Goal: Book appointment/travel/reservation

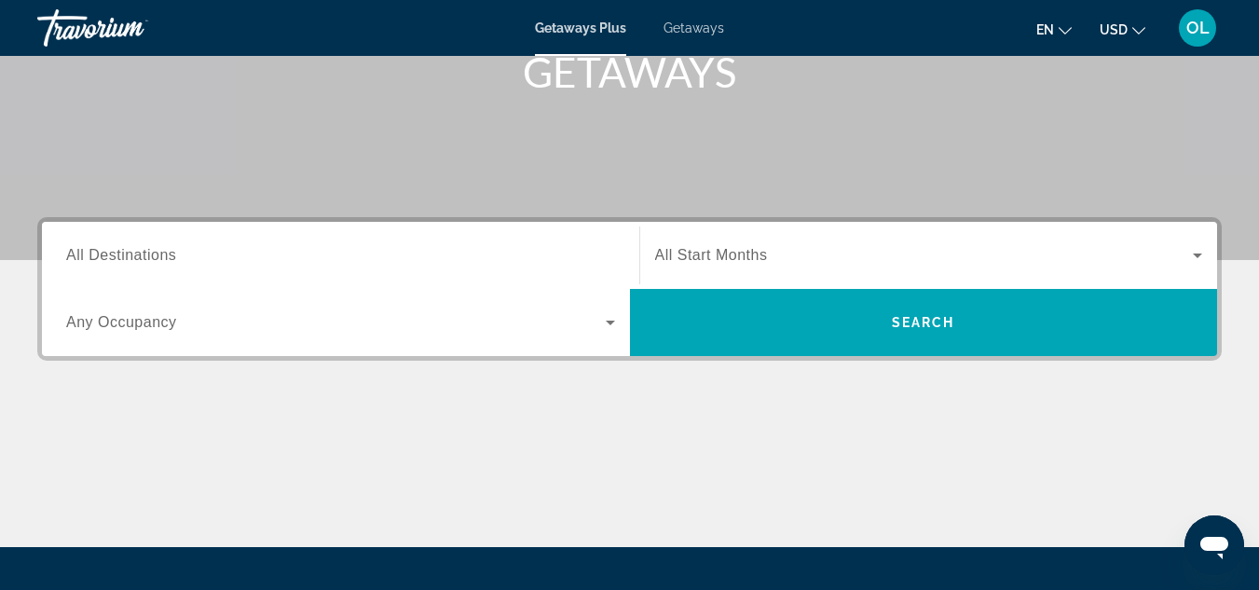
scroll to position [298, 0]
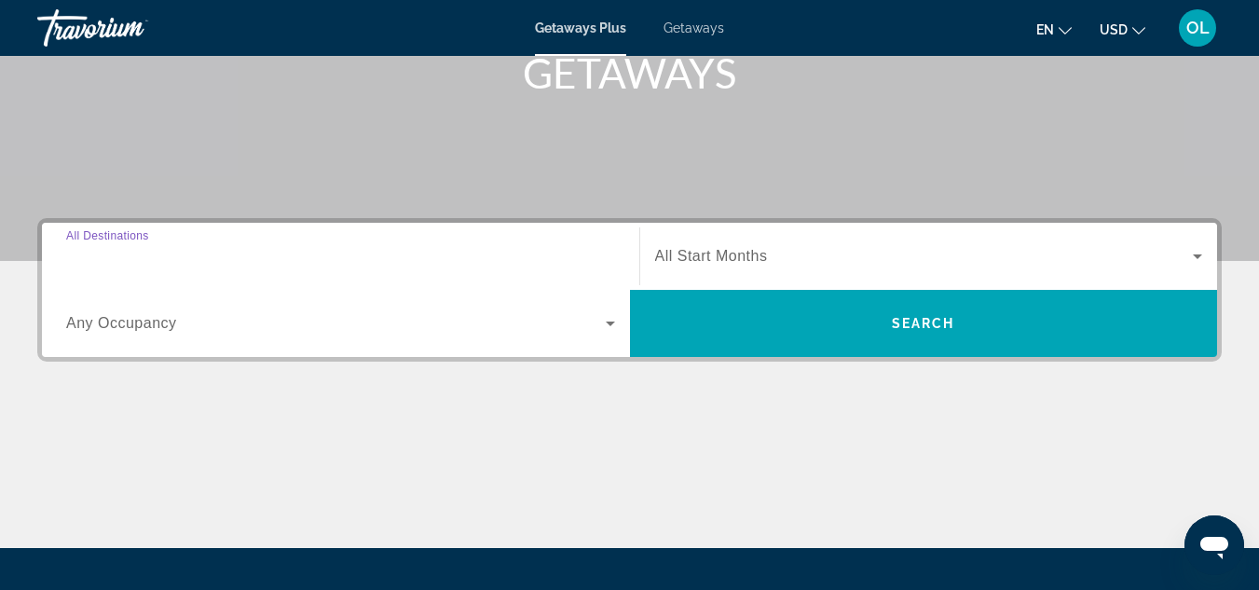
click at [218, 250] on input "Destination All Destinations" at bounding box center [340, 257] width 549 height 22
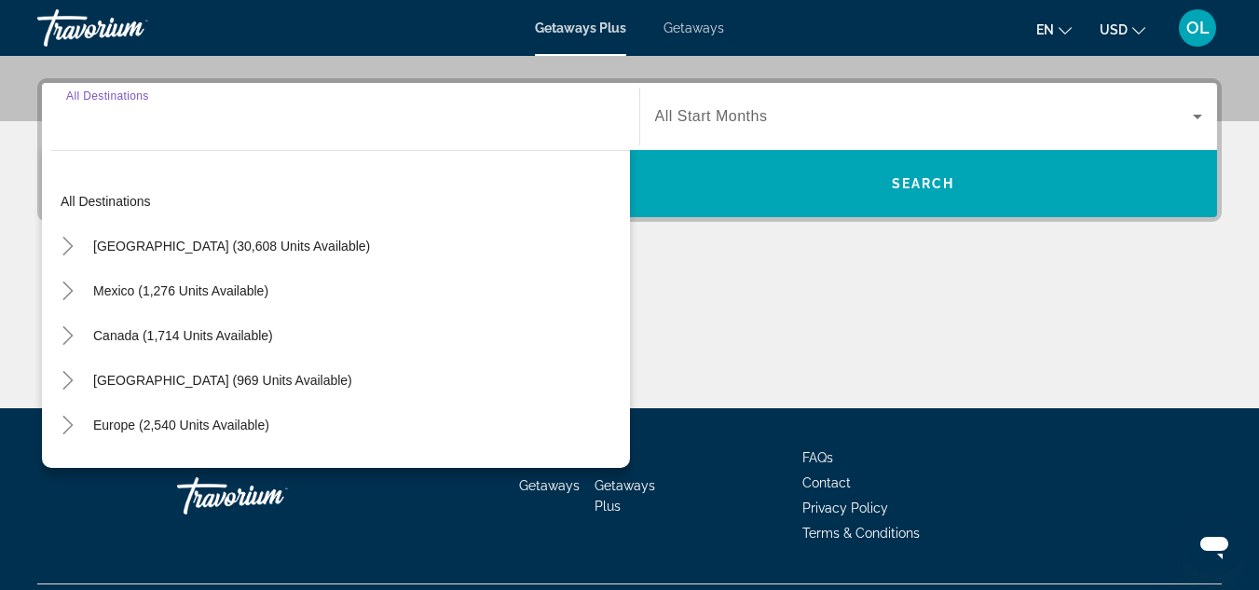
scroll to position [456, 0]
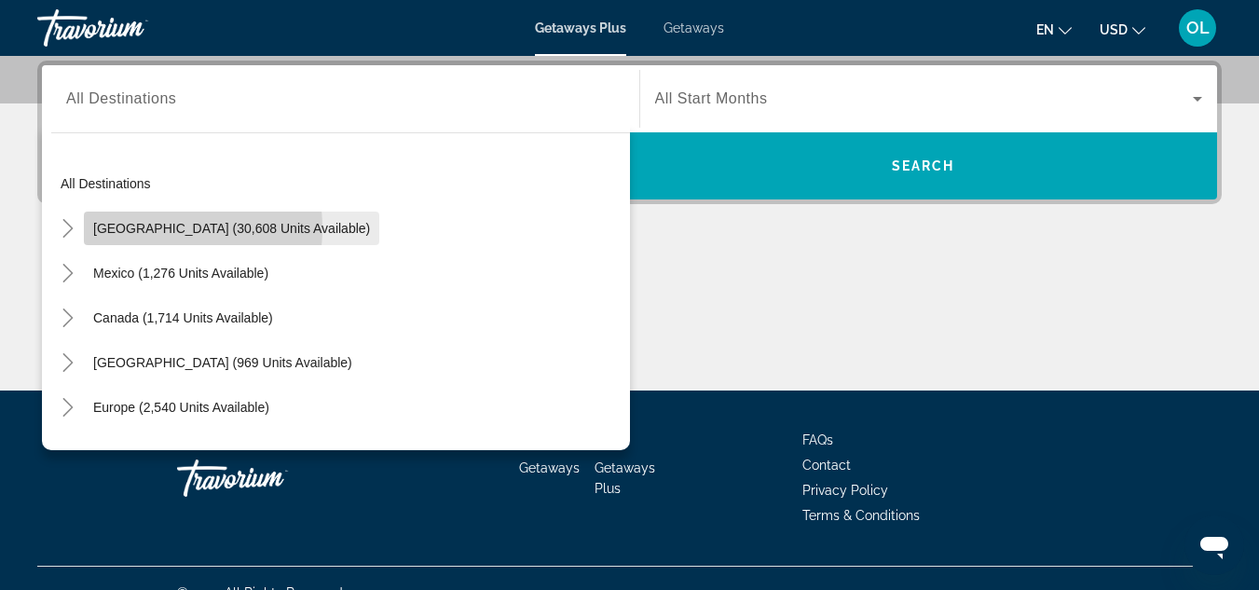
click at [143, 228] on span "[GEOGRAPHIC_DATA] (30,608 units available)" at bounding box center [231, 228] width 277 height 15
type input "**********"
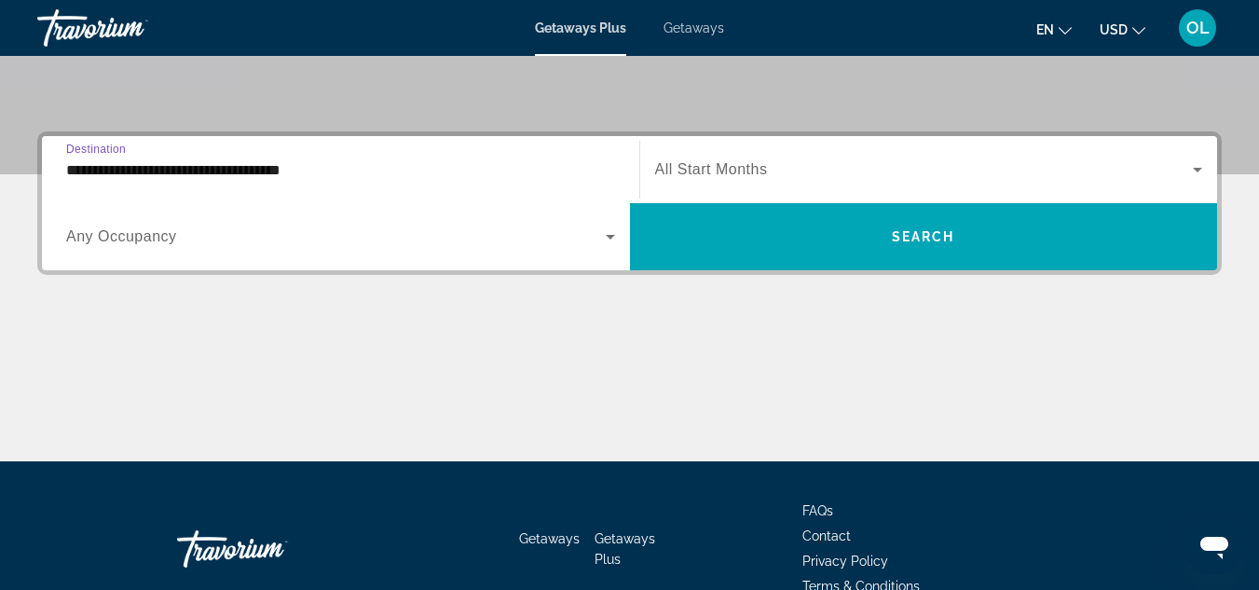
scroll to position [269, 0]
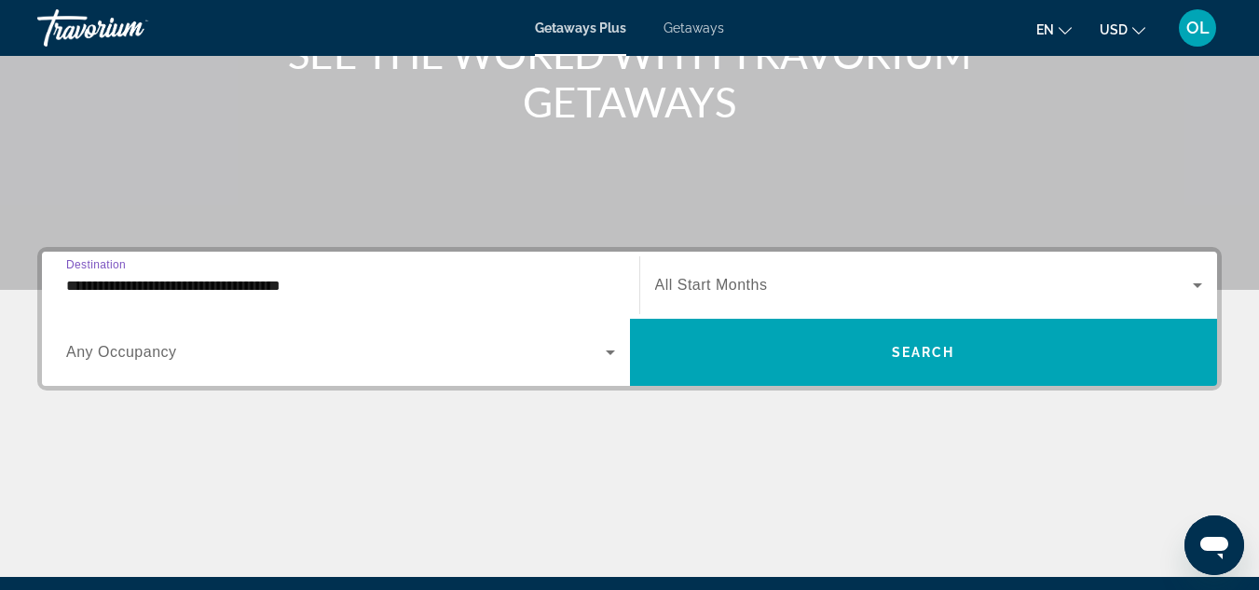
click at [1205, 288] on icon "Search widget" at bounding box center [1198, 285] width 22 height 22
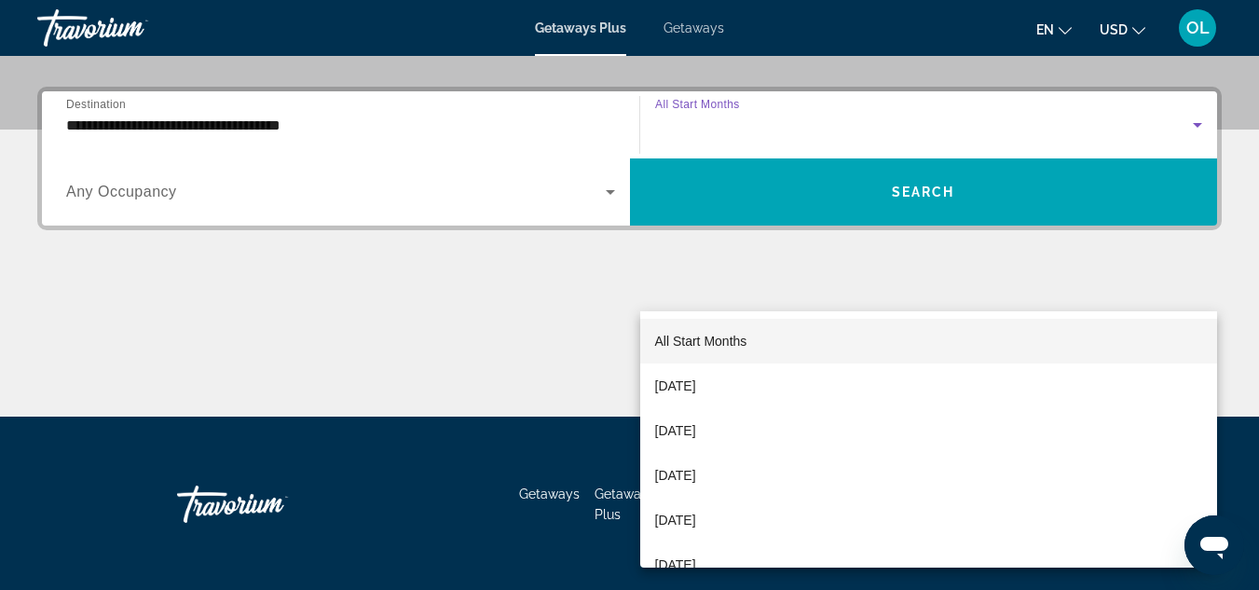
scroll to position [456, 0]
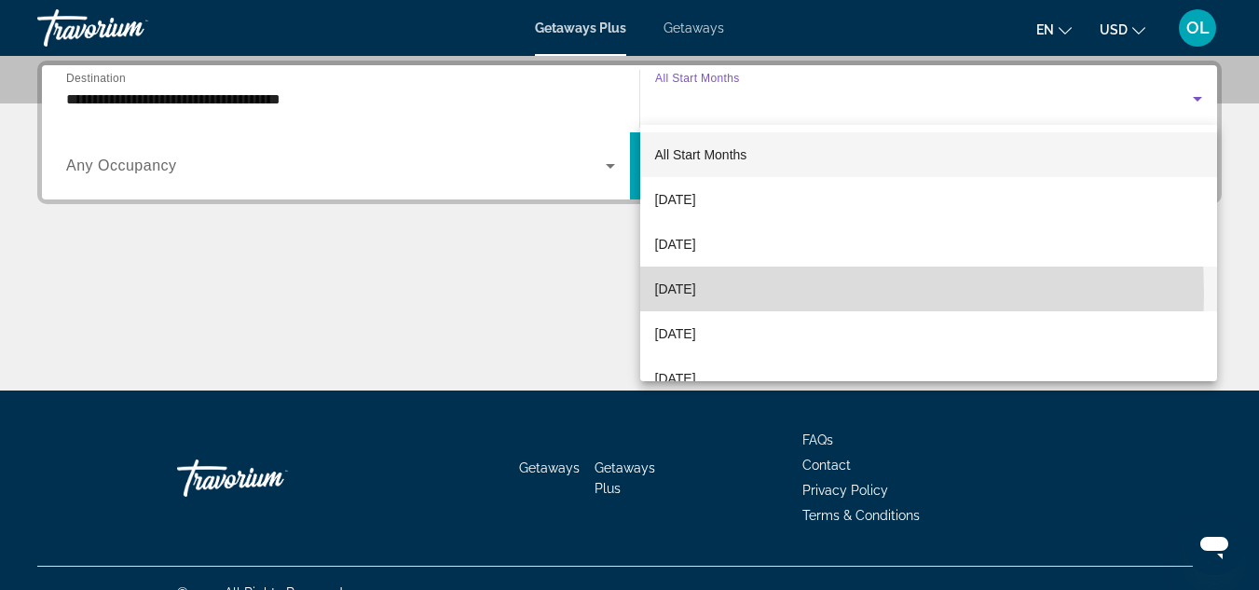
click at [696, 294] on span "[DATE]" at bounding box center [675, 289] width 41 height 22
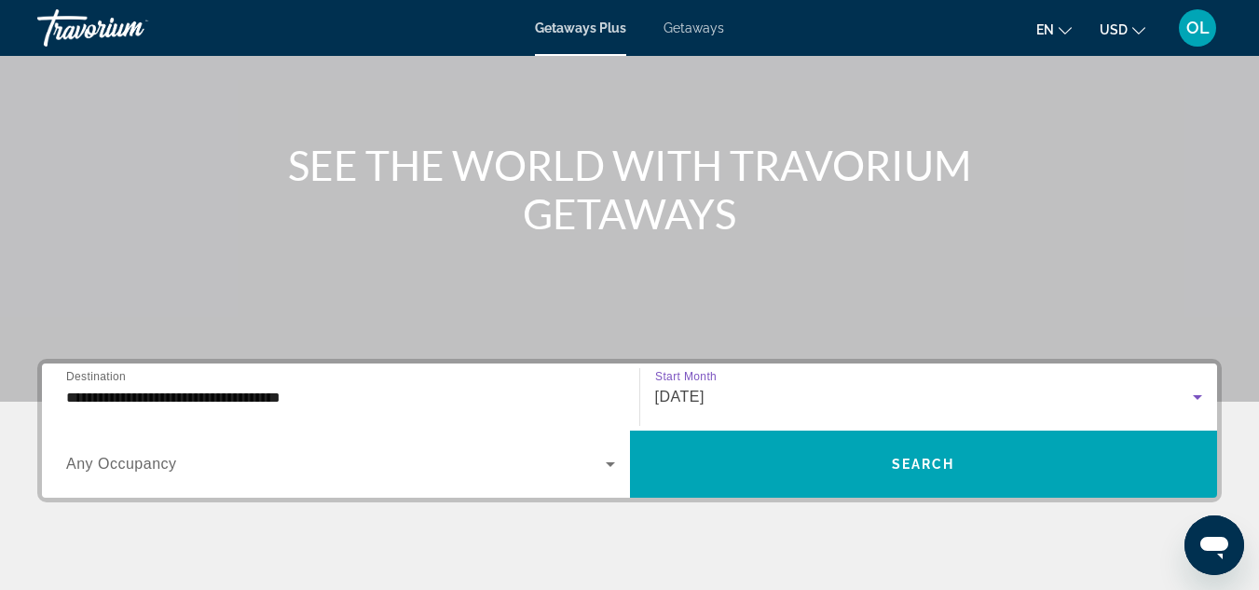
scroll to position [363, 0]
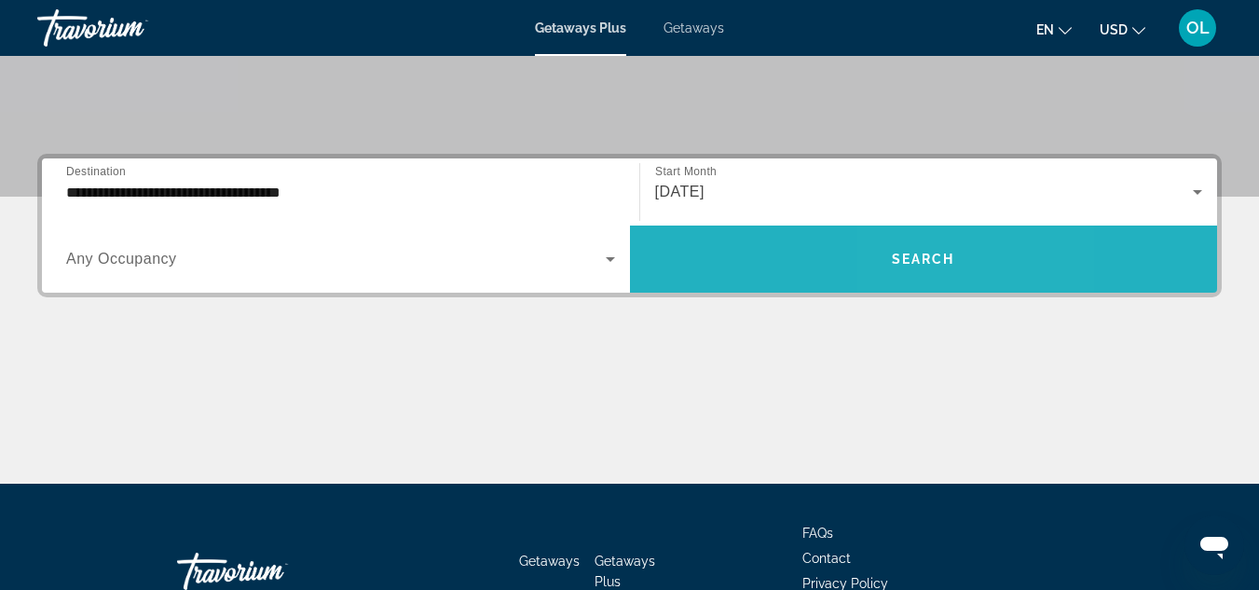
click at [920, 266] on span "Search" at bounding box center [923, 259] width 63 height 15
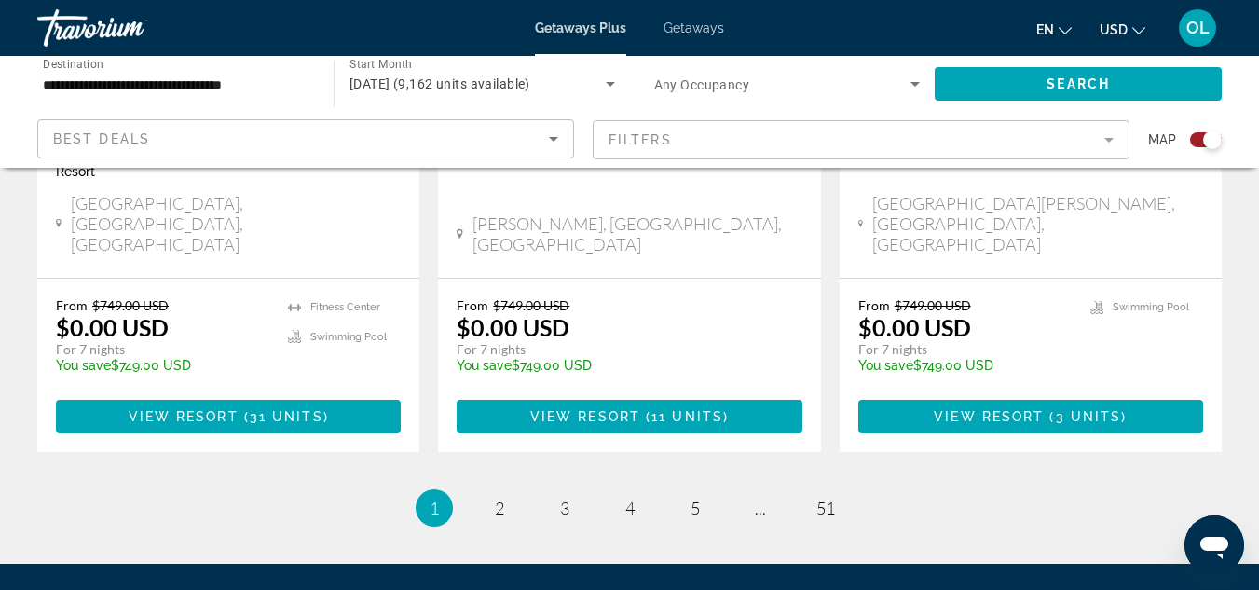
scroll to position [3115, 0]
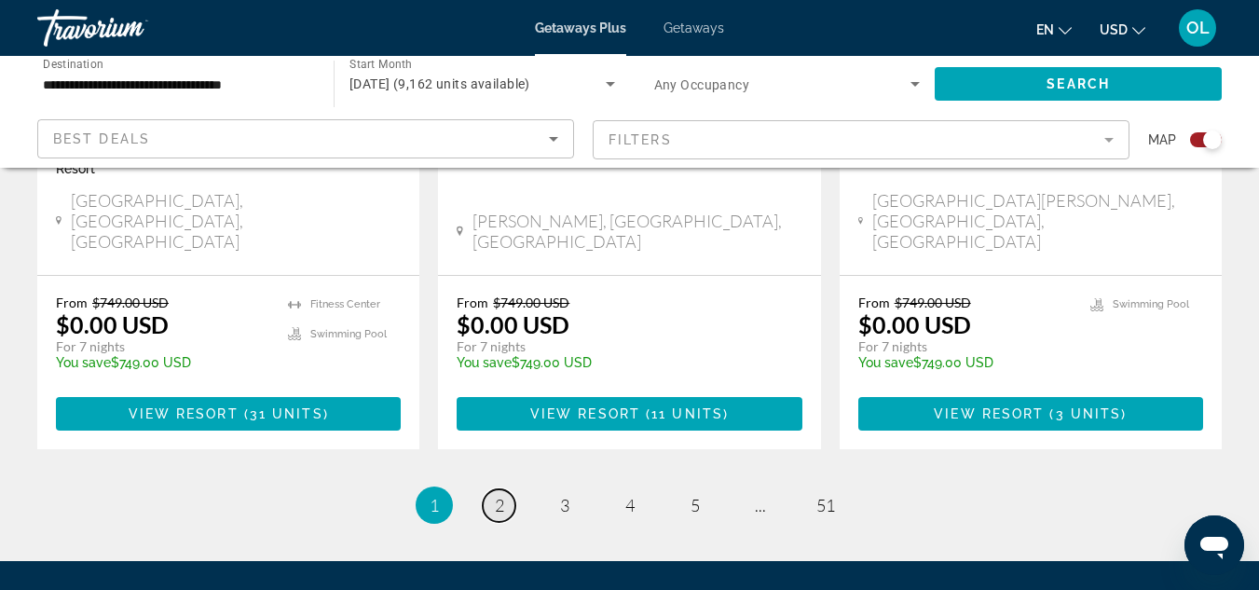
click at [500, 495] on span "2" at bounding box center [499, 505] width 9 height 21
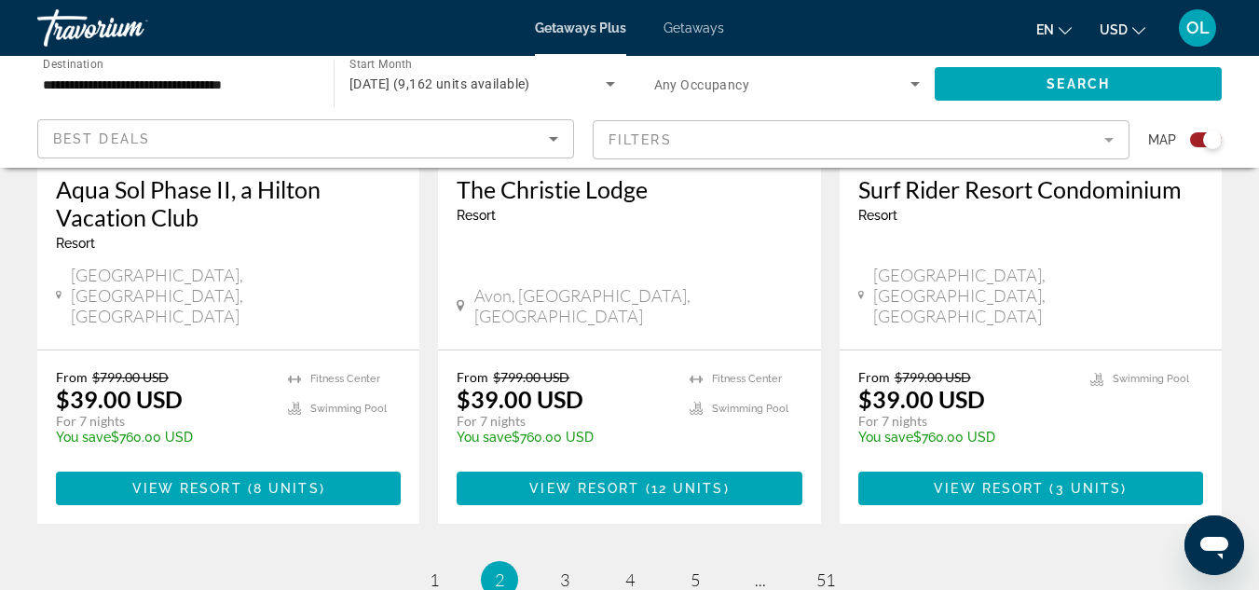
scroll to position [3143, 0]
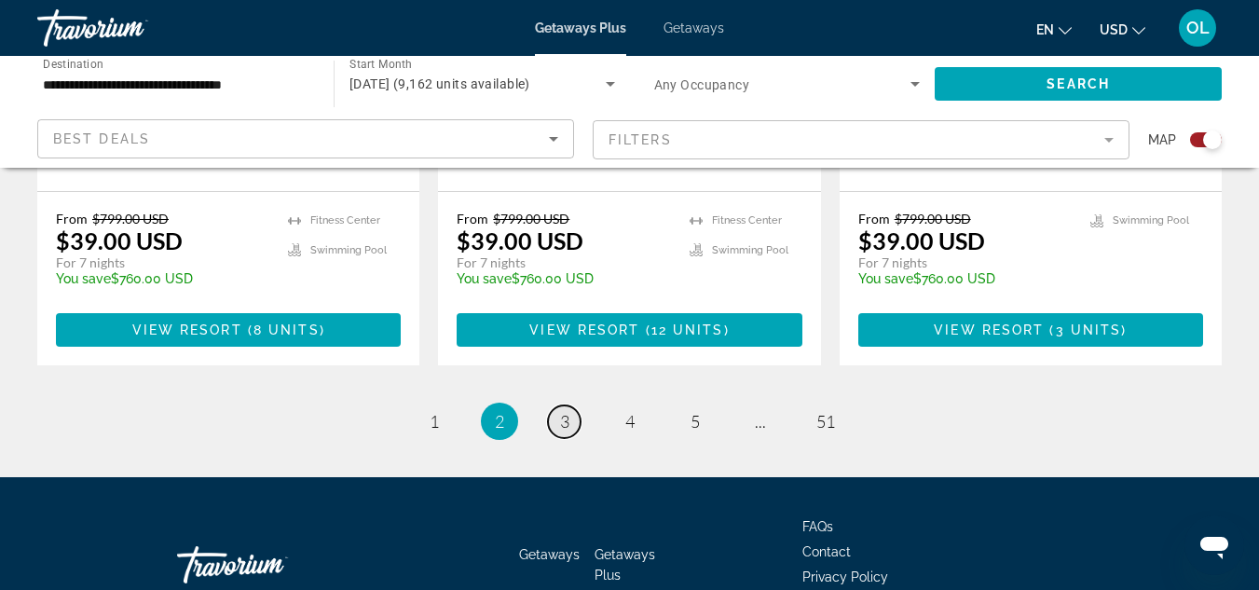
click at [570, 405] on link "page 3" at bounding box center [564, 421] width 33 height 33
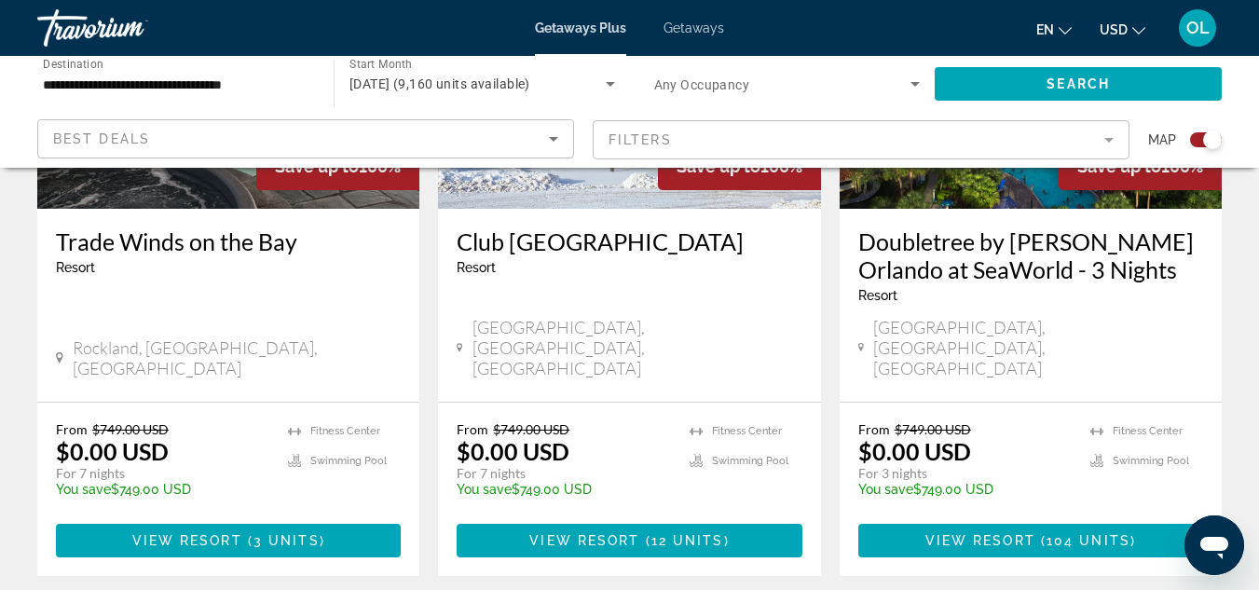
scroll to position [925, 0]
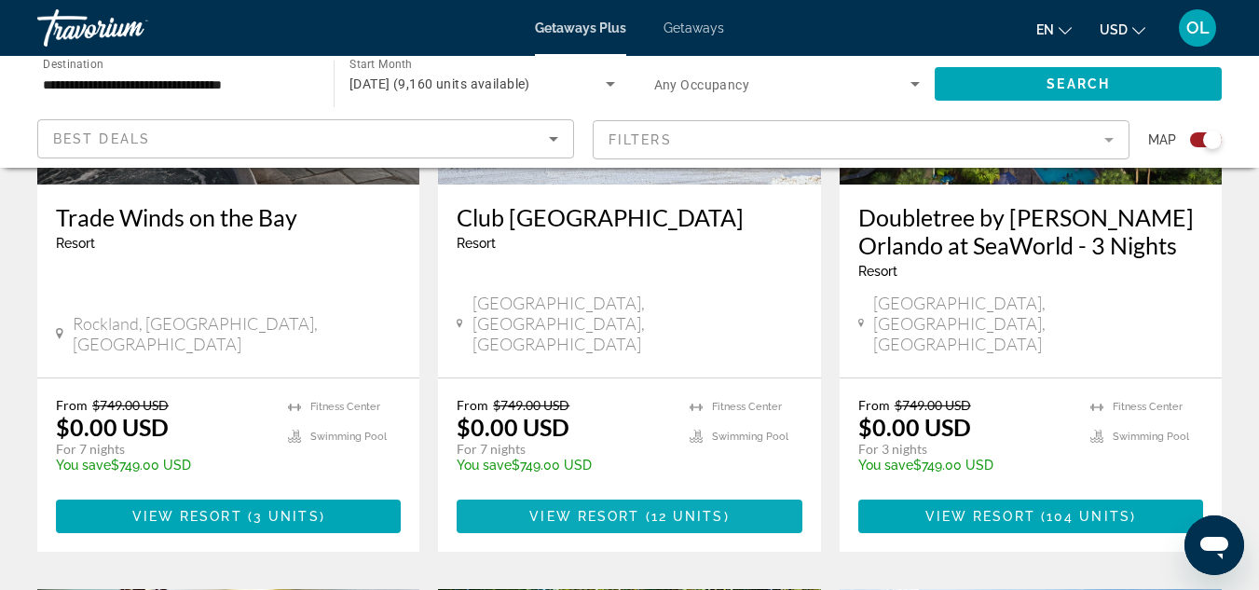
click at [607, 509] on span "View Resort" at bounding box center [584, 516] width 110 height 15
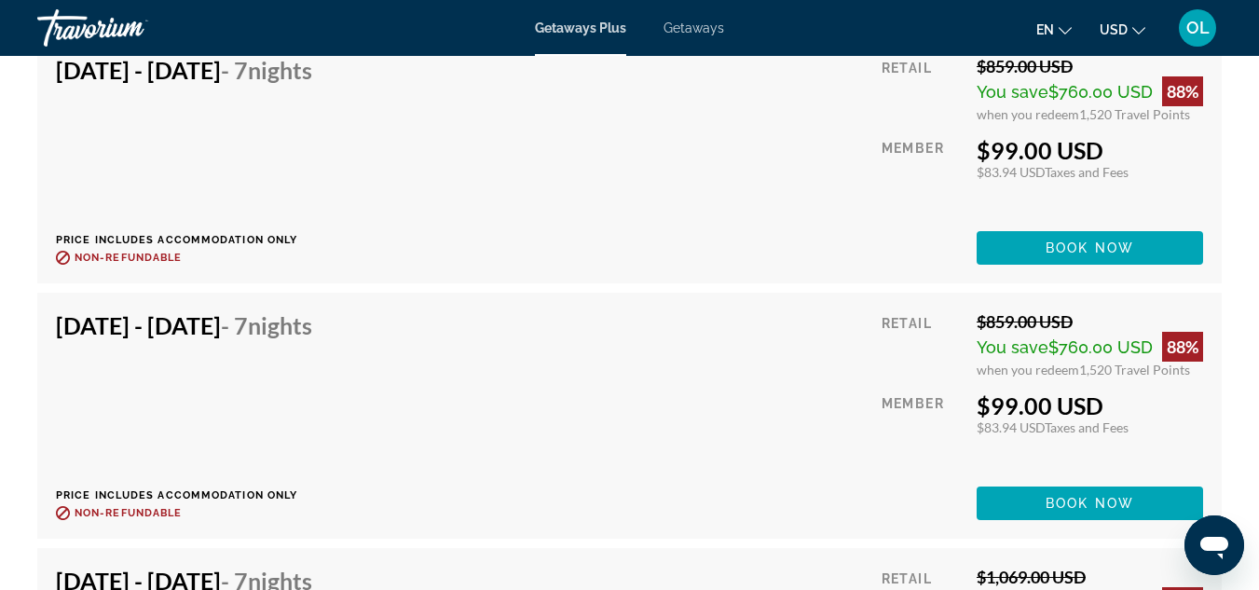
scroll to position [5407, 0]
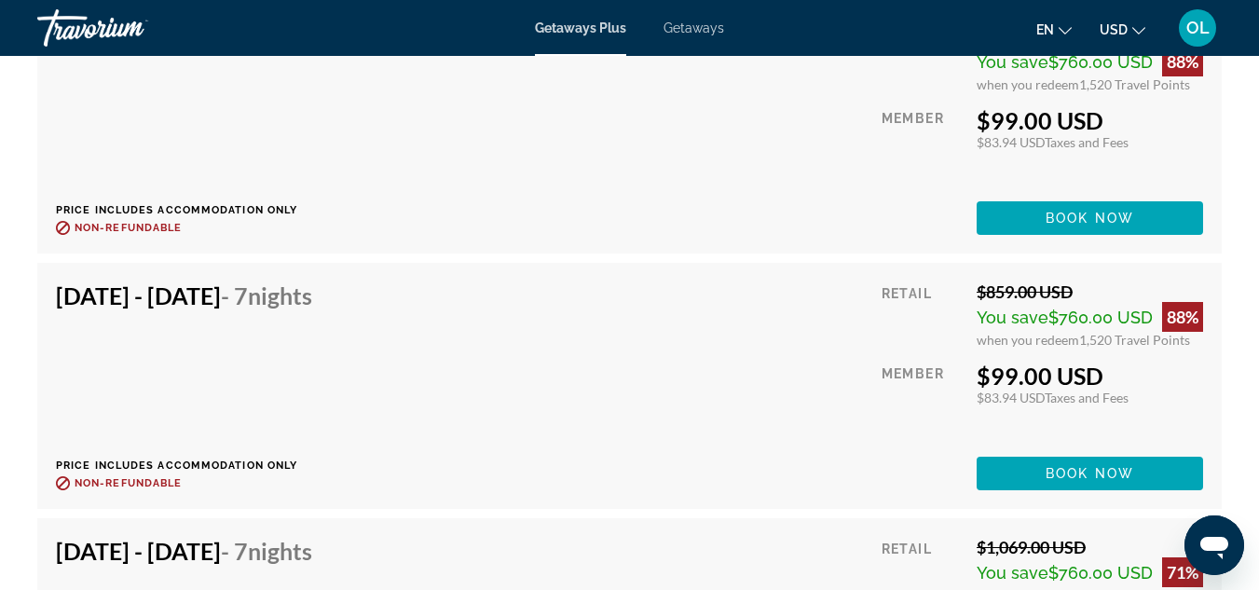
click at [236, 309] on h4 "[DATE] - [DATE] - 7 Nights" at bounding box center [184, 296] width 256 height 28
click at [1122, 481] on span "Book now" at bounding box center [1090, 473] width 89 height 15
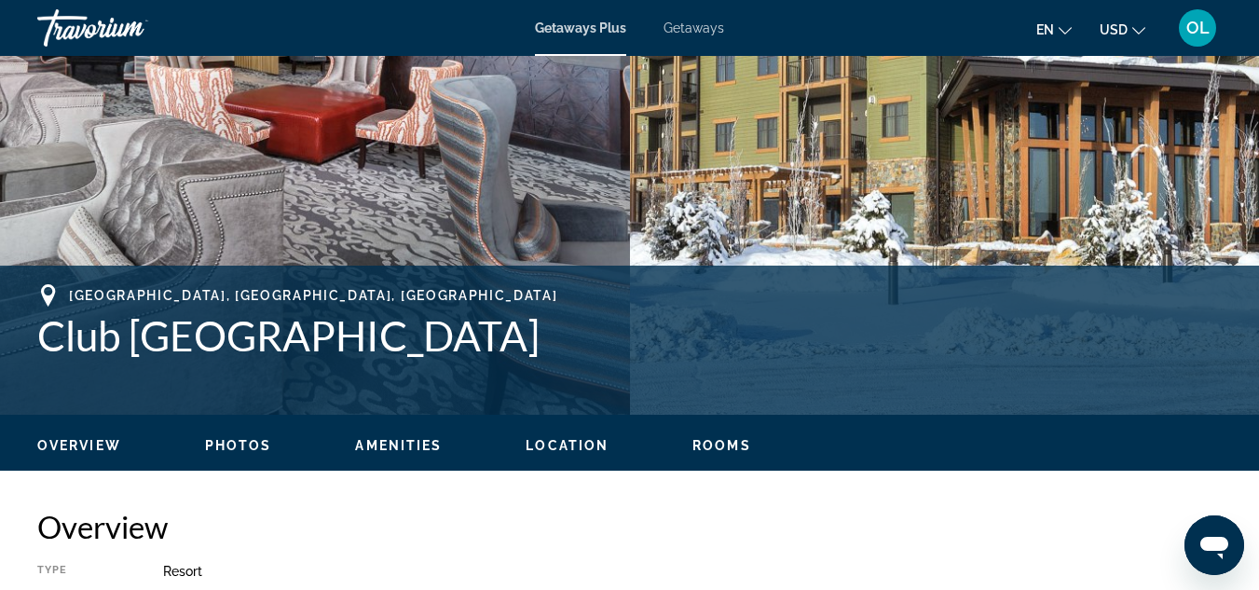
scroll to position [559, 0]
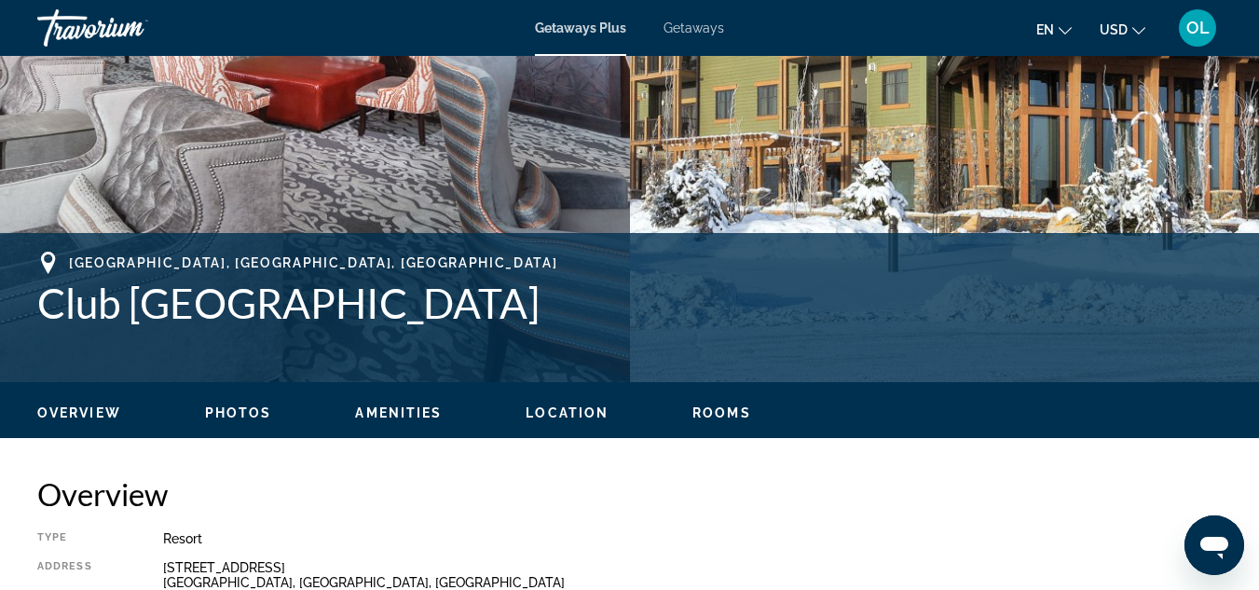
click at [53, 258] on icon "Main content" at bounding box center [48, 263] width 14 height 22
drag, startPoint x: 235, startPoint y: 257, endPoint x: 63, endPoint y: 253, distance: 171.6
click at [63, 253] on div "[GEOGRAPHIC_DATA], [GEOGRAPHIC_DATA], [GEOGRAPHIC_DATA]" at bounding box center [629, 263] width 1185 height 22
drag, startPoint x: 235, startPoint y: 267, endPoint x: 35, endPoint y: 270, distance: 199.5
click at [47, 267] on div "[GEOGRAPHIC_DATA], [GEOGRAPHIC_DATA], [GEOGRAPHIC_DATA]" at bounding box center [629, 263] width 1185 height 22
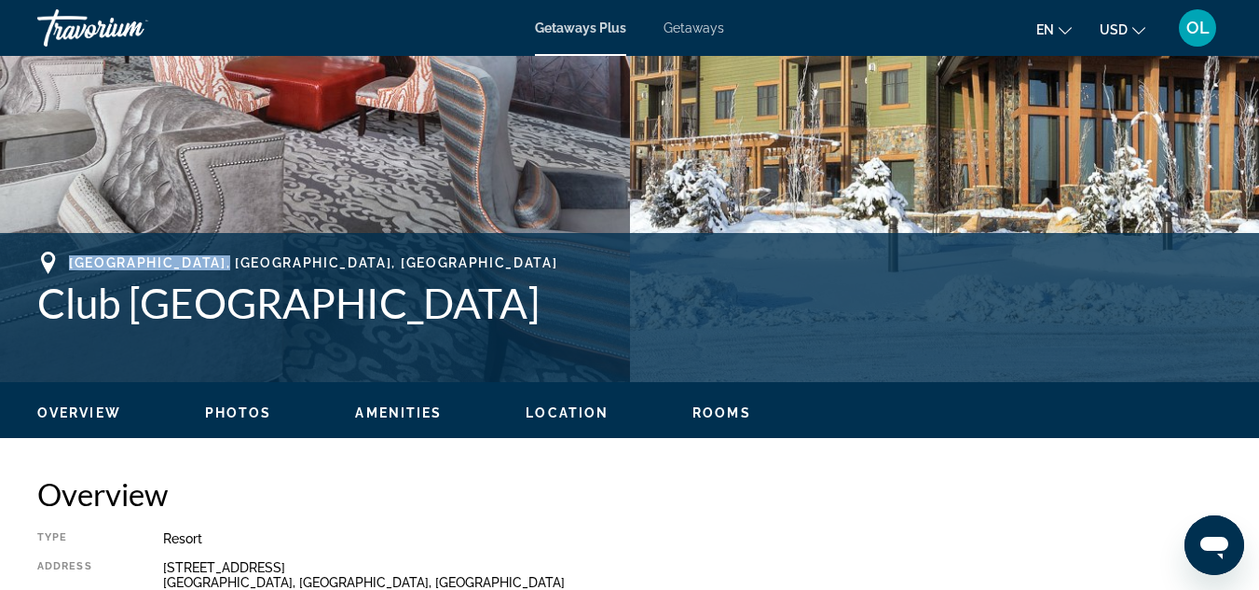
copy span "[GEOGRAPHIC_DATA], [GEOGRAPHIC_DATA], [GEOGRAPHIC_DATA]"
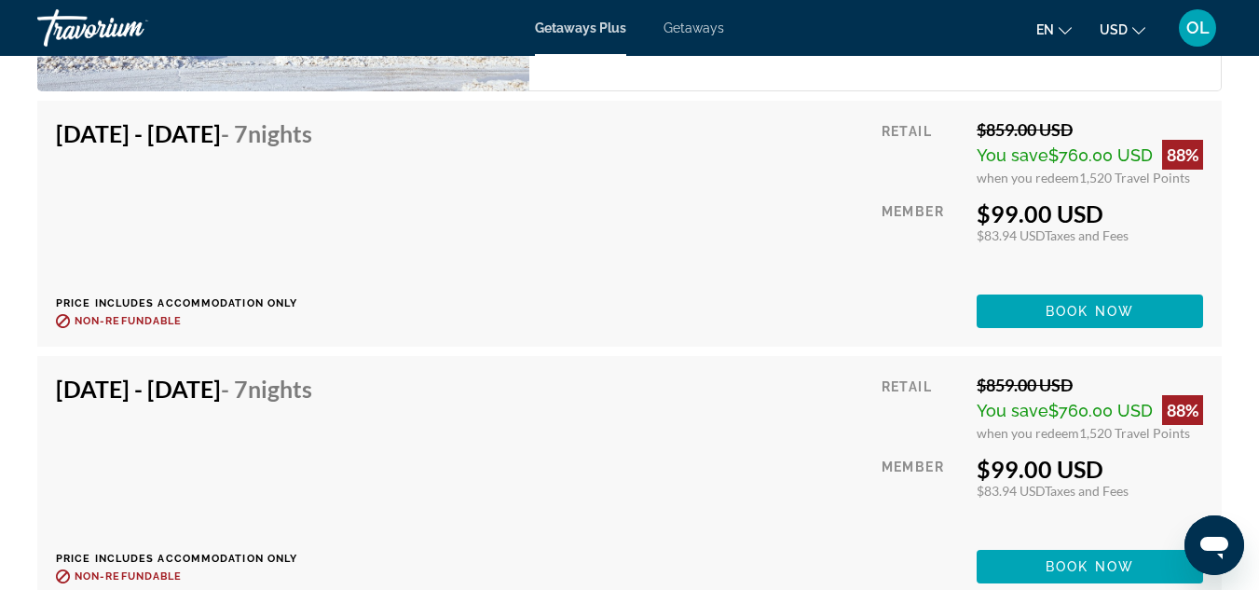
scroll to position [5407, 0]
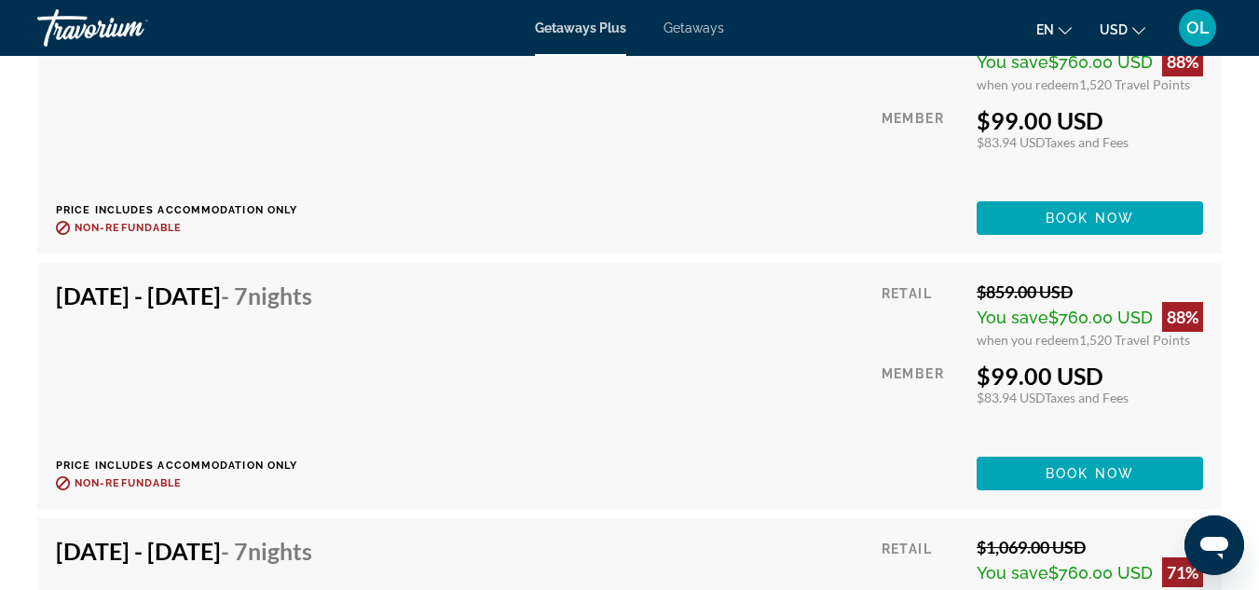
click at [853, 227] on div "[DATE] - [DATE] - 7 Nights Price includes accommodation only Refundable until :…" at bounding box center [630, 130] width 1148 height 209
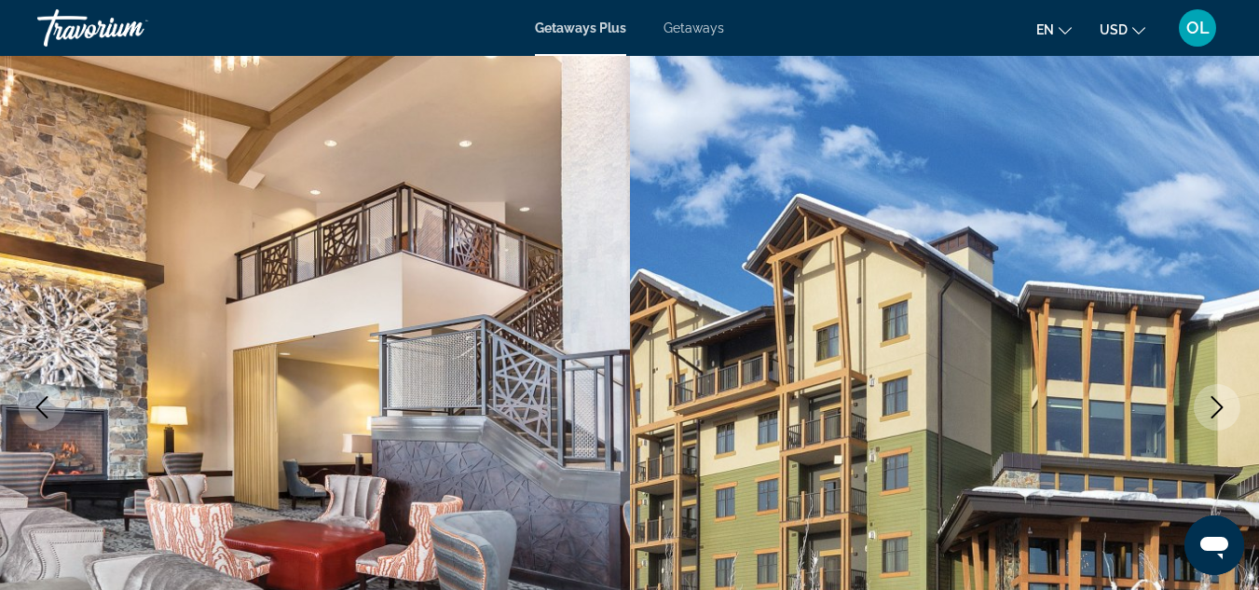
scroll to position [0, 0]
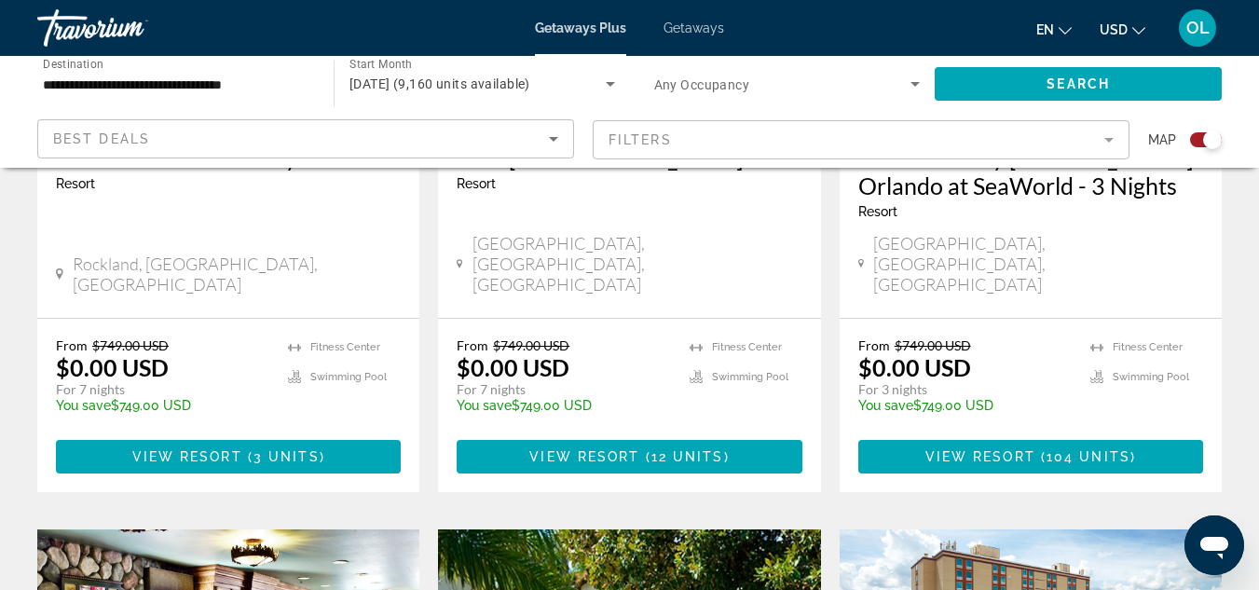
scroll to position [1025, 0]
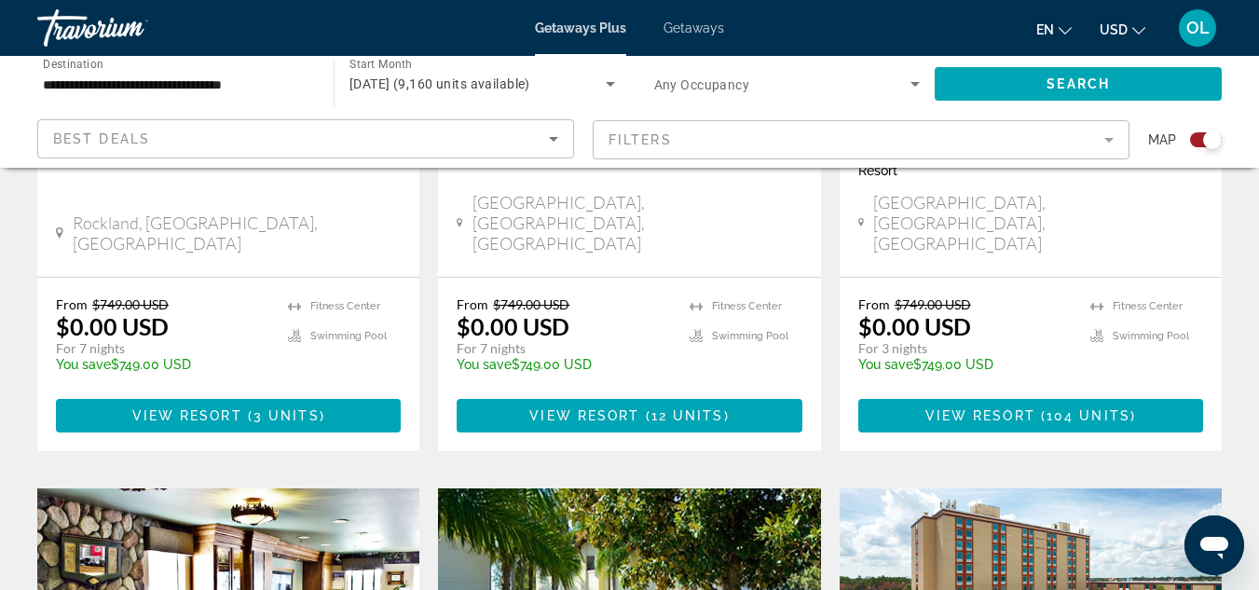
click at [551, 138] on icon "Sort by" at bounding box center [553, 139] width 9 height 5
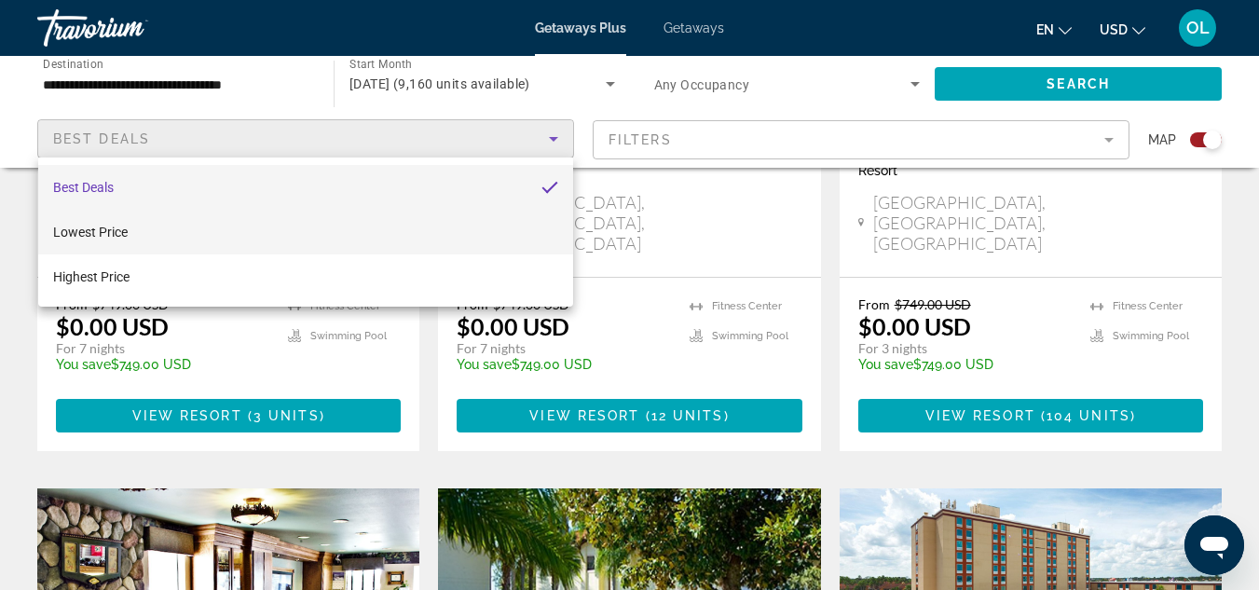
click at [81, 232] on span "Lowest Price" at bounding box center [90, 232] width 75 height 15
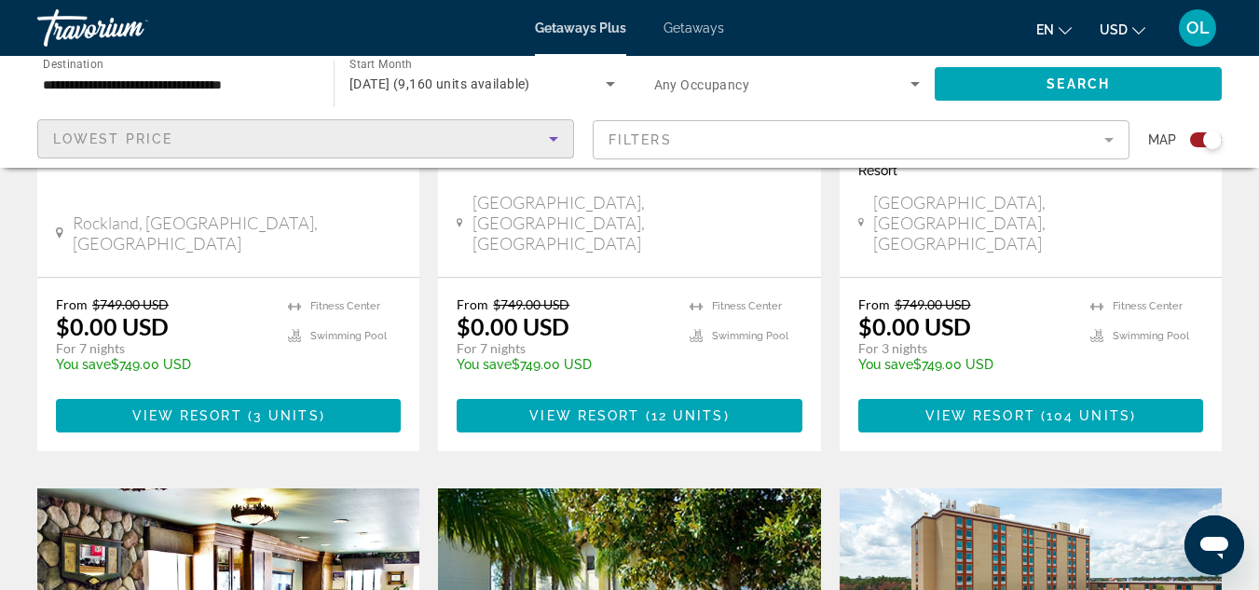
click at [1106, 140] on mat-form-field "Filters" at bounding box center [861, 139] width 537 height 39
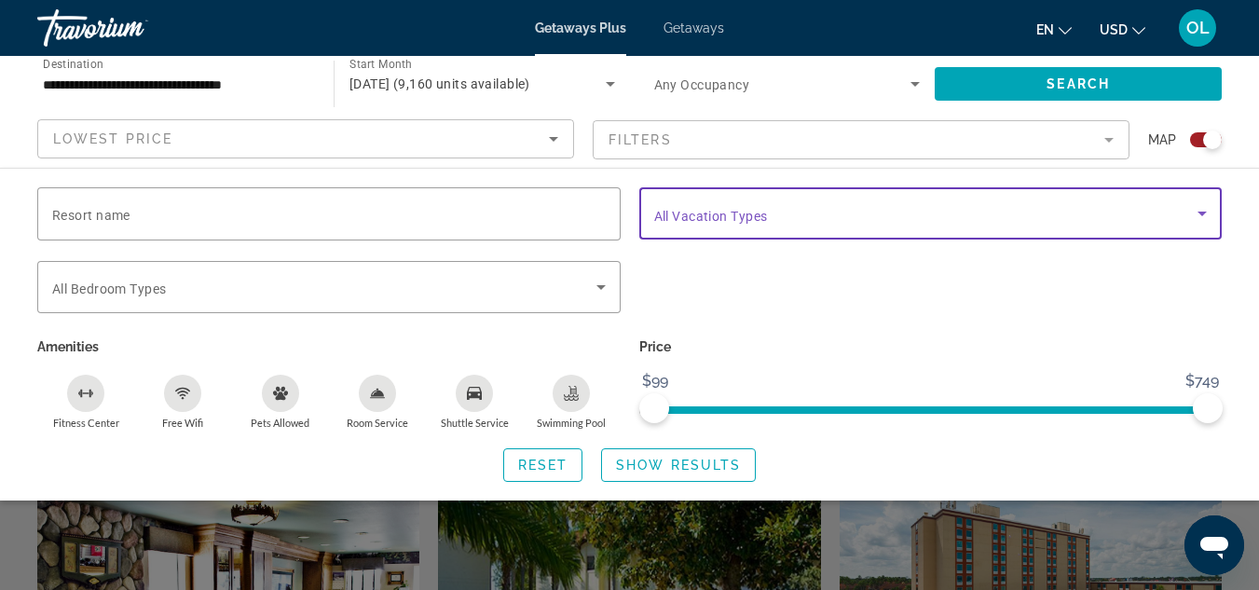
click at [1212, 212] on icon "Search widget" at bounding box center [1202, 213] width 22 height 22
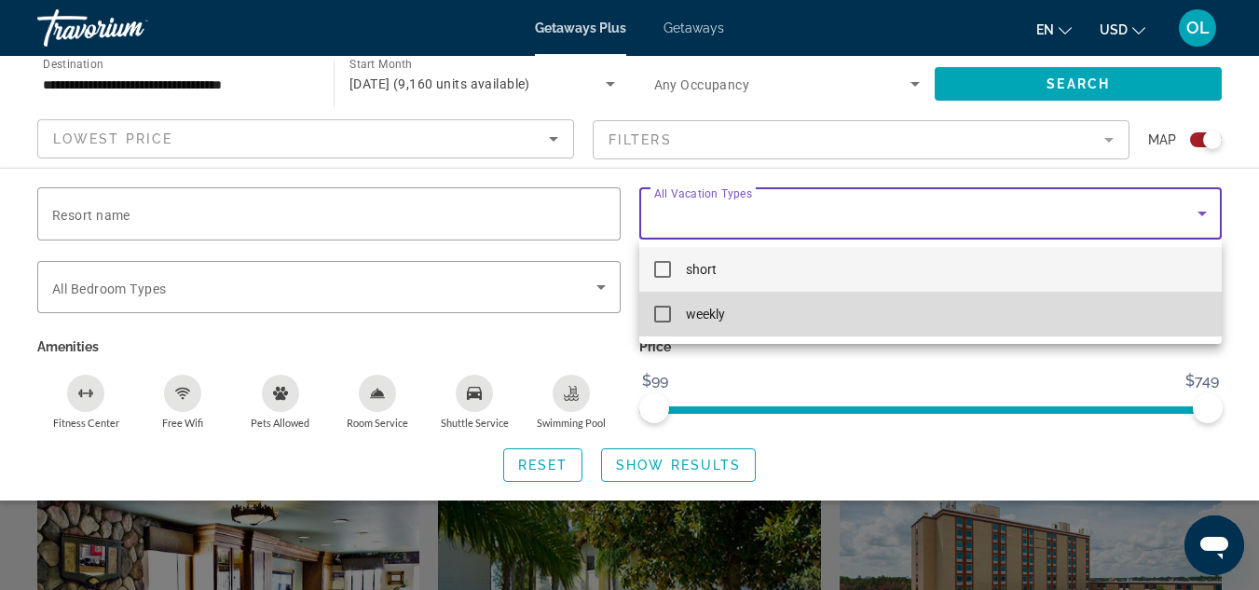
click at [667, 313] on mat-pseudo-checkbox at bounding box center [662, 314] width 17 height 17
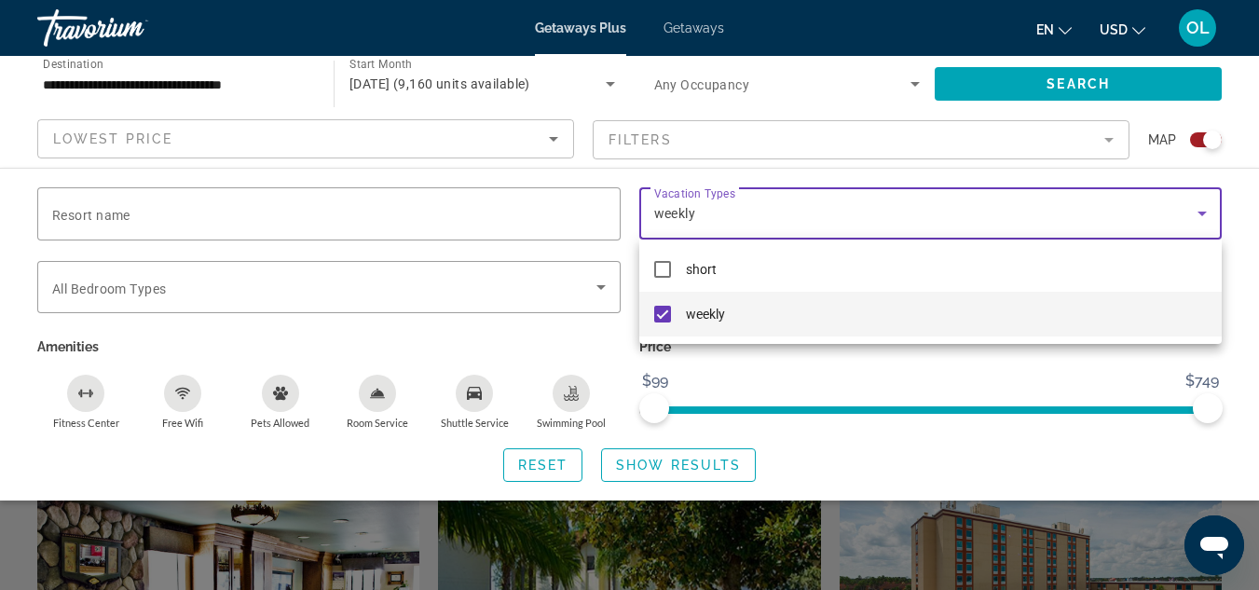
click at [1251, 386] on div at bounding box center [629, 295] width 1259 height 590
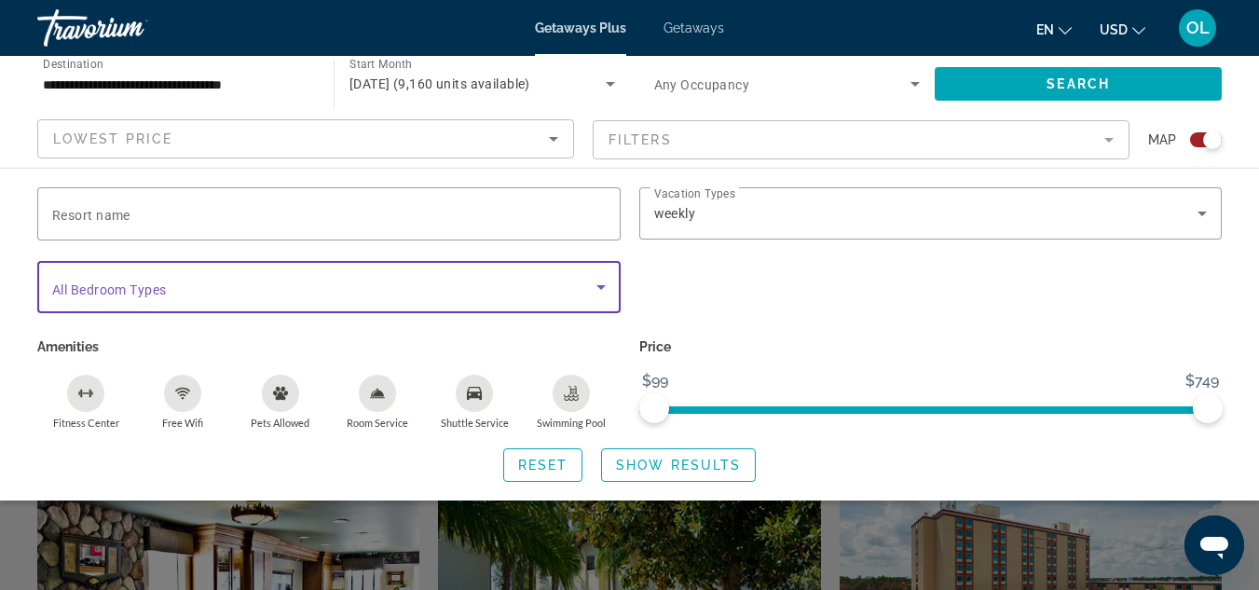
click at [599, 285] on icon "Search widget" at bounding box center [601, 287] width 9 height 5
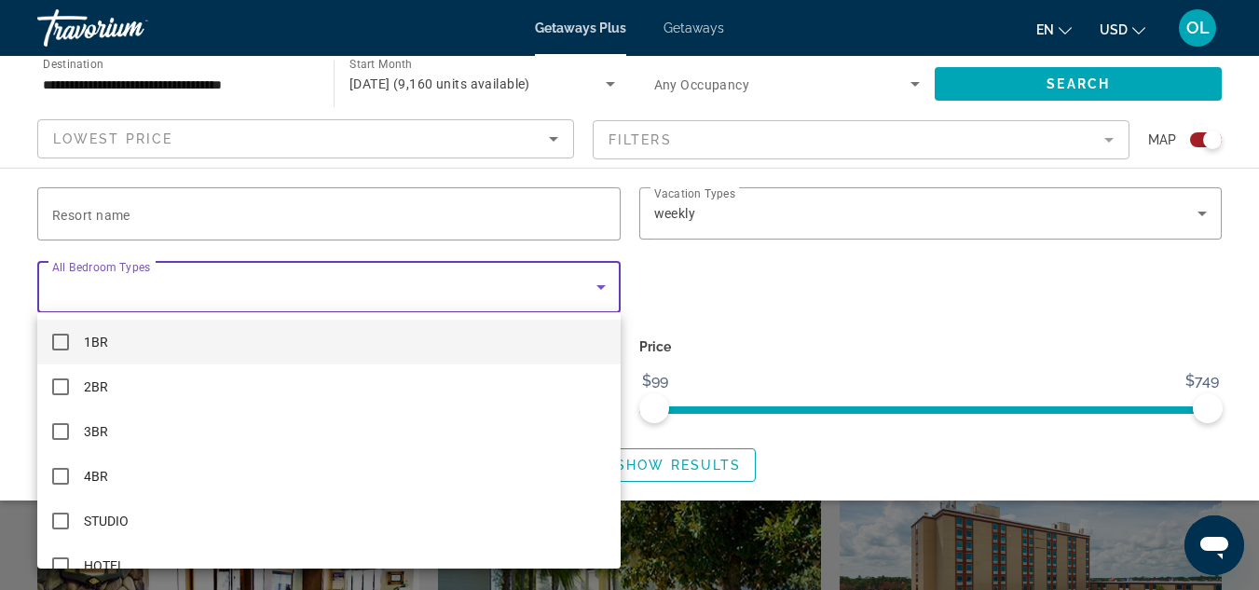
click at [60, 342] on mat-pseudo-checkbox at bounding box center [60, 342] width 17 height 17
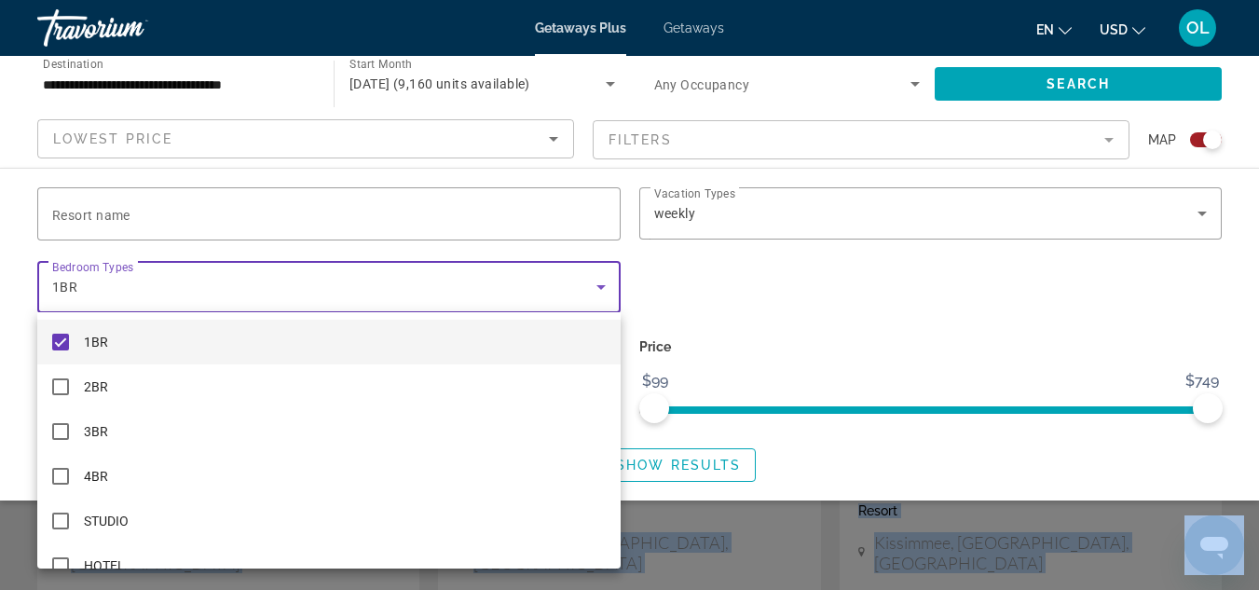
scroll to position [1541, 0]
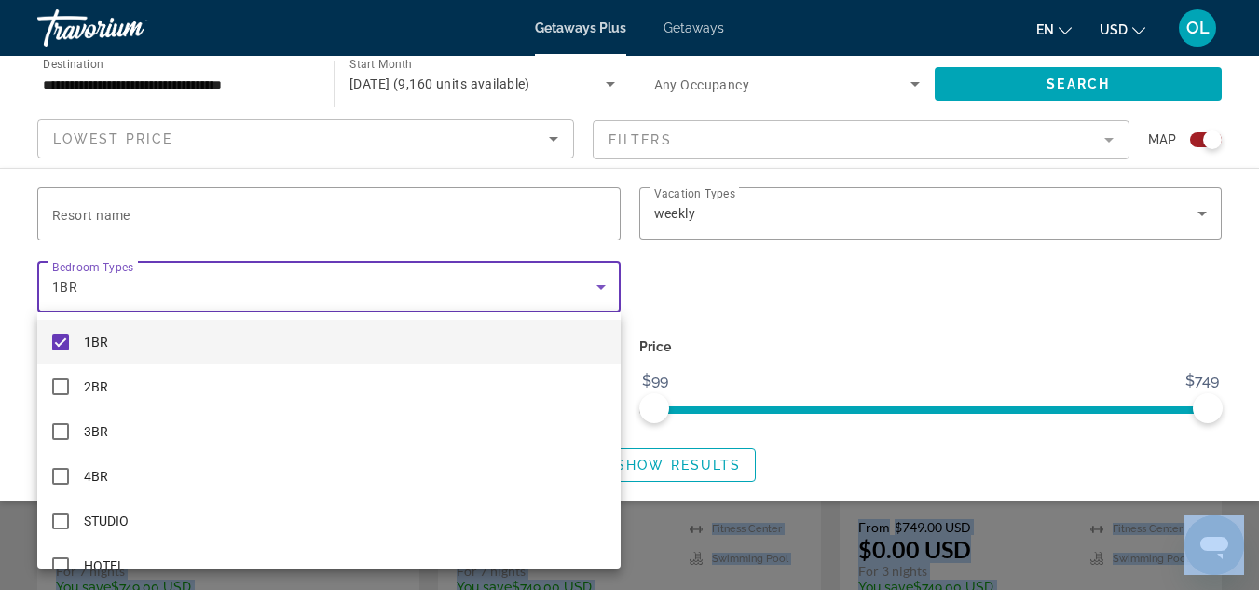
click at [16, 248] on div at bounding box center [629, 295] width 1259 height 590
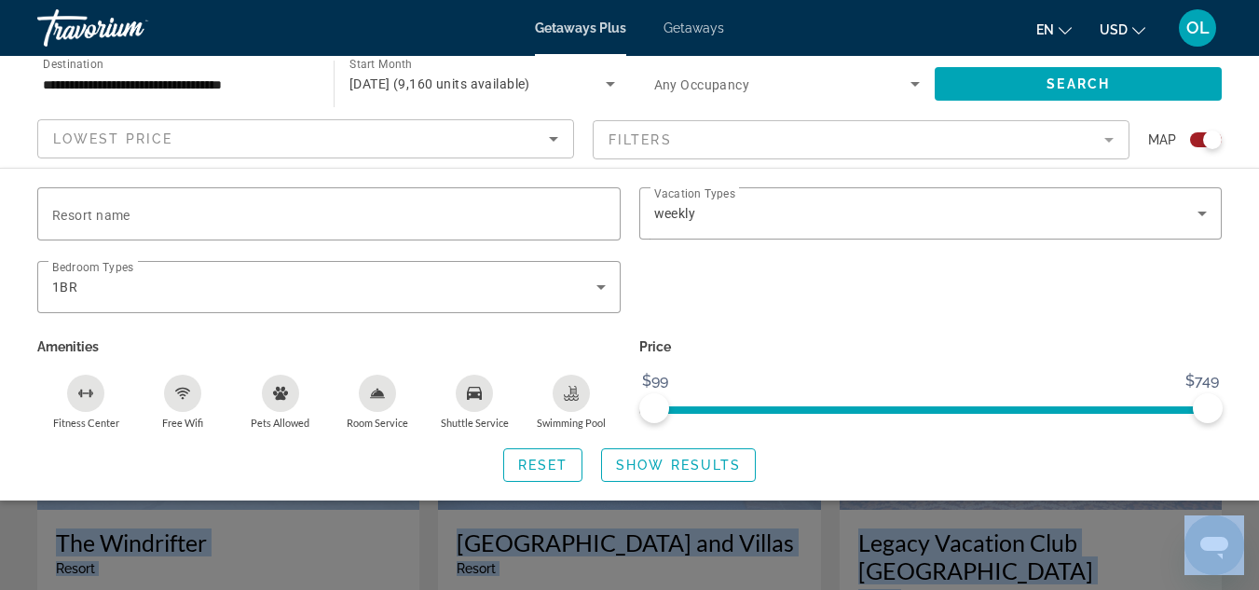
scroll to position [2007, 0]
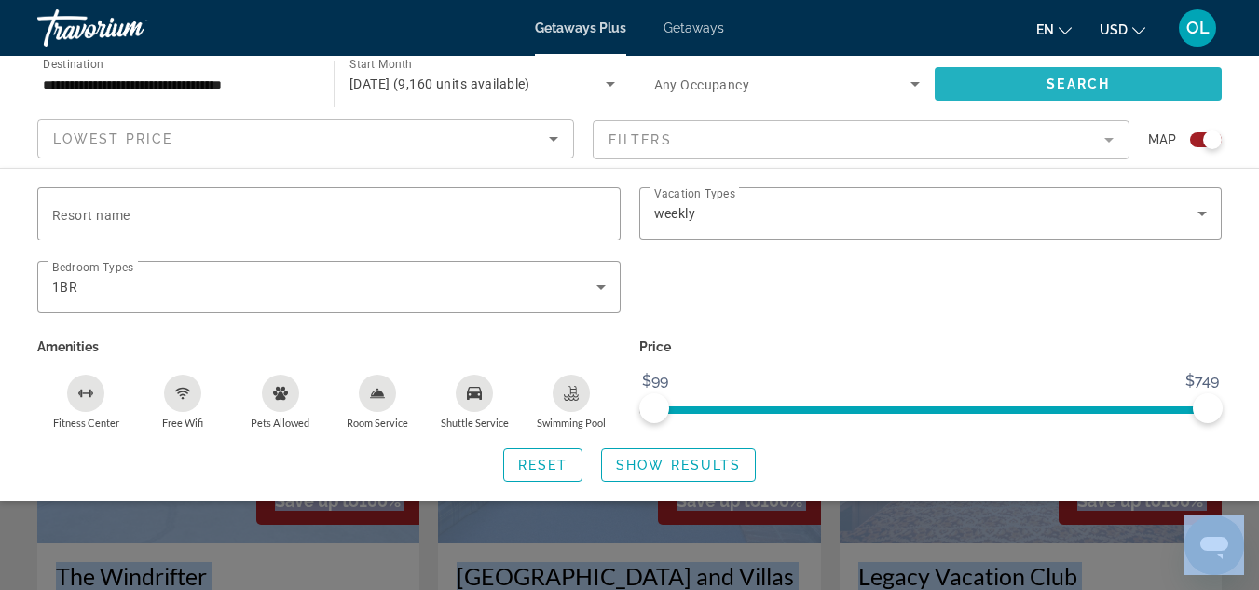
click at [1088, 85] on span "Search" at bounding box center [1078, 83] width 63 height 15
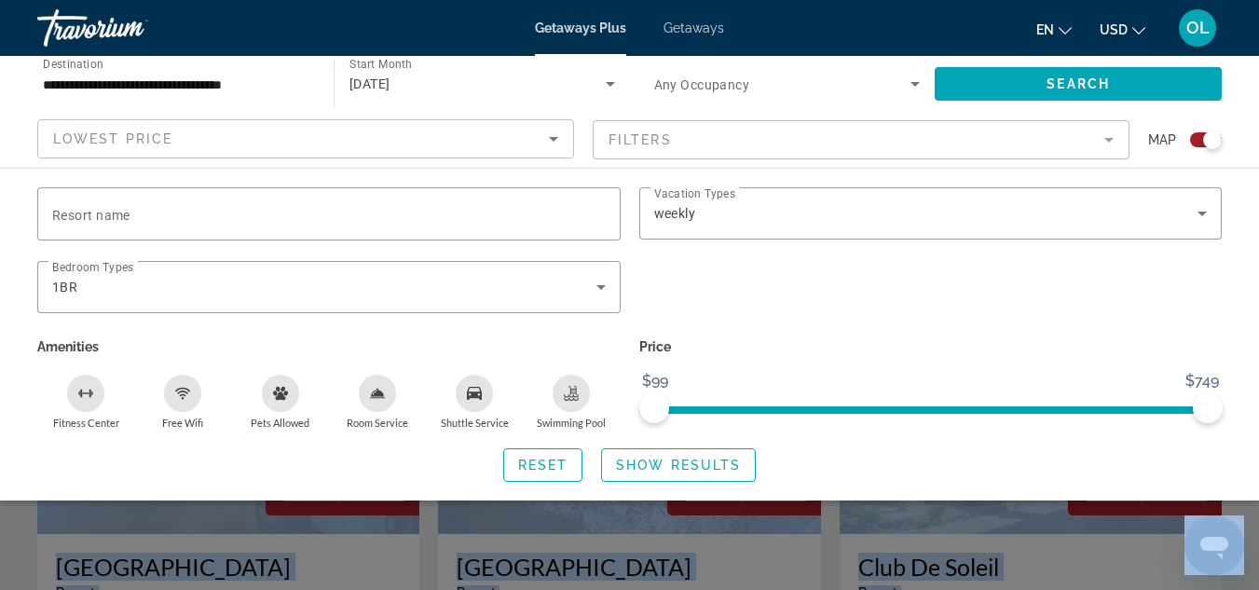
scroll to position [653, 0]
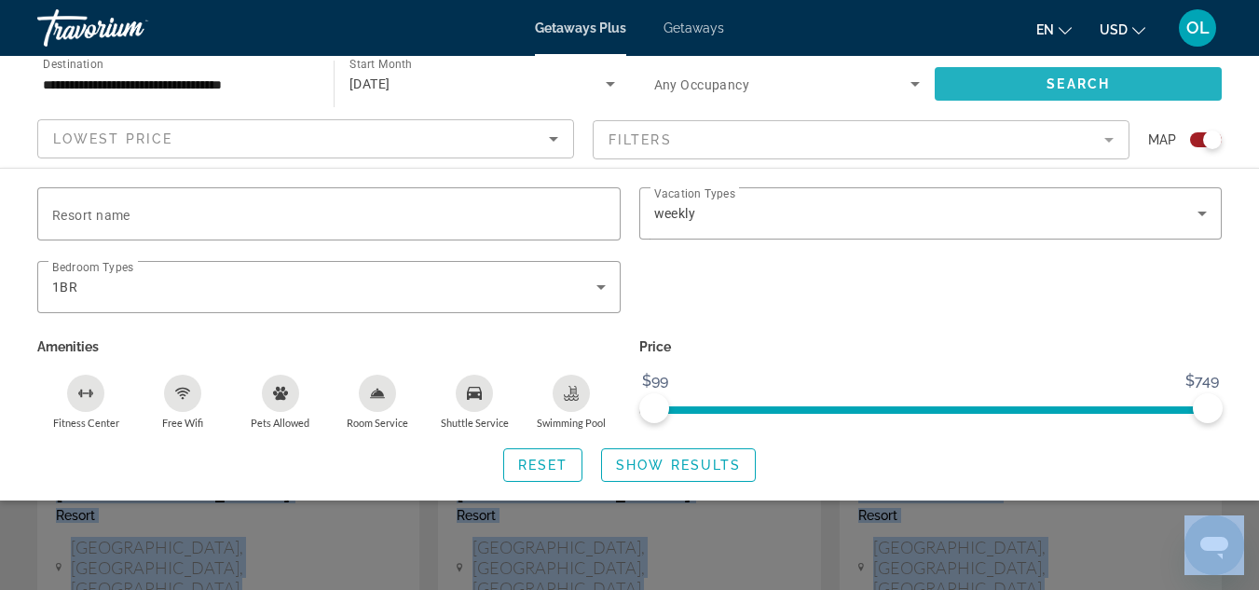
click at [1052, 75] on span "Search widget" at bounding box center [1078, 84] width 287 height 45
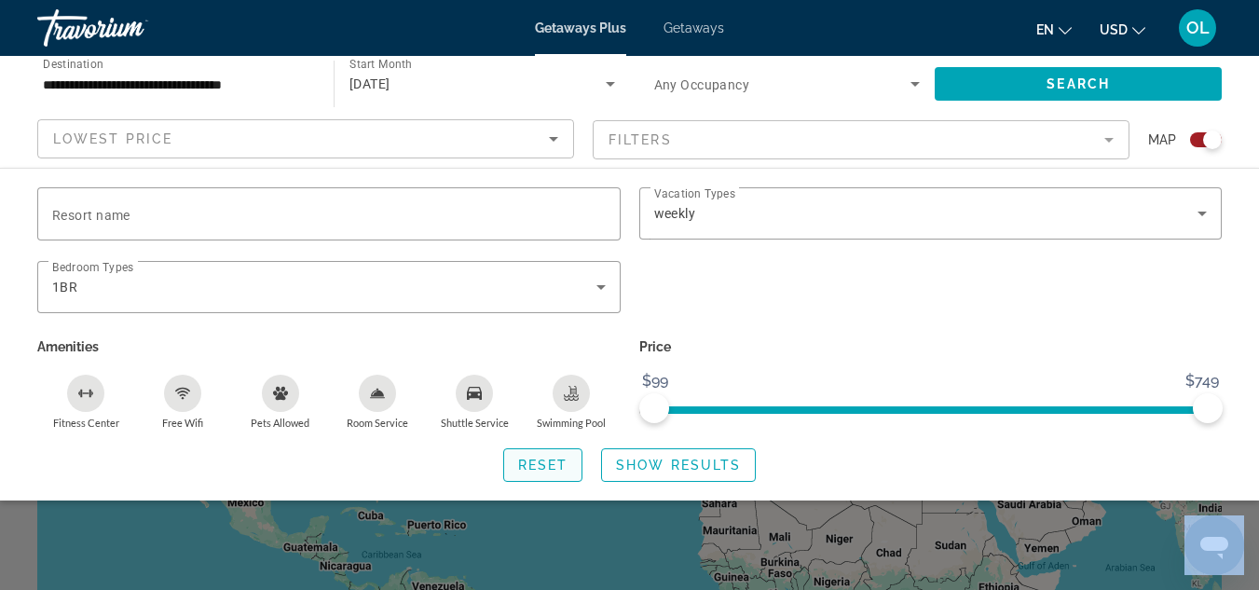
click at [557, 468] on span "Reset" at bounding box center [543, 465] width 50 height 15
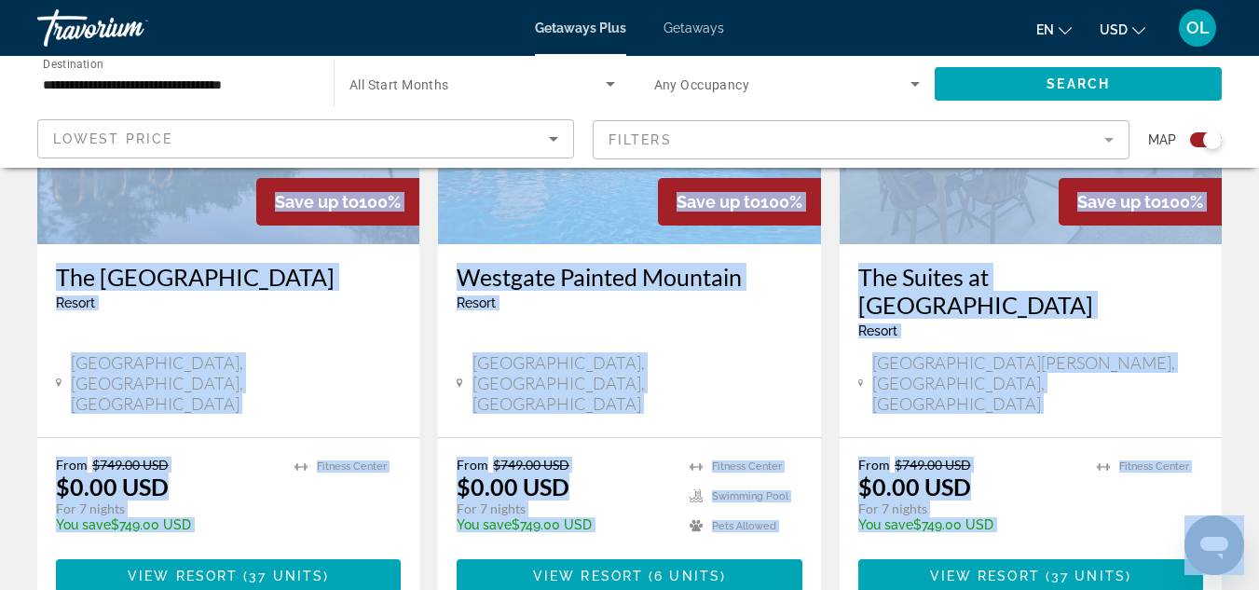
scroll to position [1627, 0]
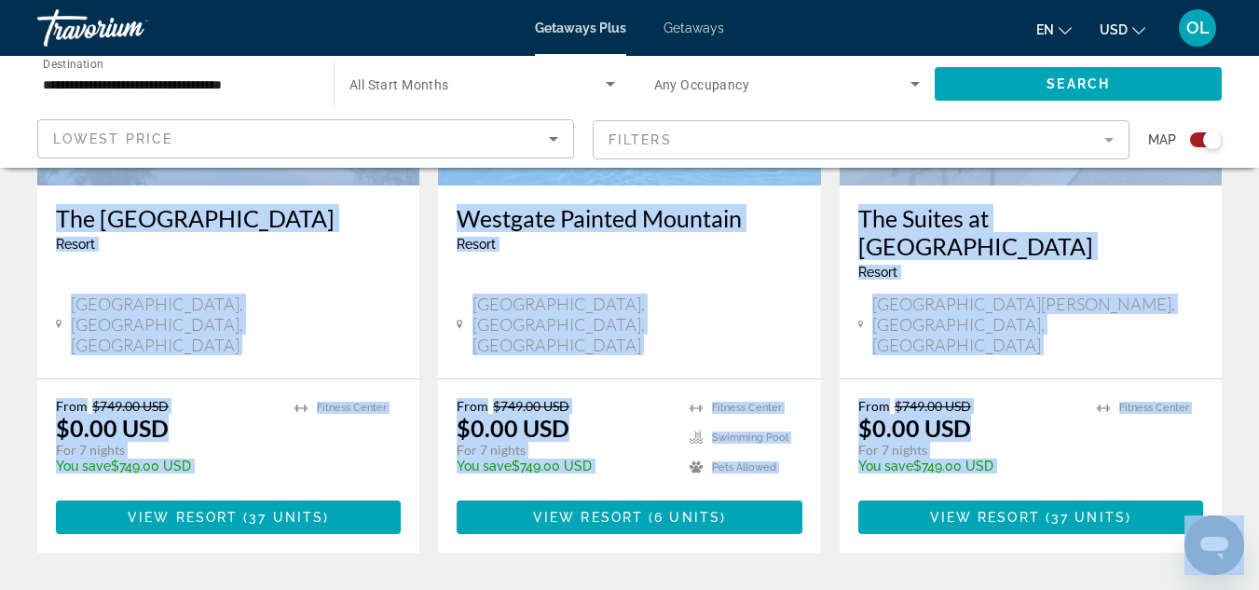
drag, startPoint x: 1249, startPoint y: 200, endPoint x: 1268, endPoint y: 199, distance: 18.7
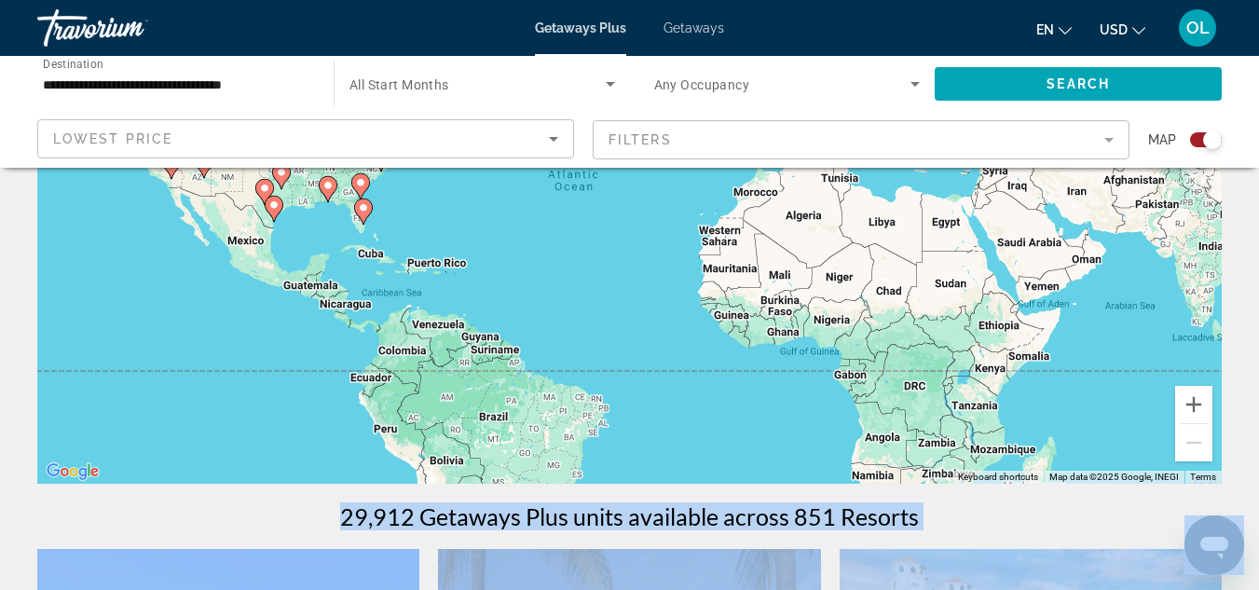
scroll to position [0, 0]
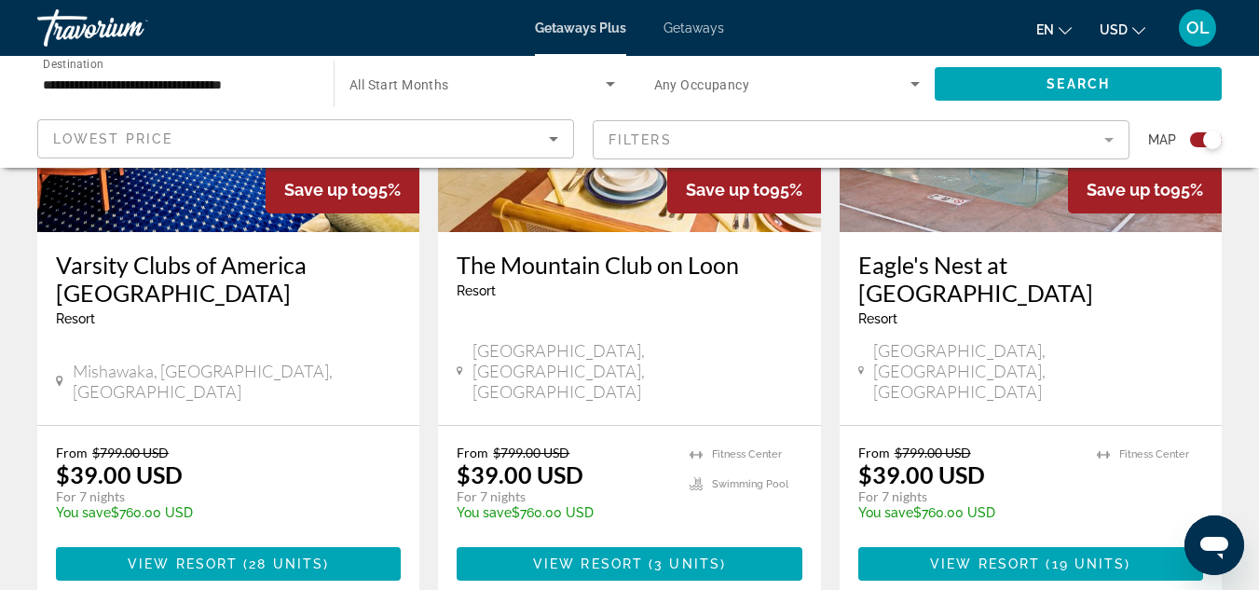
scroll to position [3143, 0]
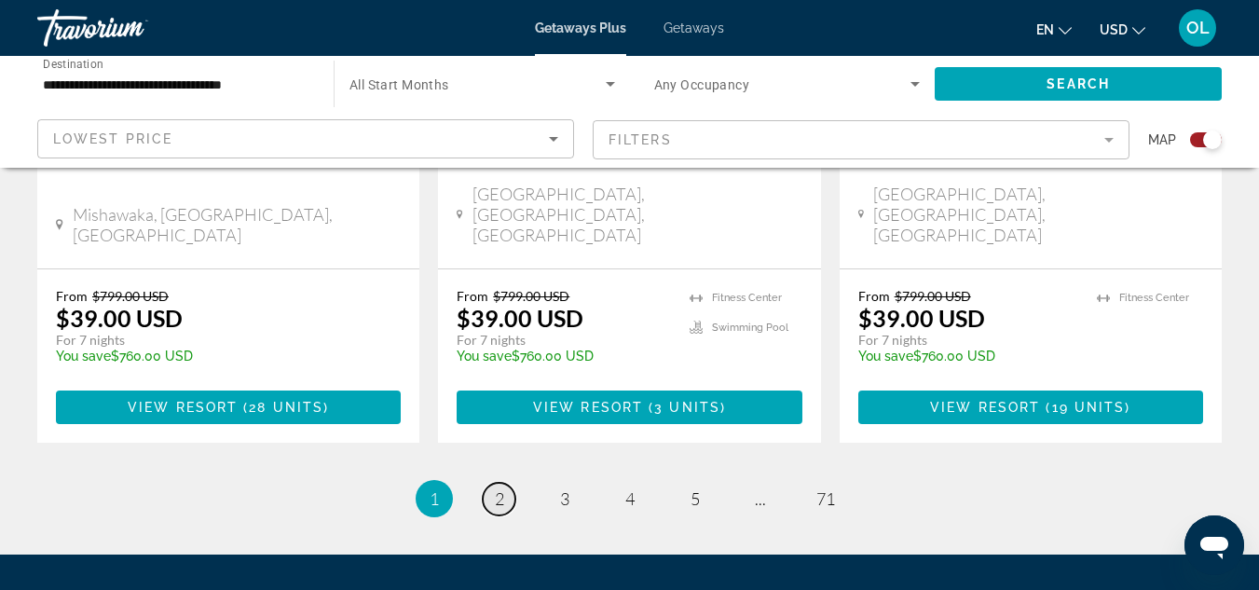
click at [501, 488] on span "2" at bounding box center [499, 498] width 9 height 21
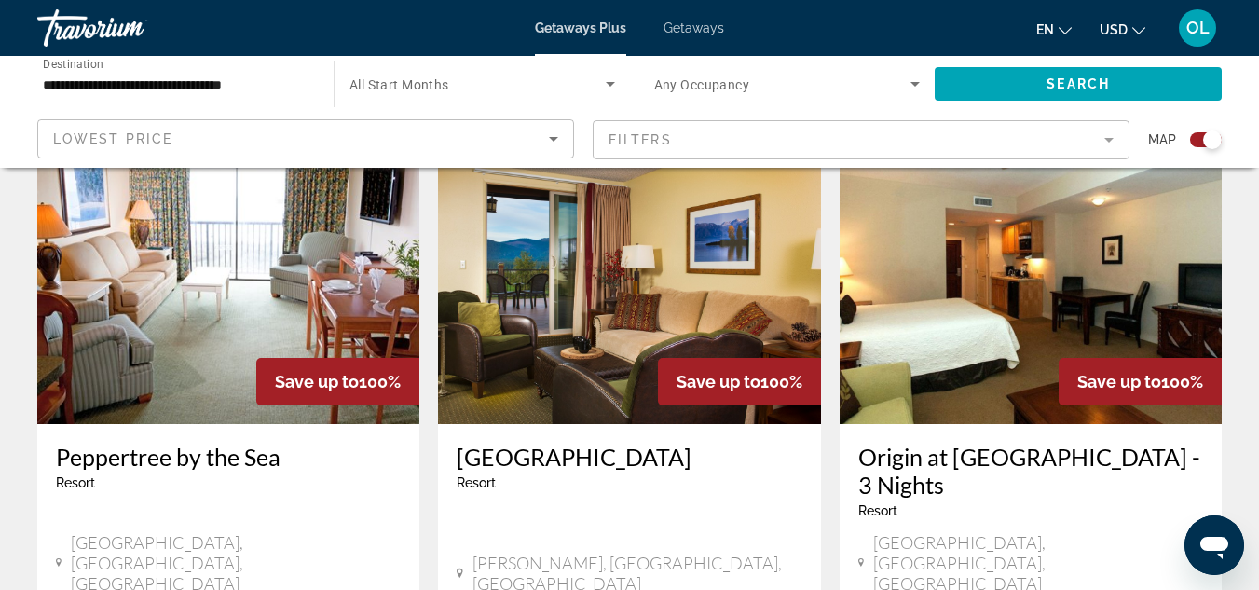
scroll to position [3069, 0]
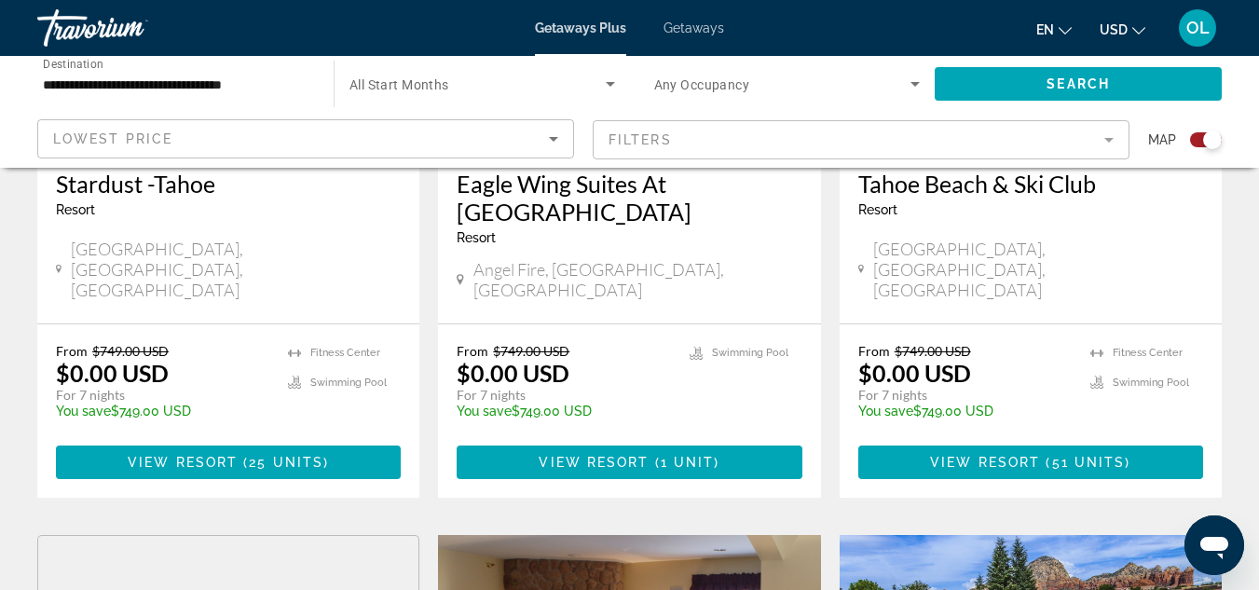
scroll to position [1670, 0]
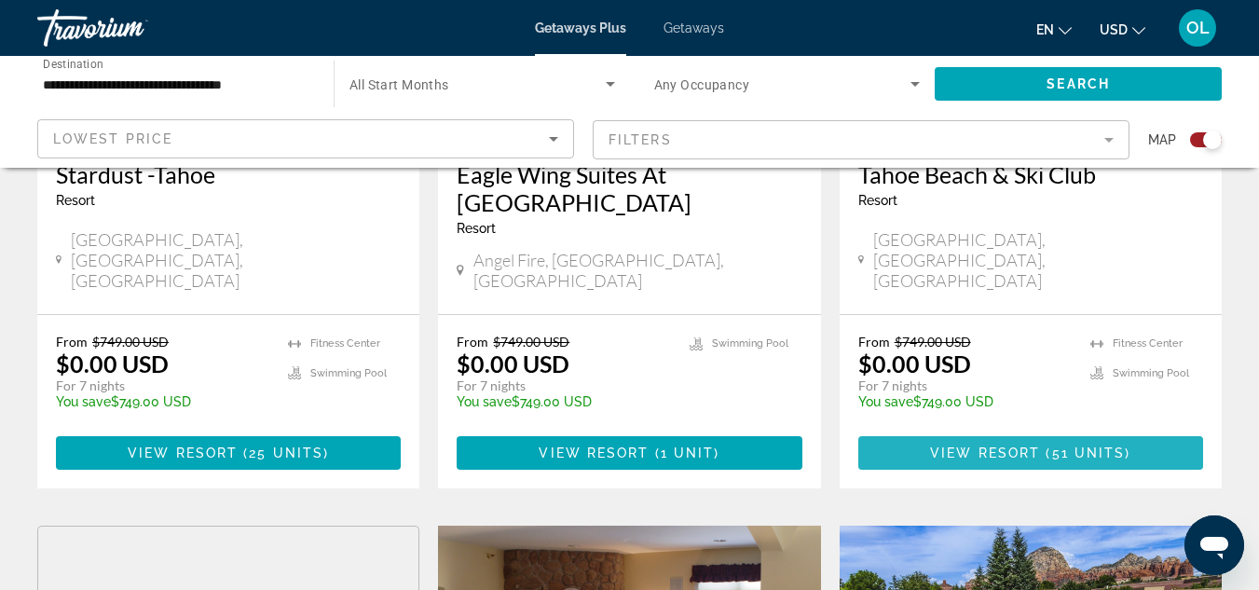
click at [1033, 446] on span "View Resort" at bounding box center [985, 453] width 110 height 15
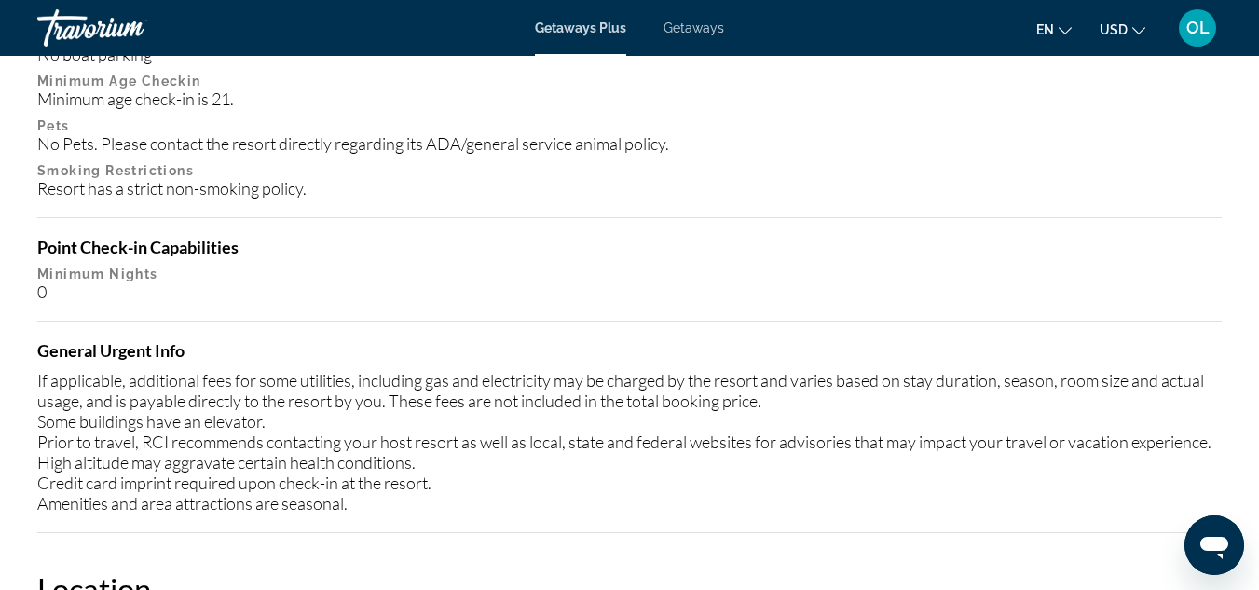
scroll to position [2237, 0]
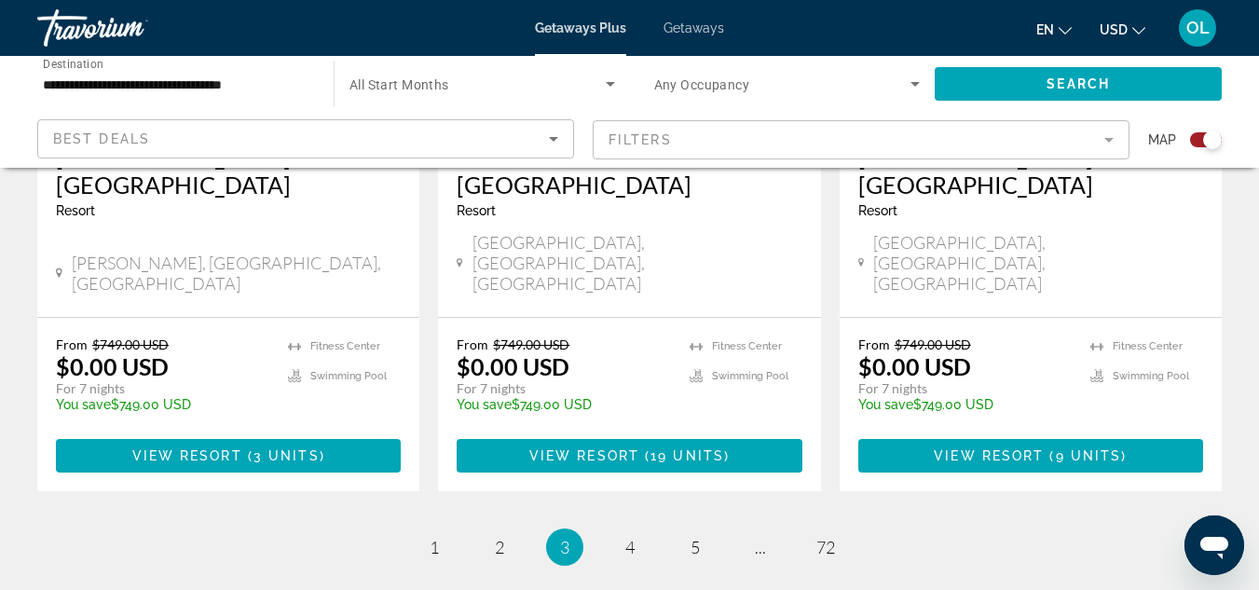
scroll to position [3079, 0]
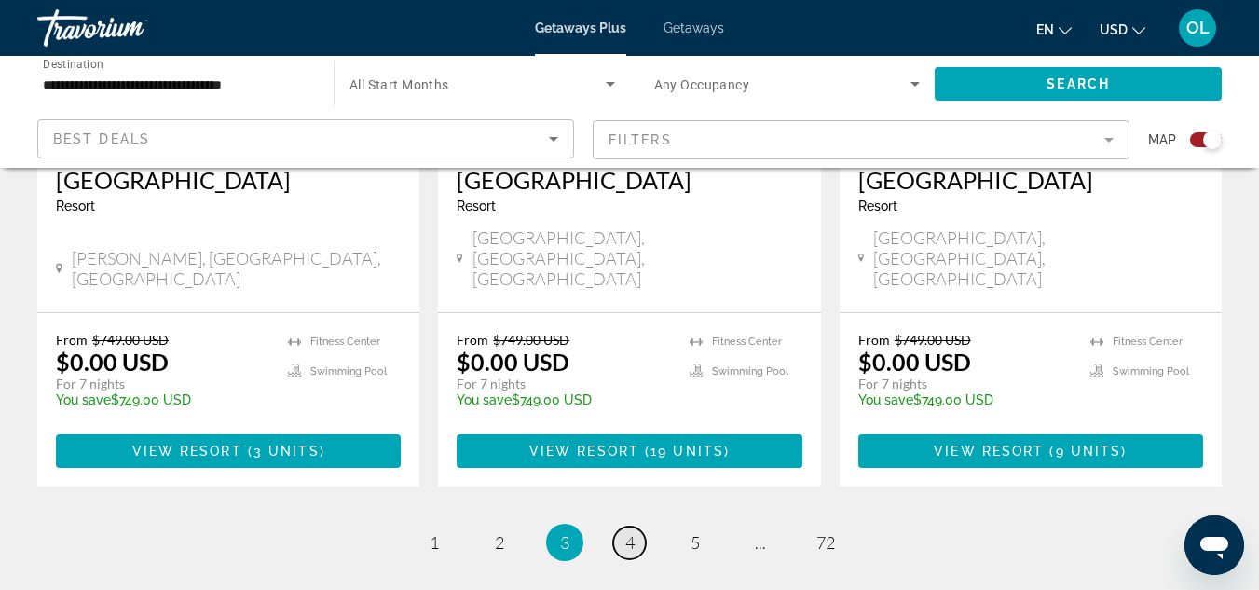
click at [638, 527] on link "page 4" at bounding box center [629, 543] width 33 height 33
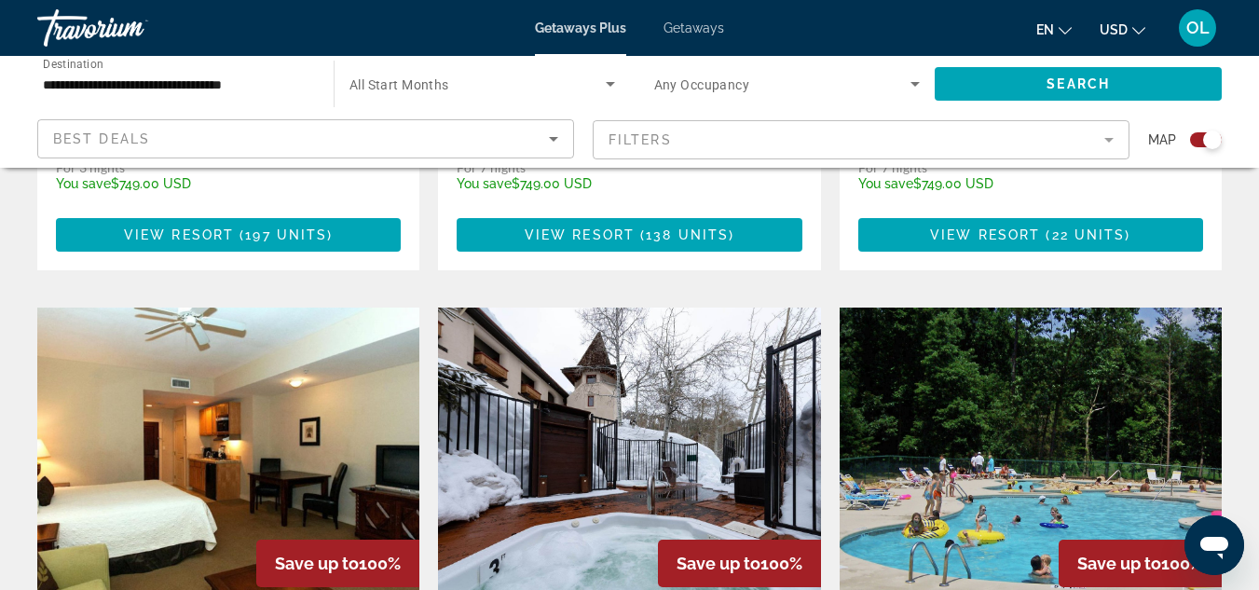
scroll to position [2975, 0]
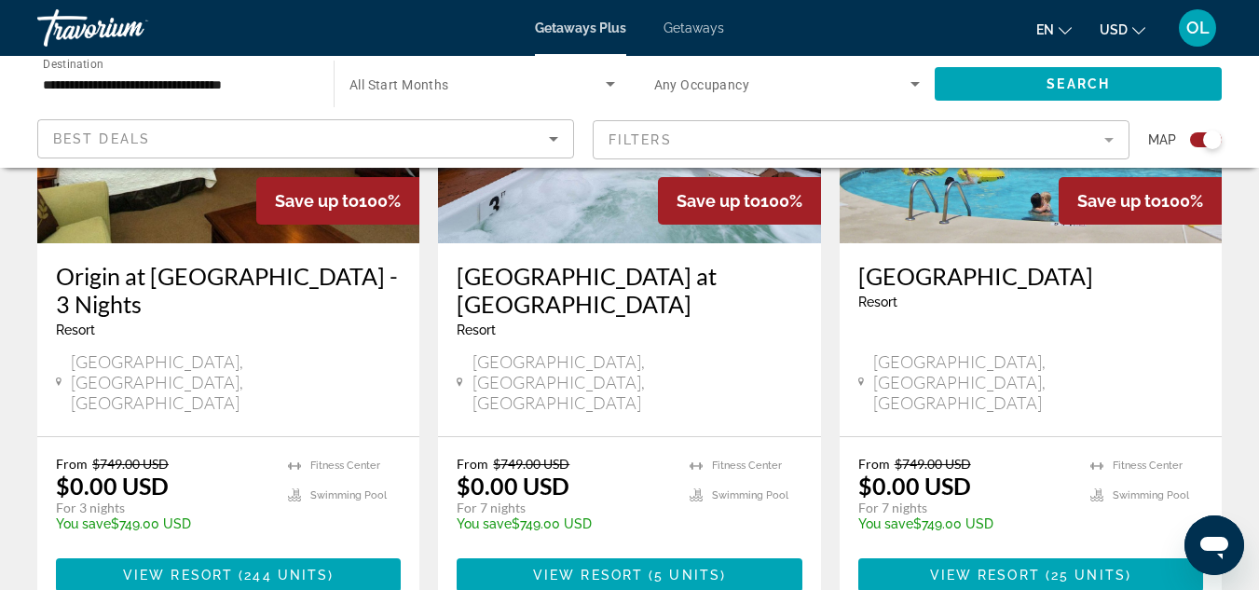
scroll to position [3199, 0]
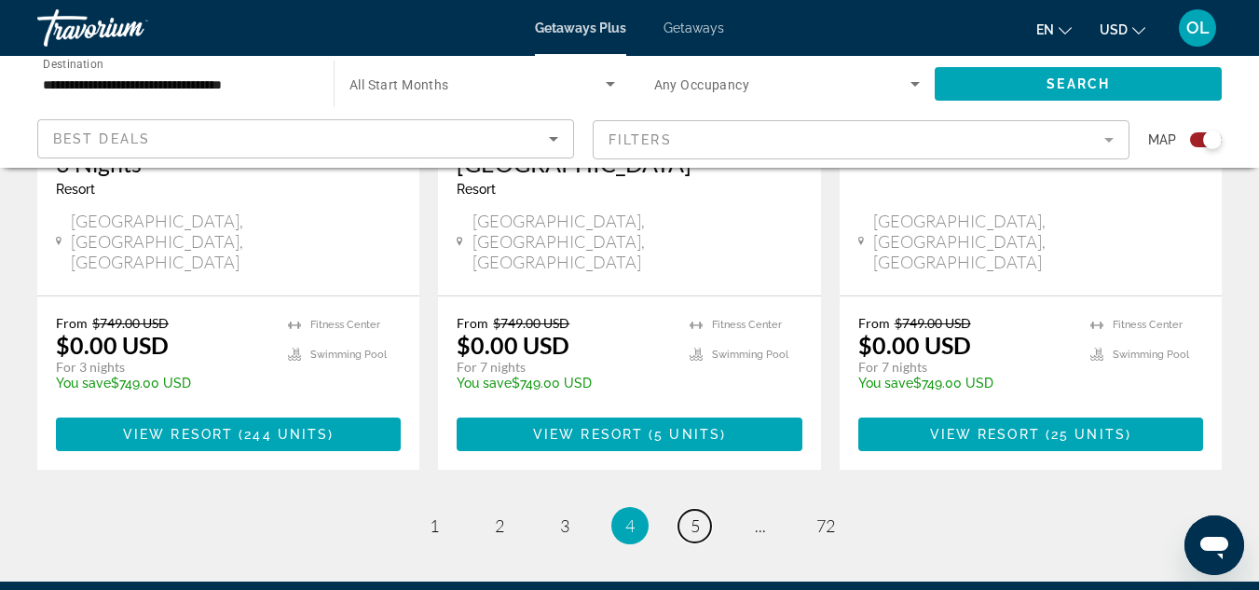
click at [701, 510] on link "page 5" at bounding box center [695, 526] width 33 height 33
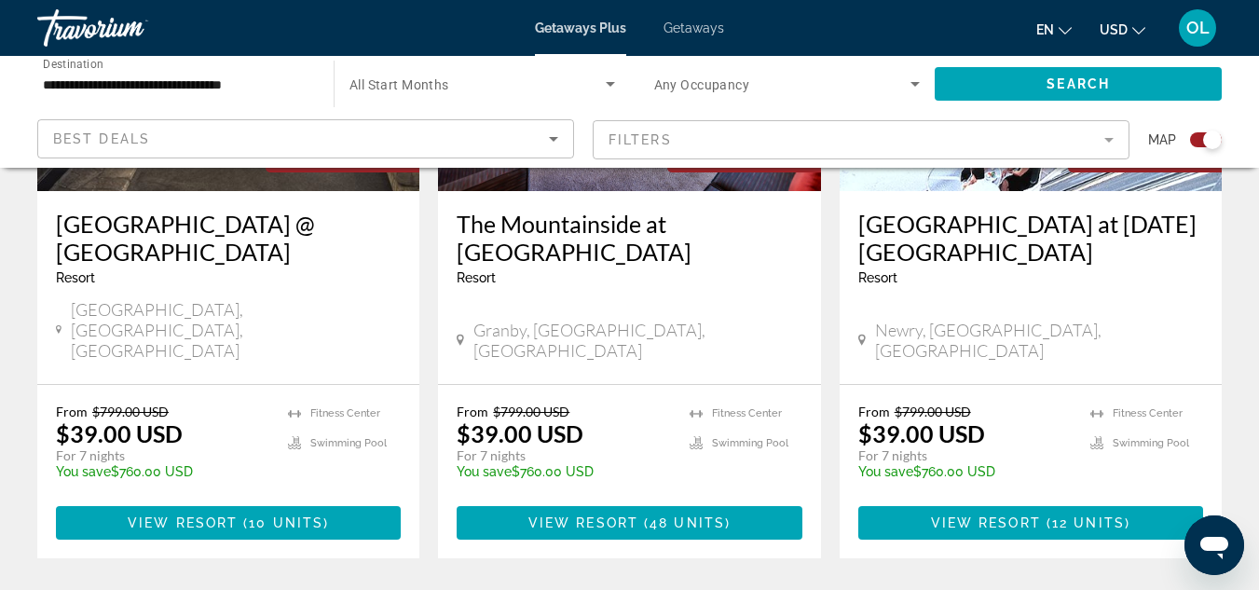
scroll to position [3143, 0]
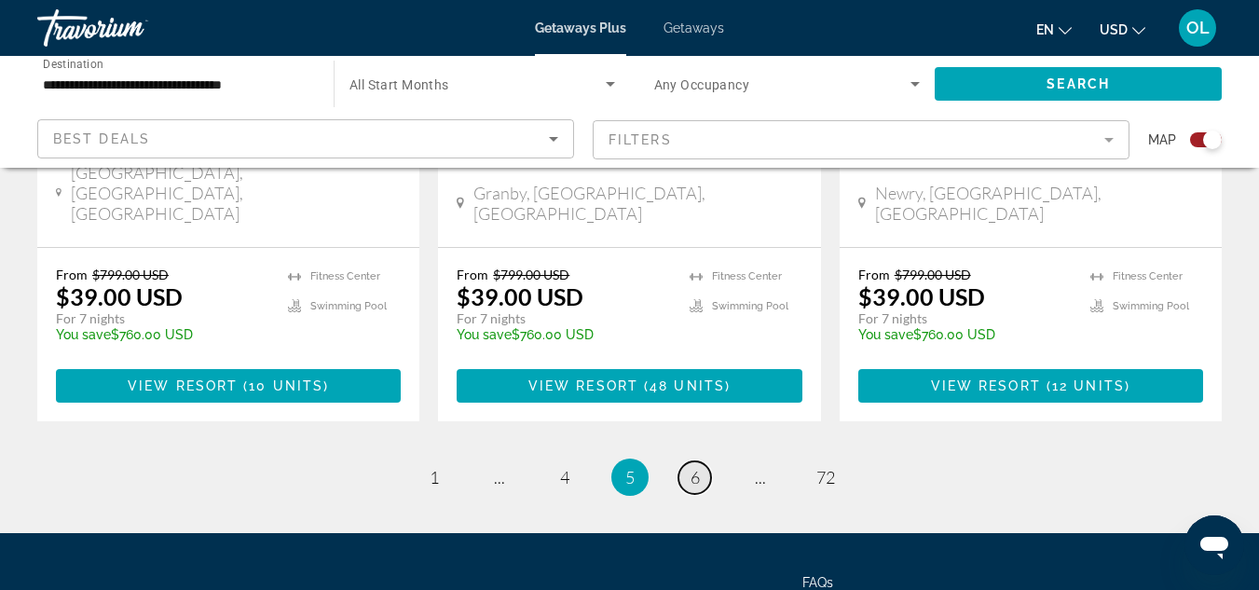
click at [697, 467] on span "6" at bounding box center [695, 477] width 9 height 21
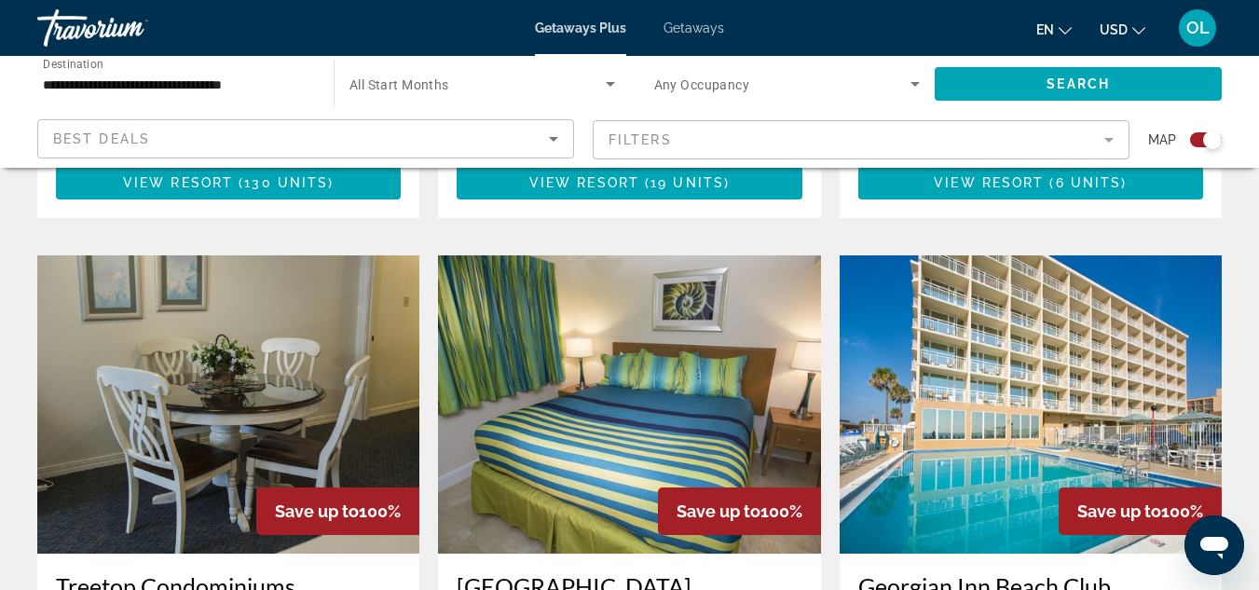
scroll to position [2137, 0]
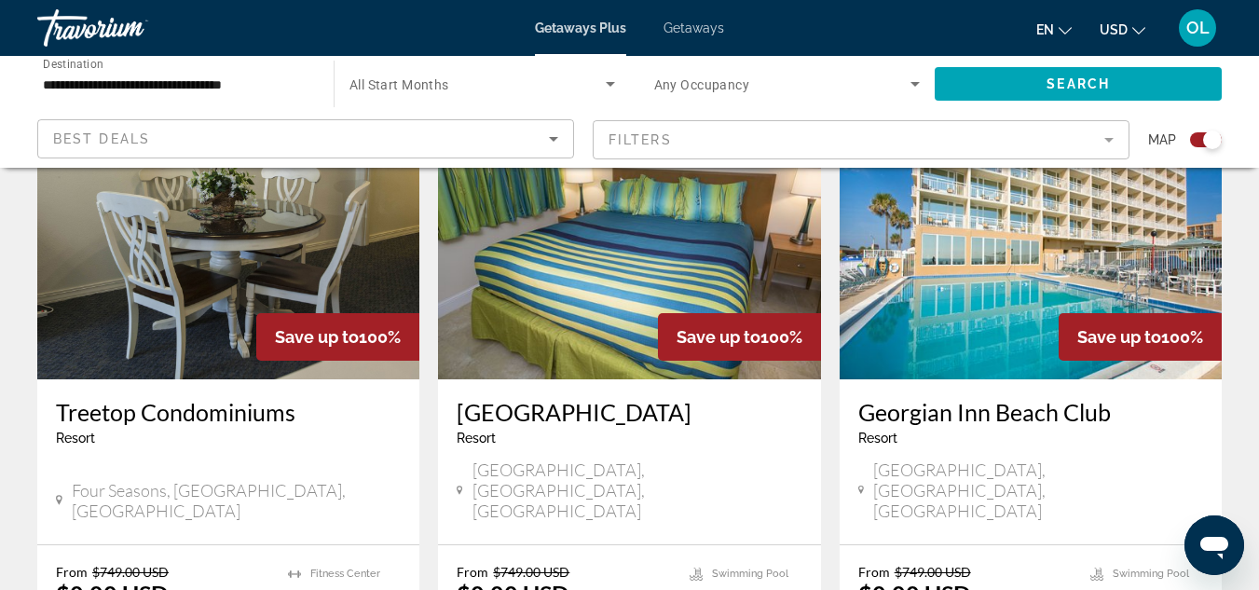
click at [918, 398] on h3 "Georgian Inn Beach Club" at bounding box center [1031, 412] width 345 height 28
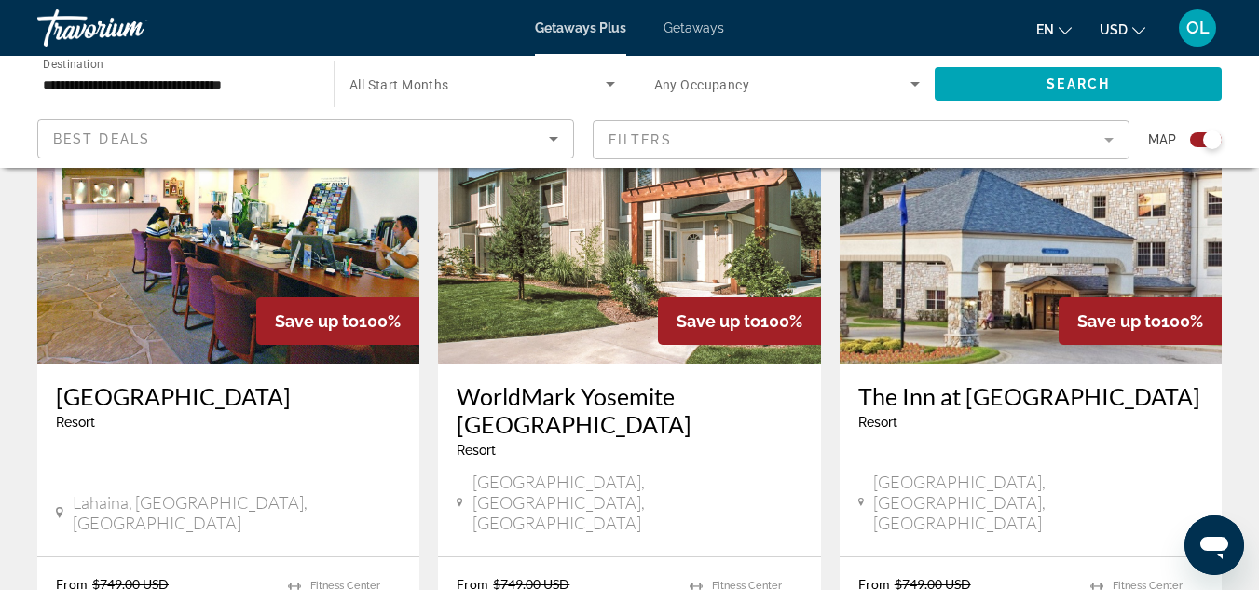
scroll to position [839, 0]
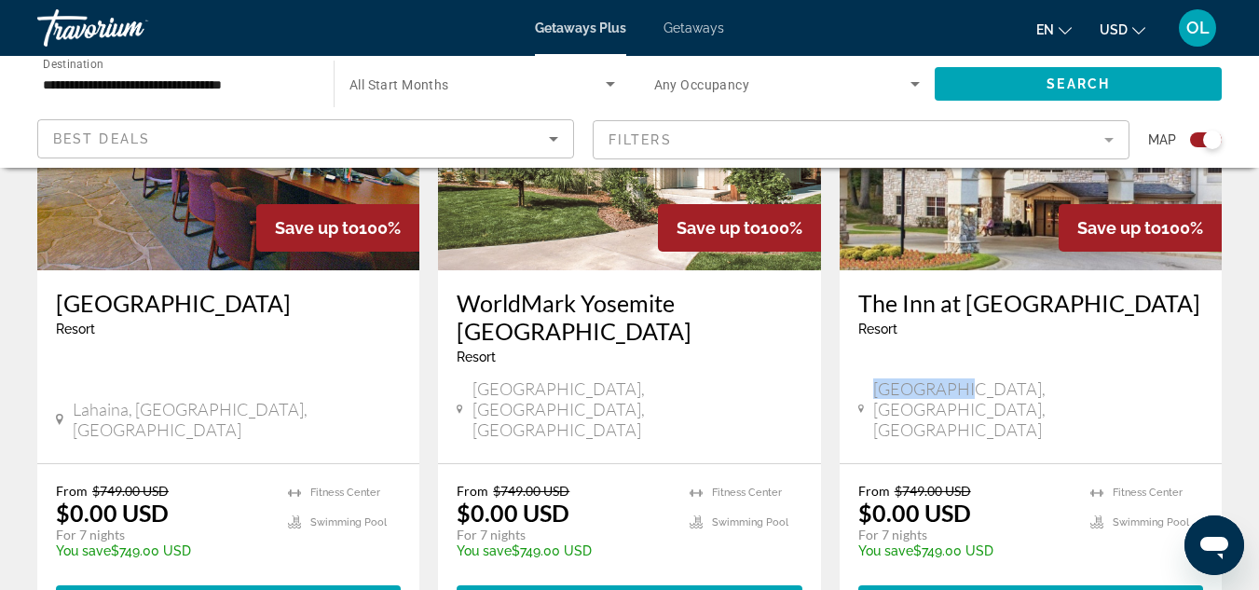
drag, startPoint x: 955, startPoint y: 362, endPoint x: 879, endPoint y: 364, distance: 76.5
click at [879, 378] on span "[GEOGRAPHIC_DATA], [GEOGRAPHIC_DATA], [GEOGRAPHIC_DATA]" at bounding box center [1038, 409] width 330 height 62
copy span "Stanwood,"
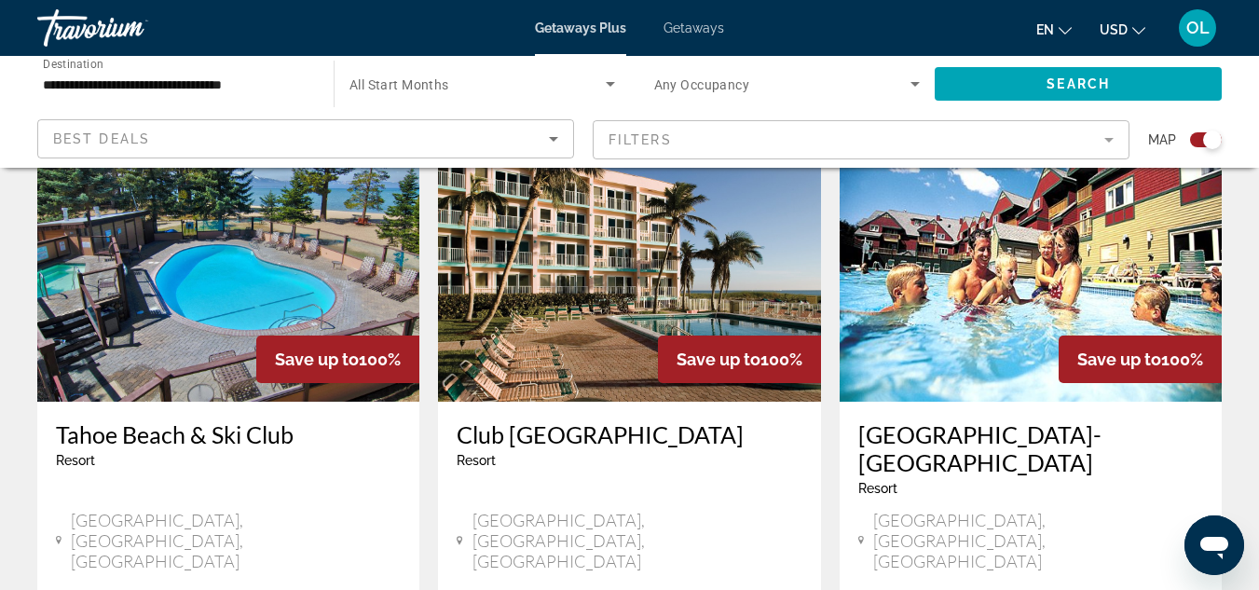
scroll to position [2890, 0]
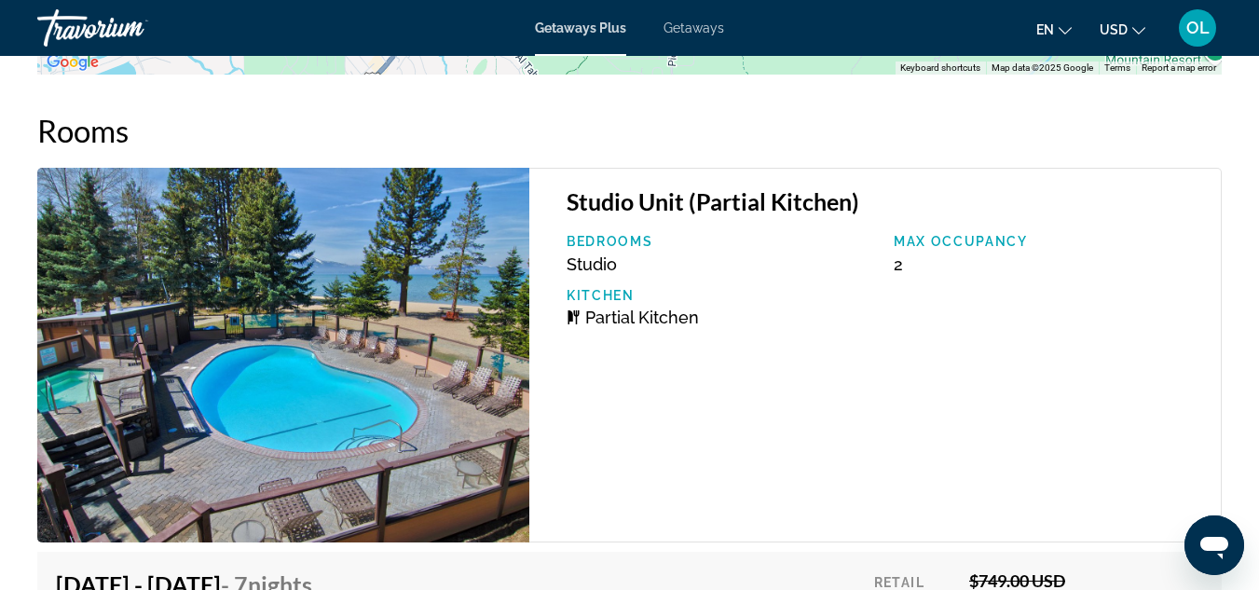
scroll to position [2856, 0]
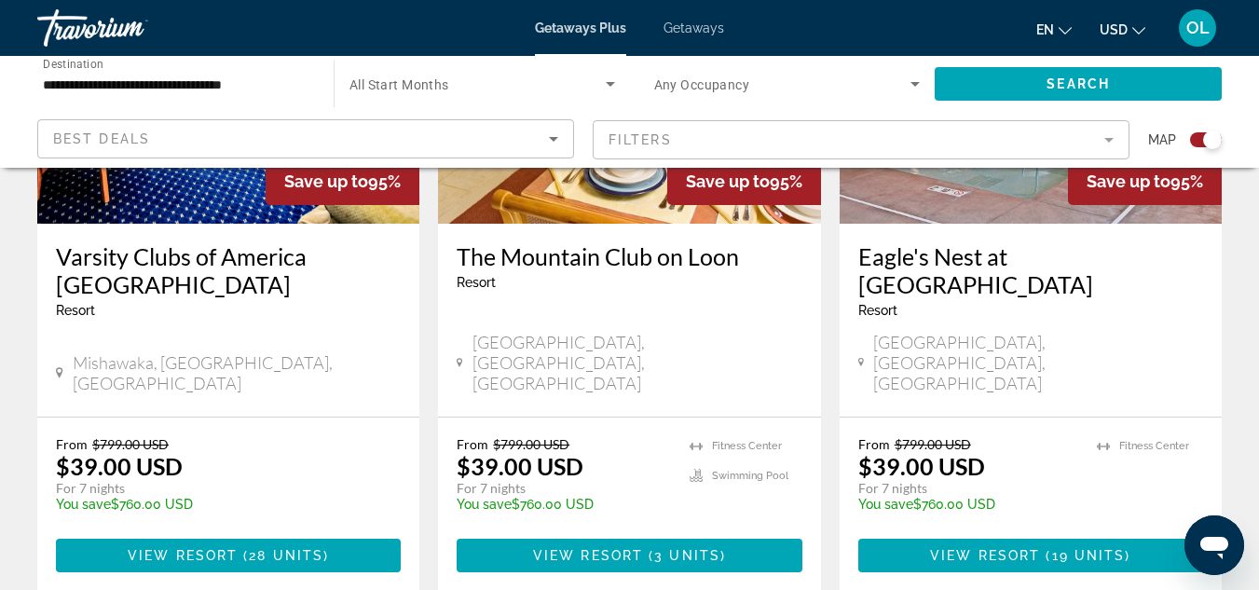
scroll to position [3143, 0]
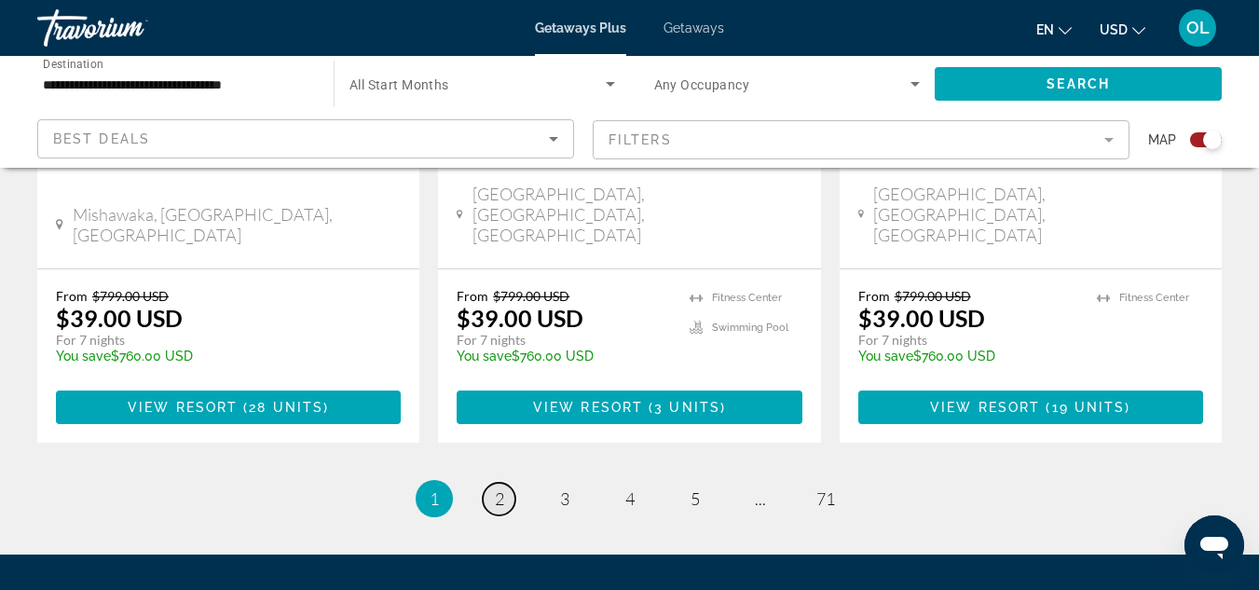
click at [500, 488] on span "2" at bounding box center [499, 498] width 9 height 21
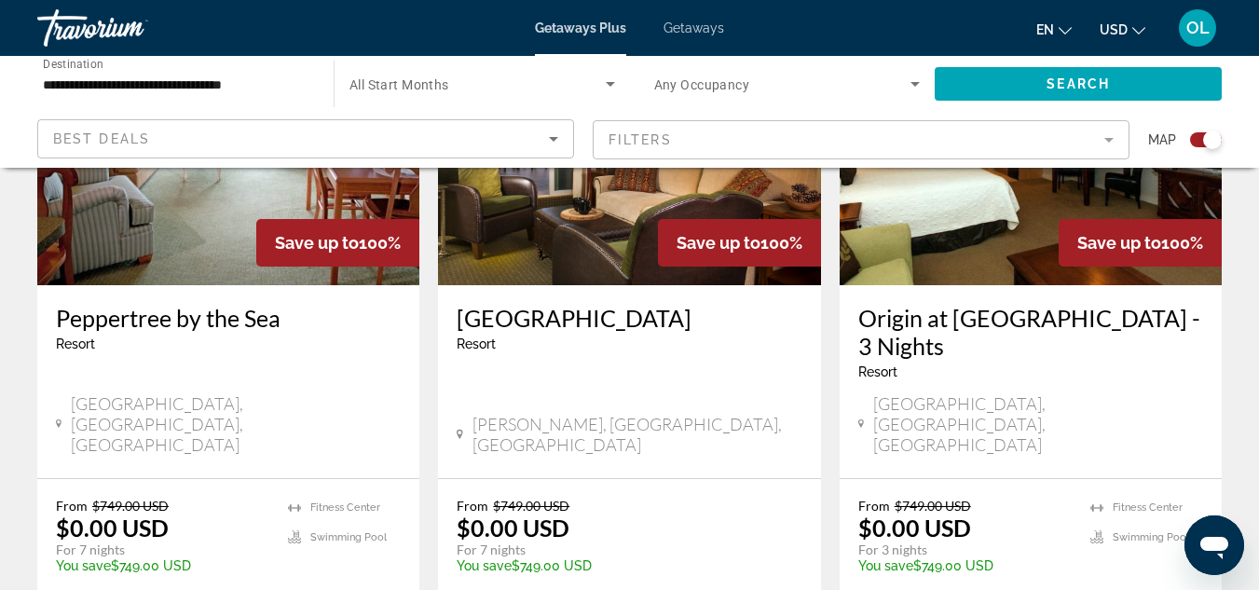
scroll to position [2983, 0]
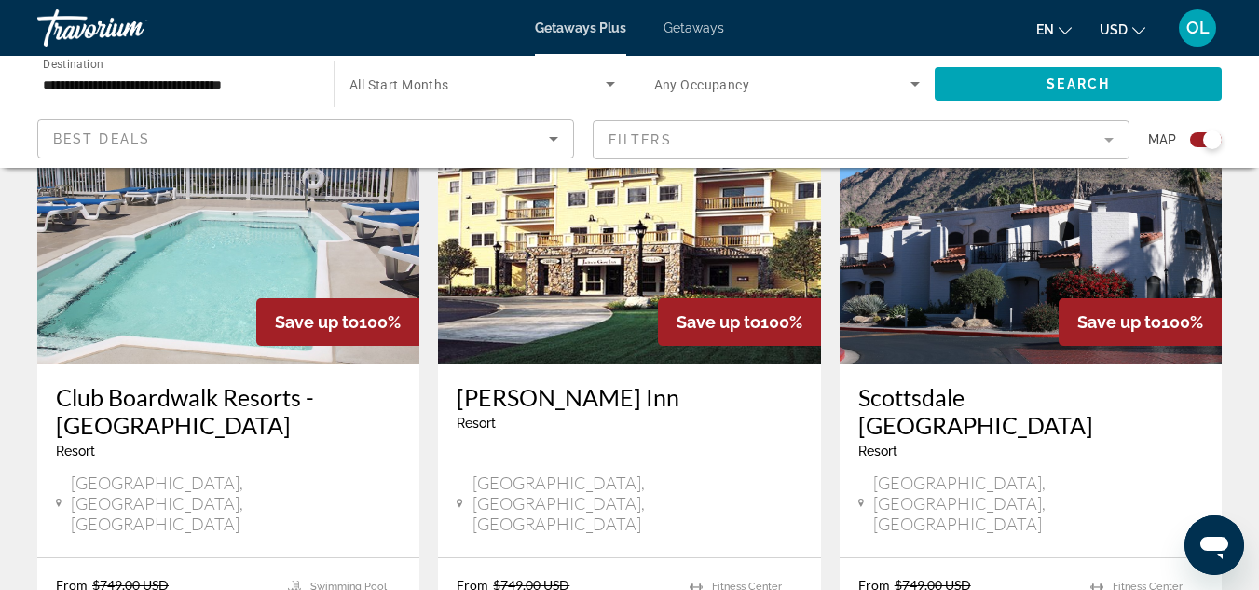
scroll to position [746, 0]
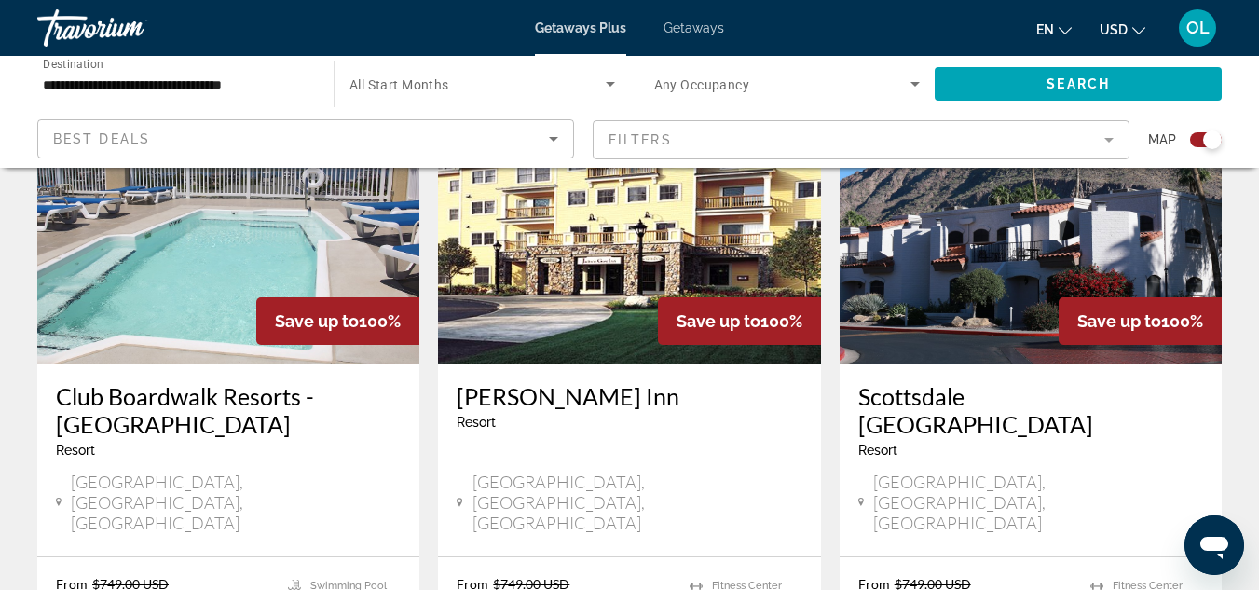
click at [1042, 395] on h3 "Scottsdale [GEOGRAPHIC_DATA]" at bounding box center [1031, 410] width 345 height 56
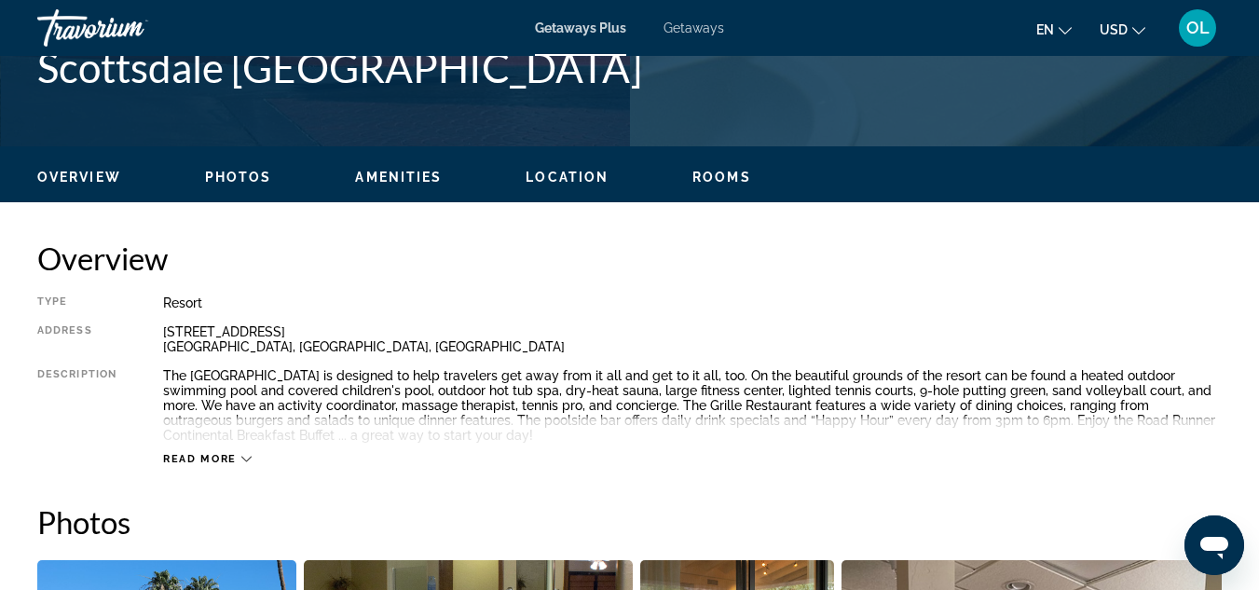
scroll to position [373, 0]
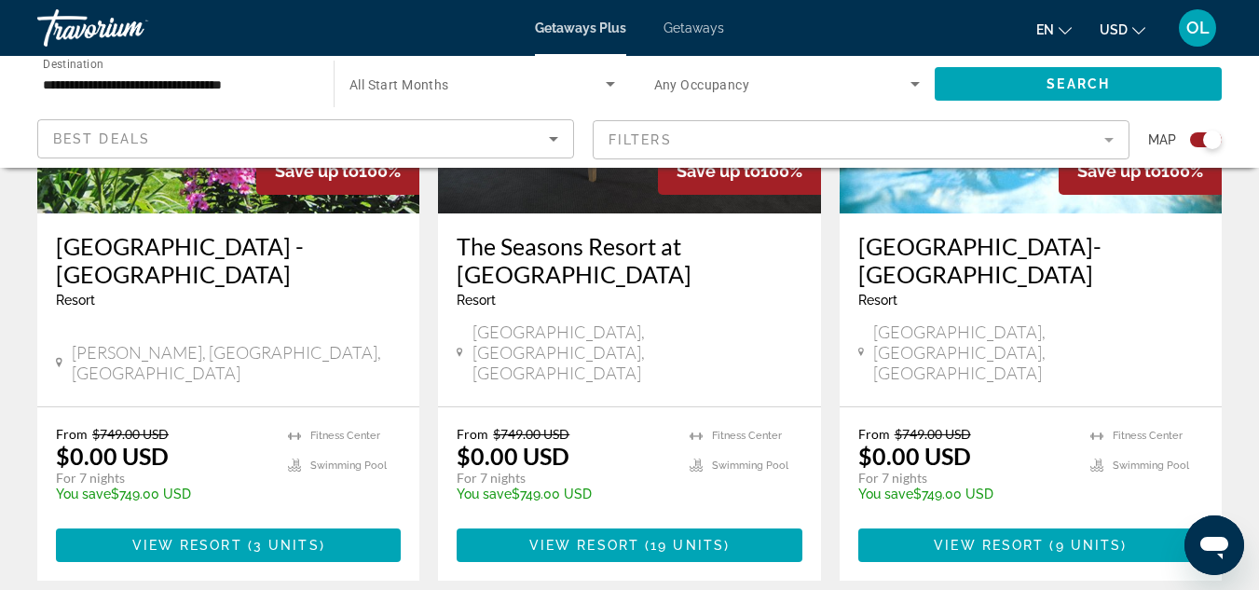
scroll to position [3076, 0]
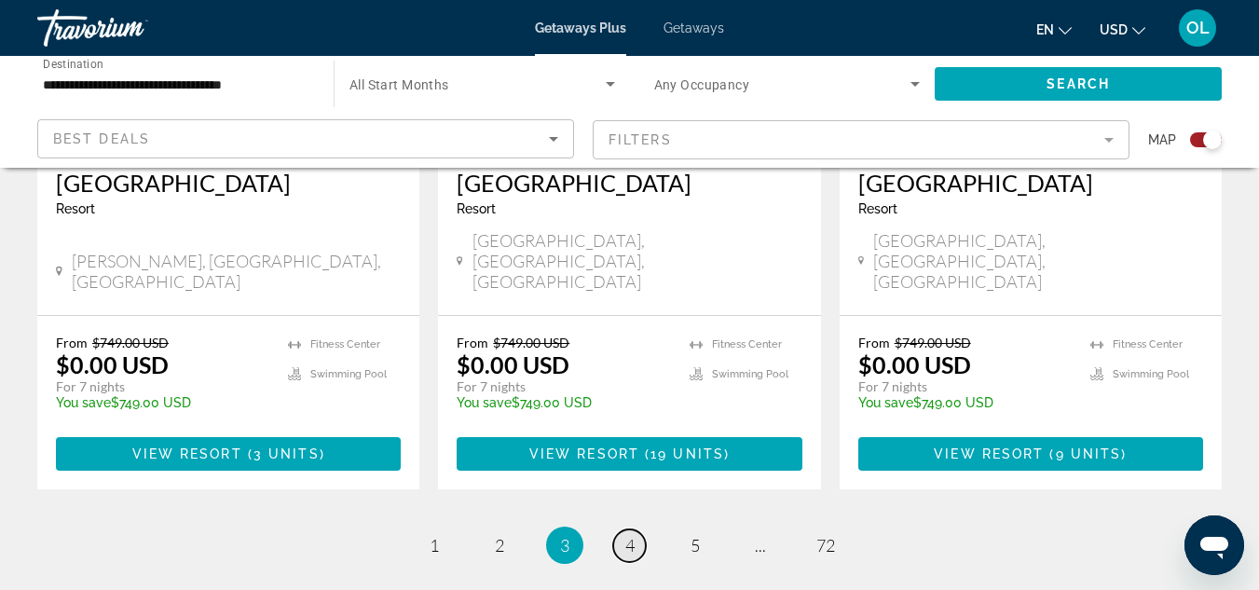
click at [629, 535] on span "4" at bounding box center [629, 545] width 9 height 21
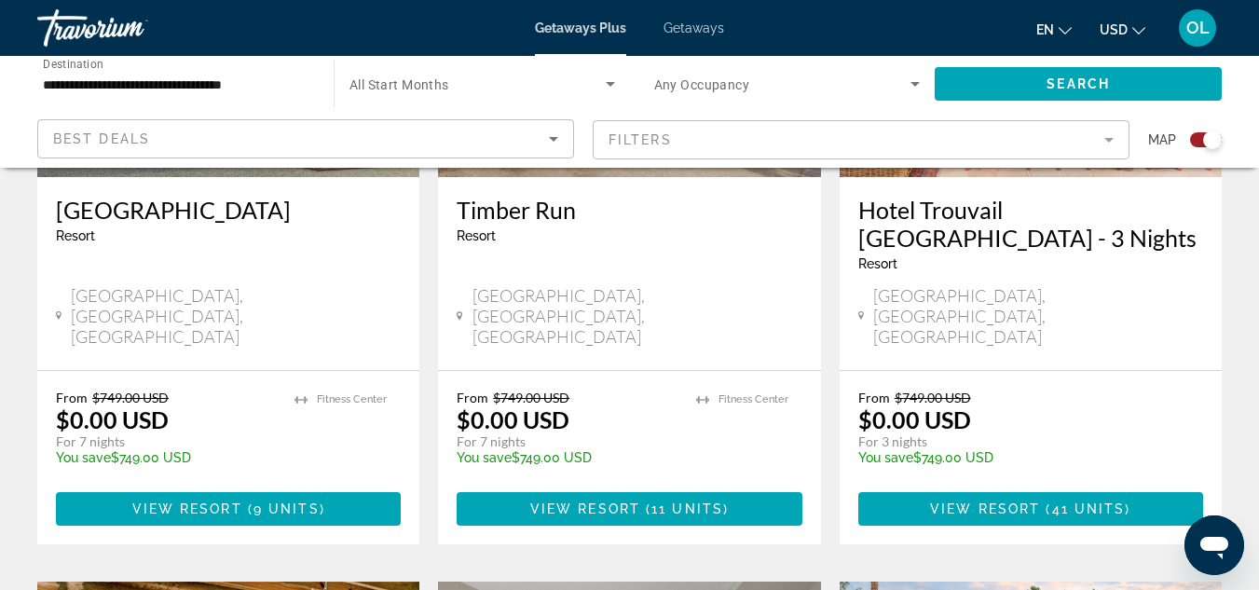
scroll to position [839, 0]
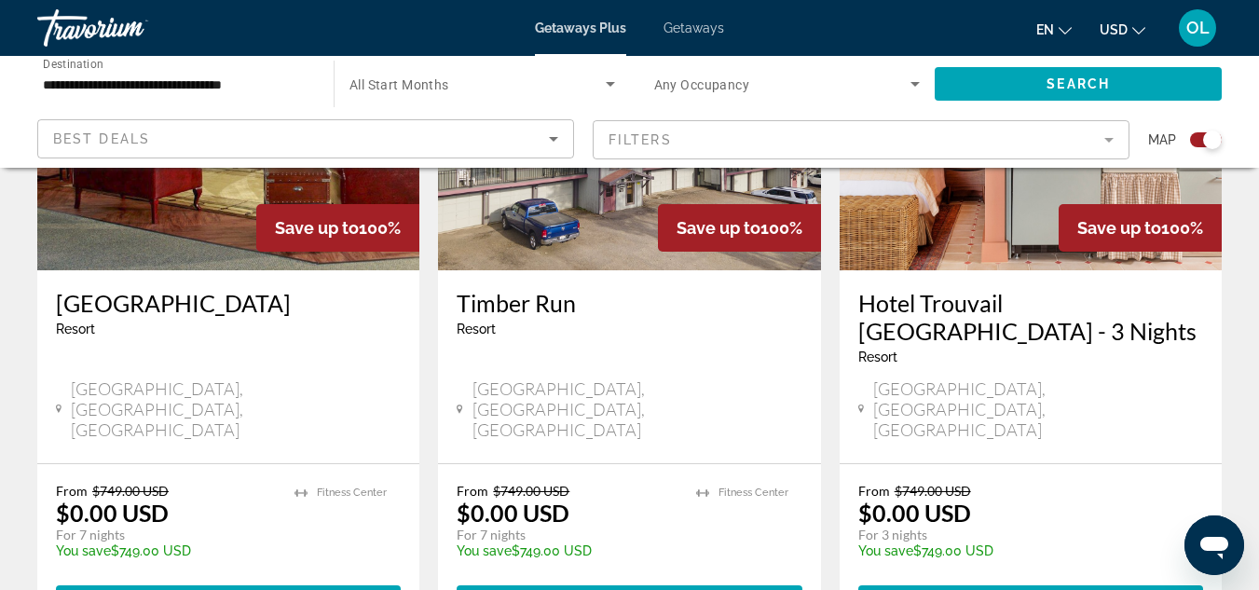
click at [968, 305] on h3 "Hotel Trouvail [GEOGRAPHIC_DATA] - 3 Nights" at bounding box center [1031, 317] width 345 height 56
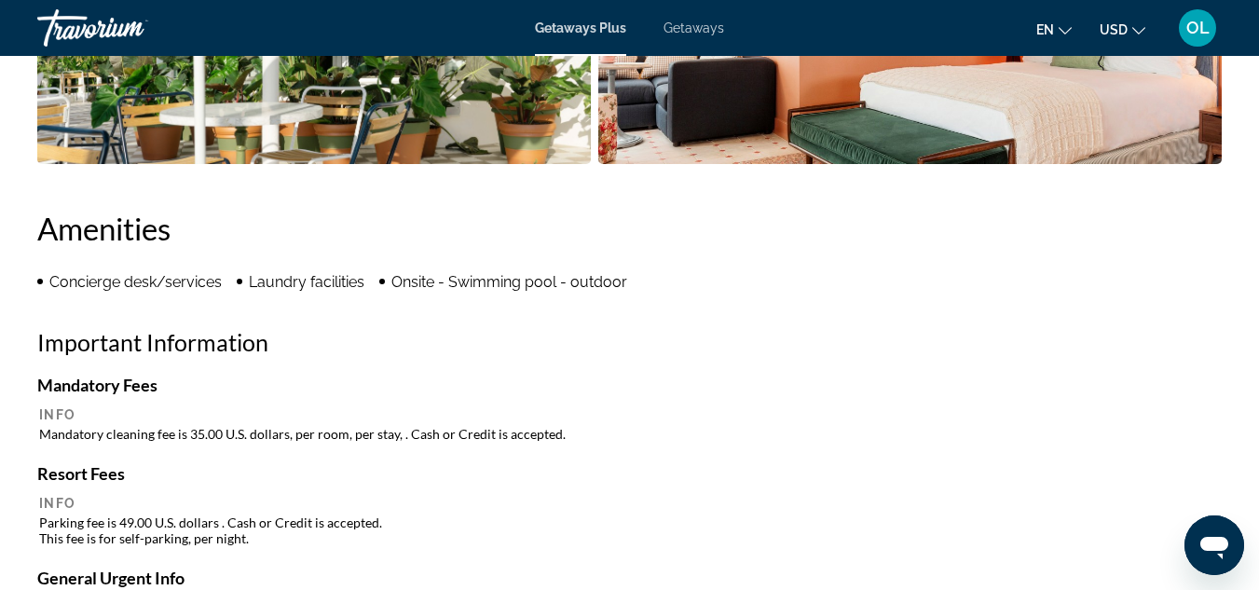
scroll to position [1305, 0]
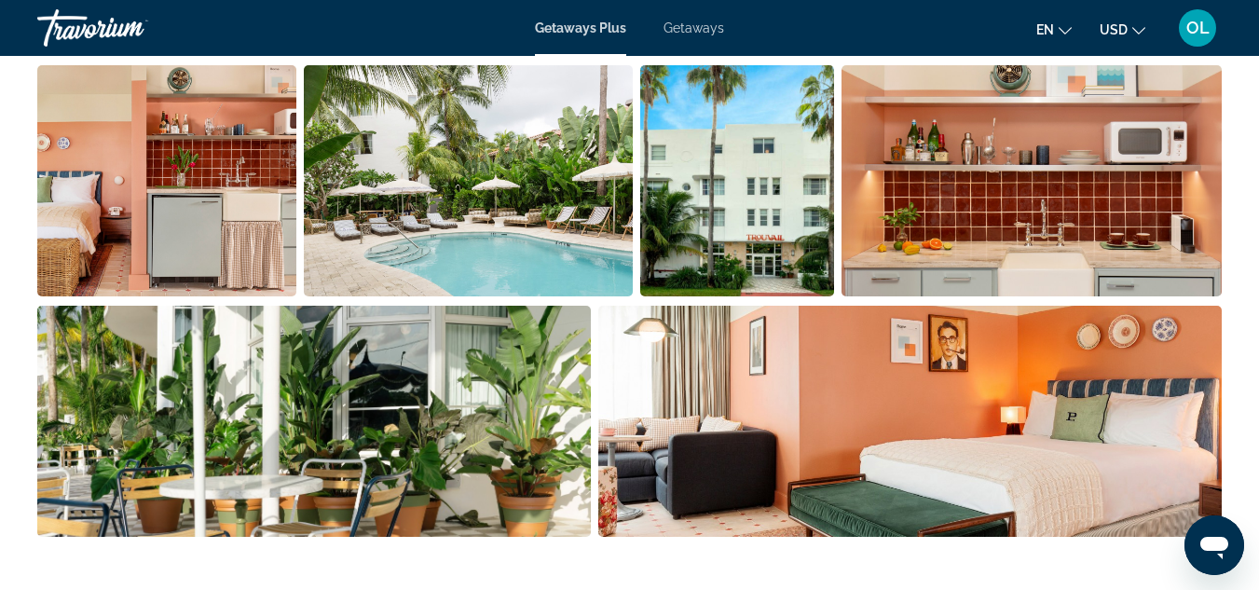
click at [421, 166] on img "Open full-screen image slider" at bounding box center [468, 180] width 329 height 231
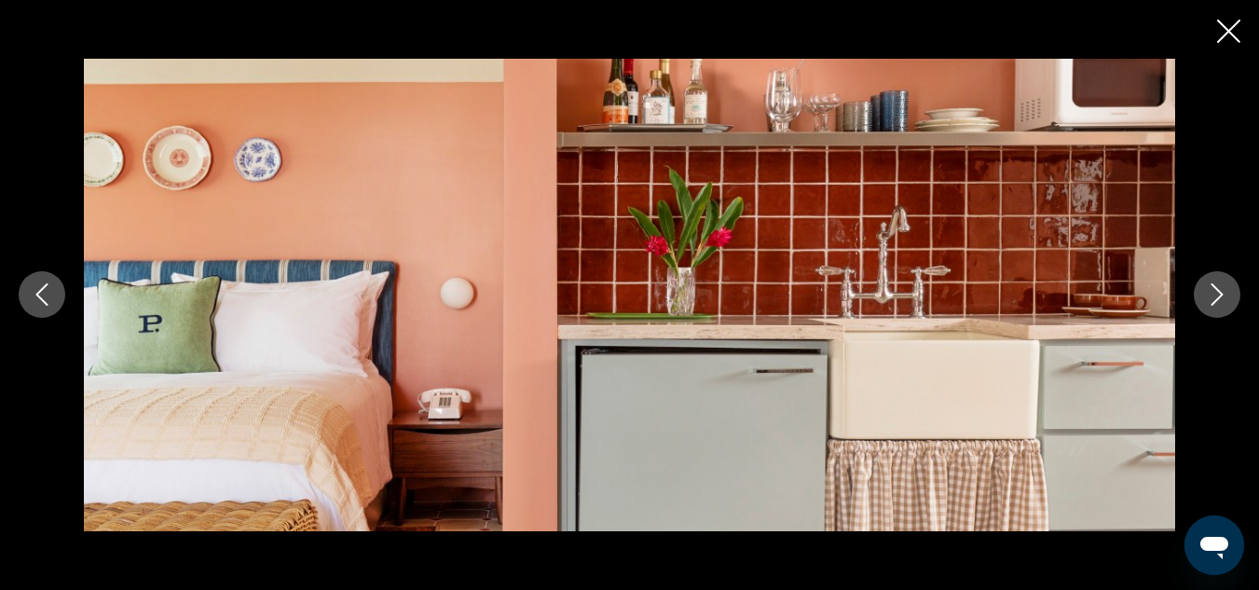
click at [1222, 283] on icon "Next image" at bounding box center [1217, 294] width 22 height 22
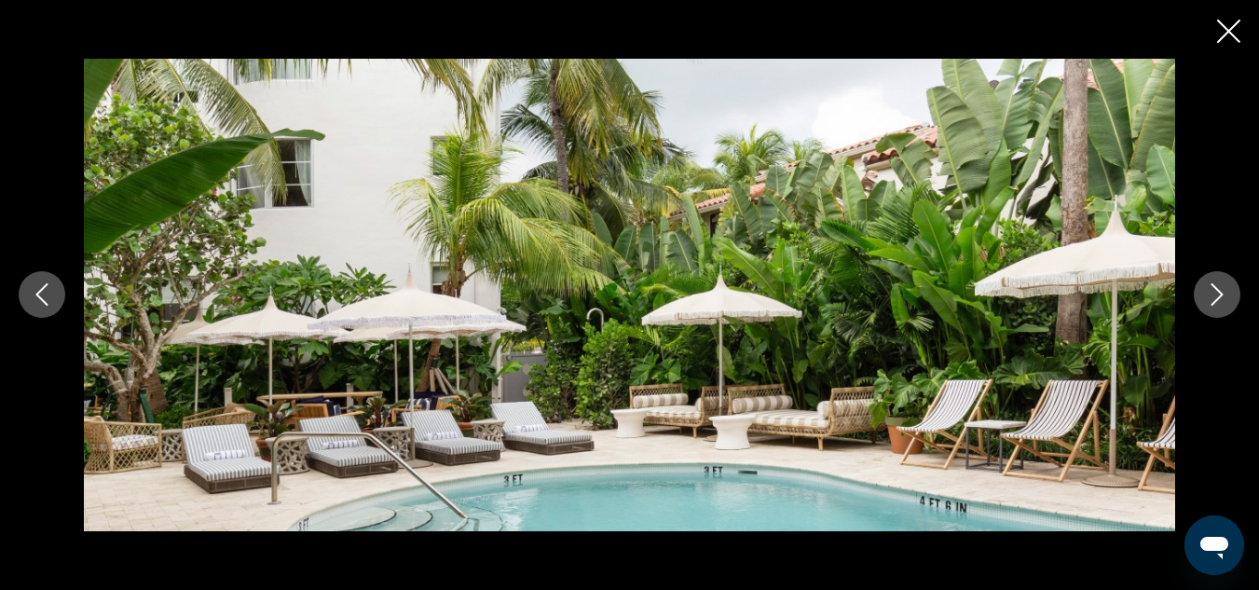
click at [1222, 287] on icon "Next image" at bounding box center [1217, 294] width 22 height 22
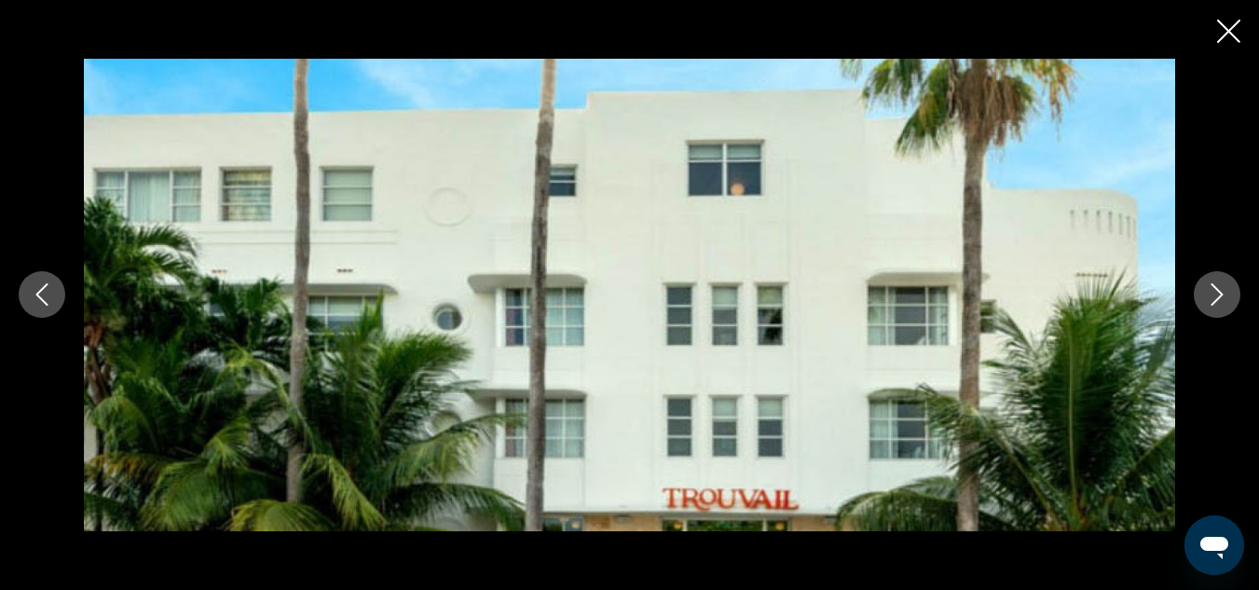
click at [1215, 289] on icon "Next image" at bounding box center [1217, 294] width 22 height 22
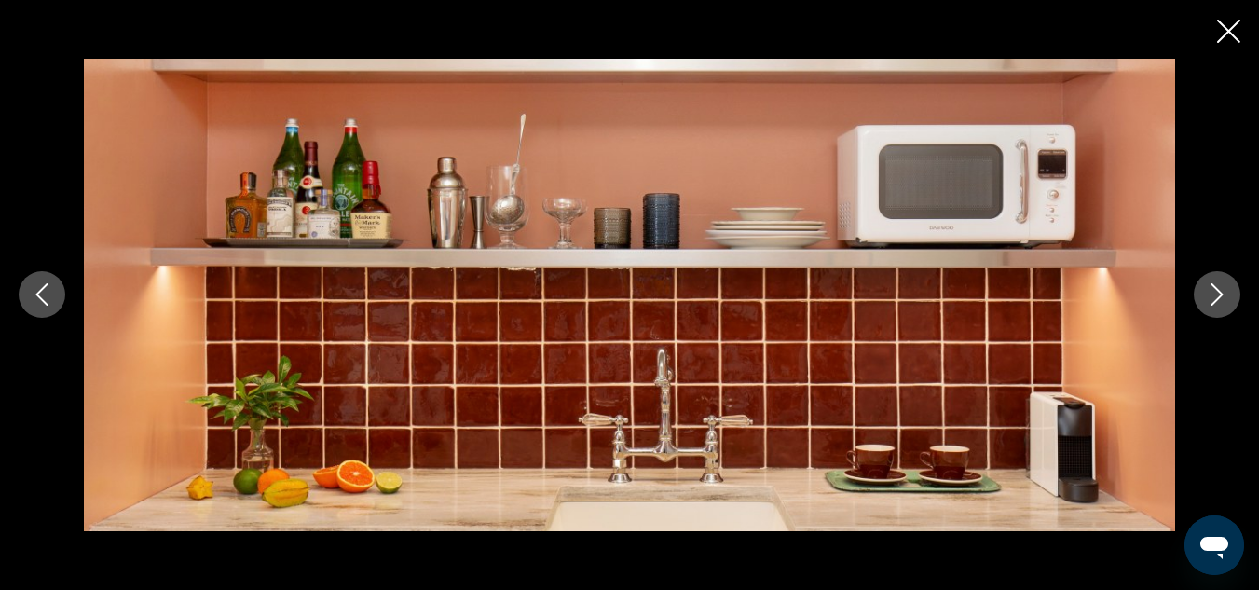
click at [1215, 289] on icon "Next image" at bounding box center [1217, 294] width 22 height 22
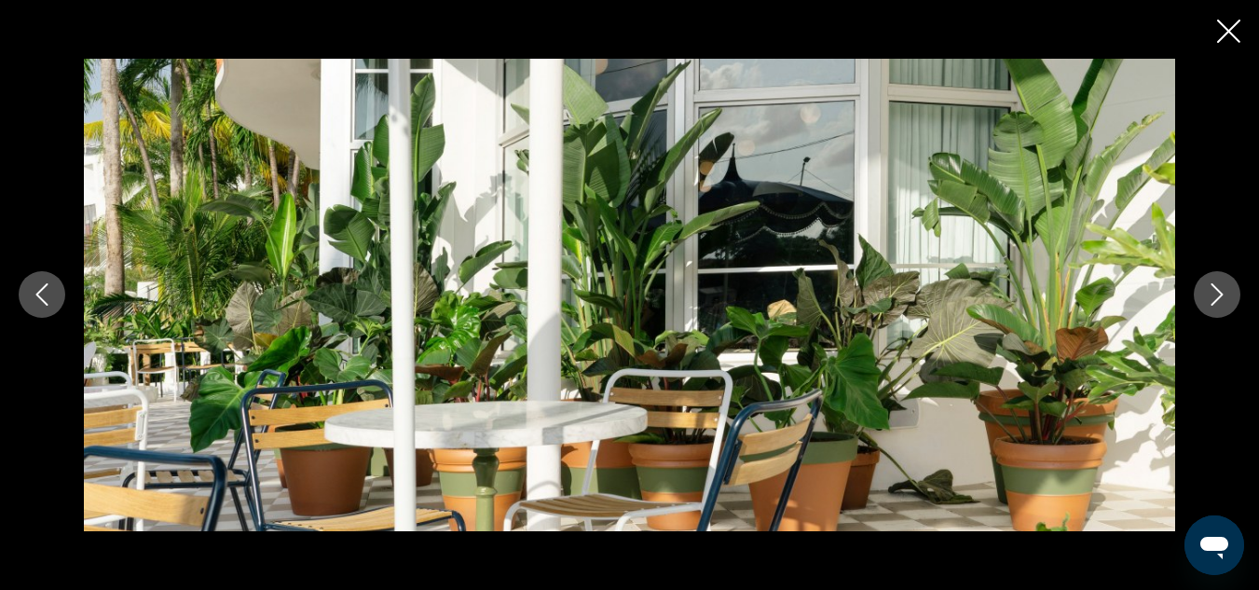
click at [1215, 289] on icon "Next image" at bounding box center [1217, 294] width 22 height 22
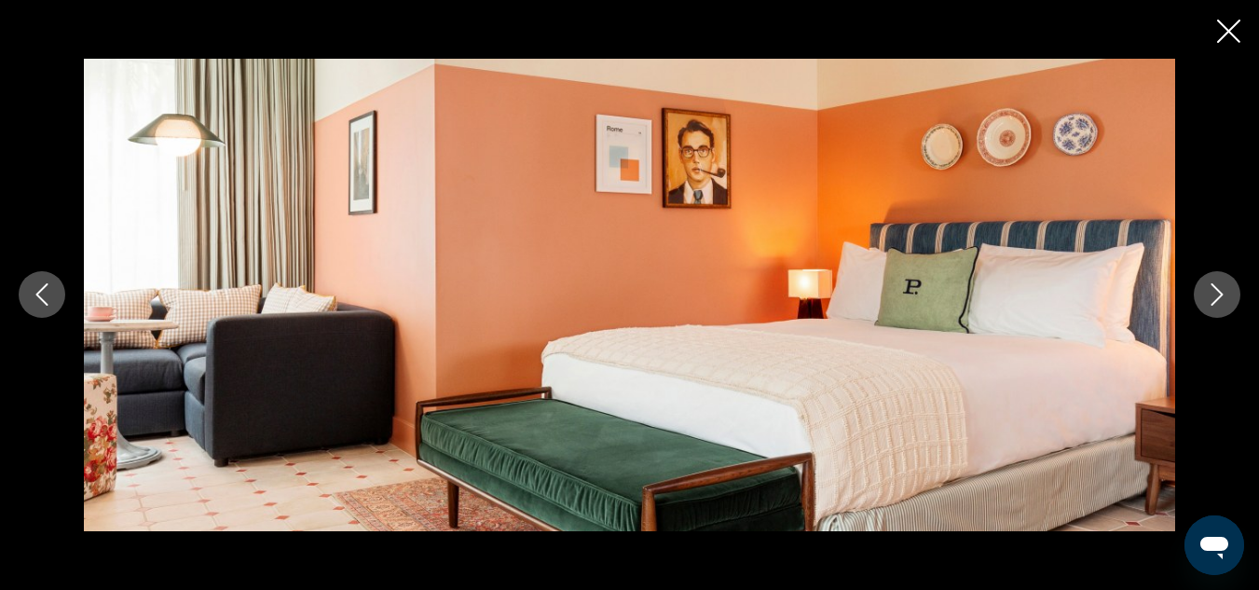
click at [1215, 289] on icon "Next image" at bounding box center [1217, 294] width 22 height 22
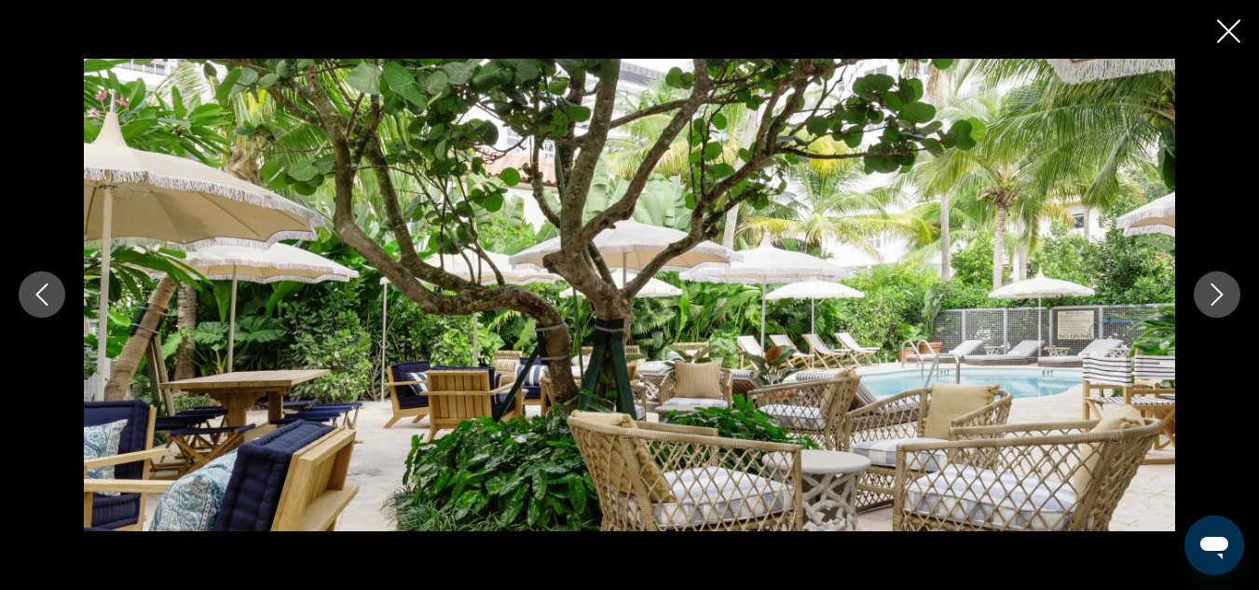
click at [1214, 289] on icon "Next image" at bounding box center [1217, 294] width 22 height 22
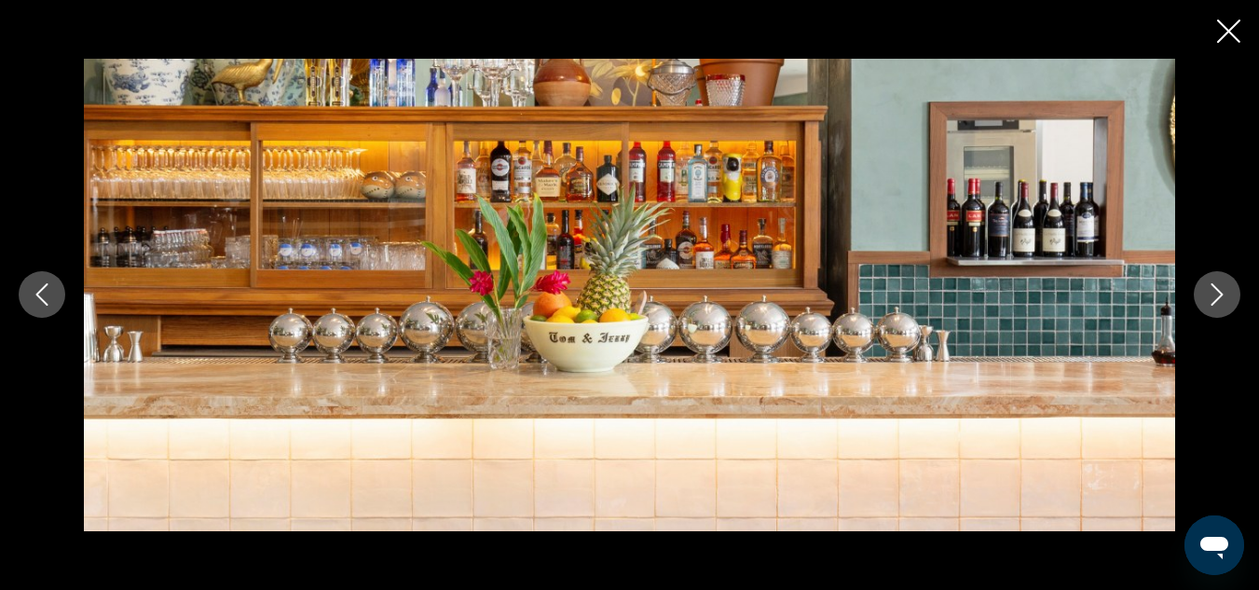
click at [1214, 289] on icon "Next image" at bounding box center [1217, 294] width 22 height 22
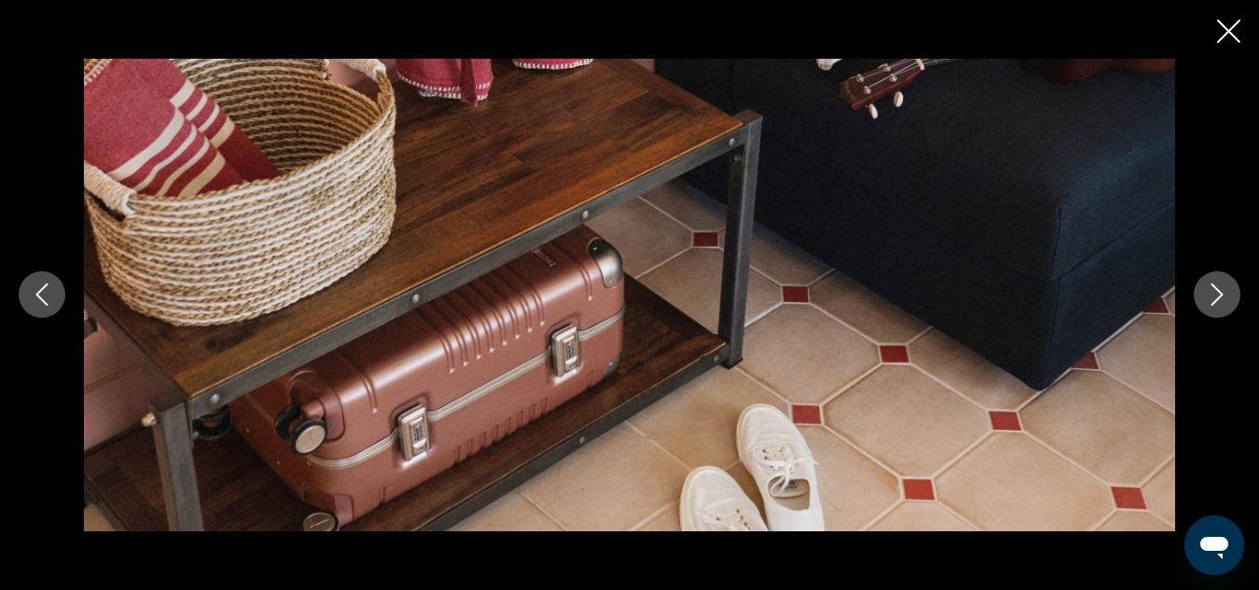
click at [1214, 291] on icon "Next image" at bounding box center [1217, 294] width 22 height 22
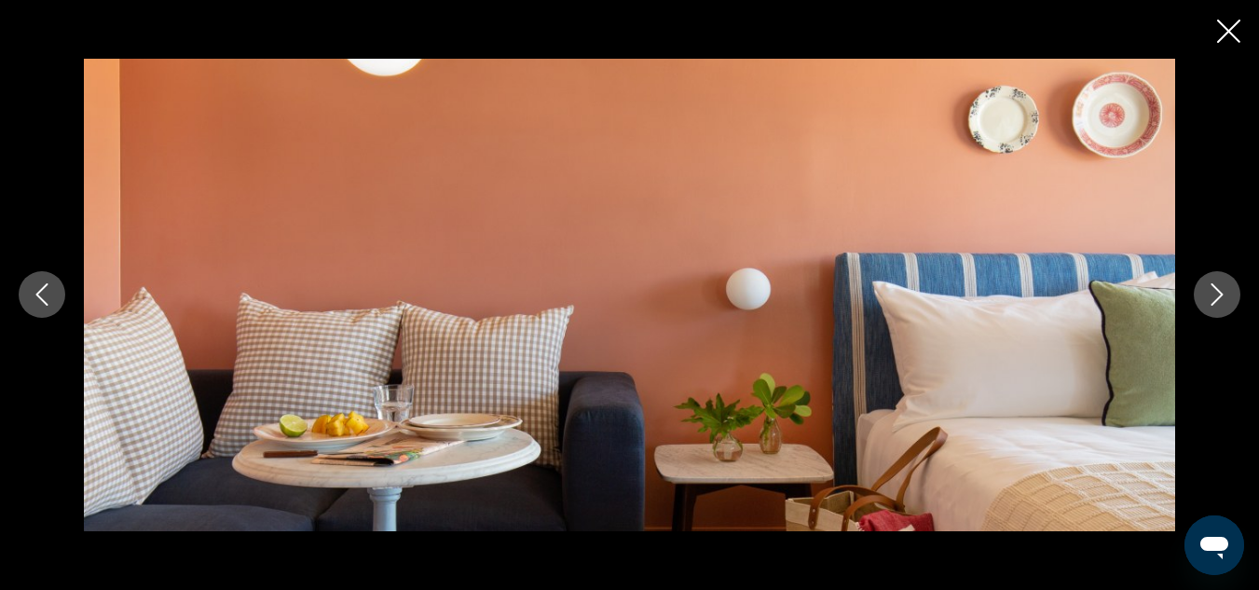
click at [1216, 294] on icon "Next image" at bounding box center [1217, 294] width 22 height 22
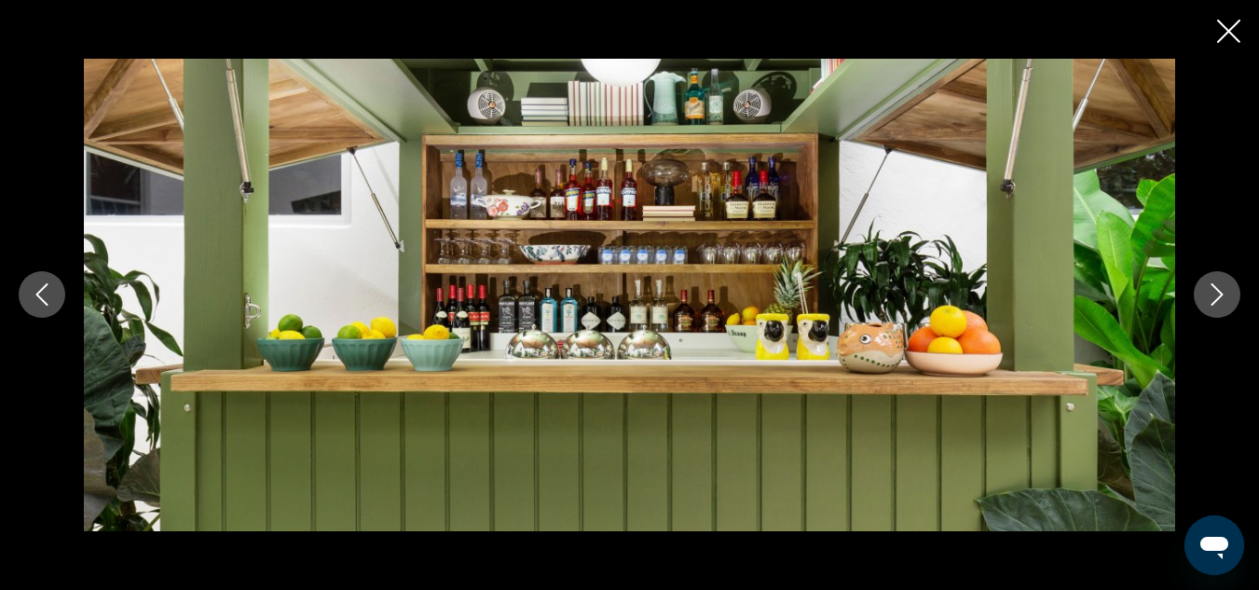
click at [1217, 295] on icon "Next image" at bounding box center [1217, 294] width 22 height 22
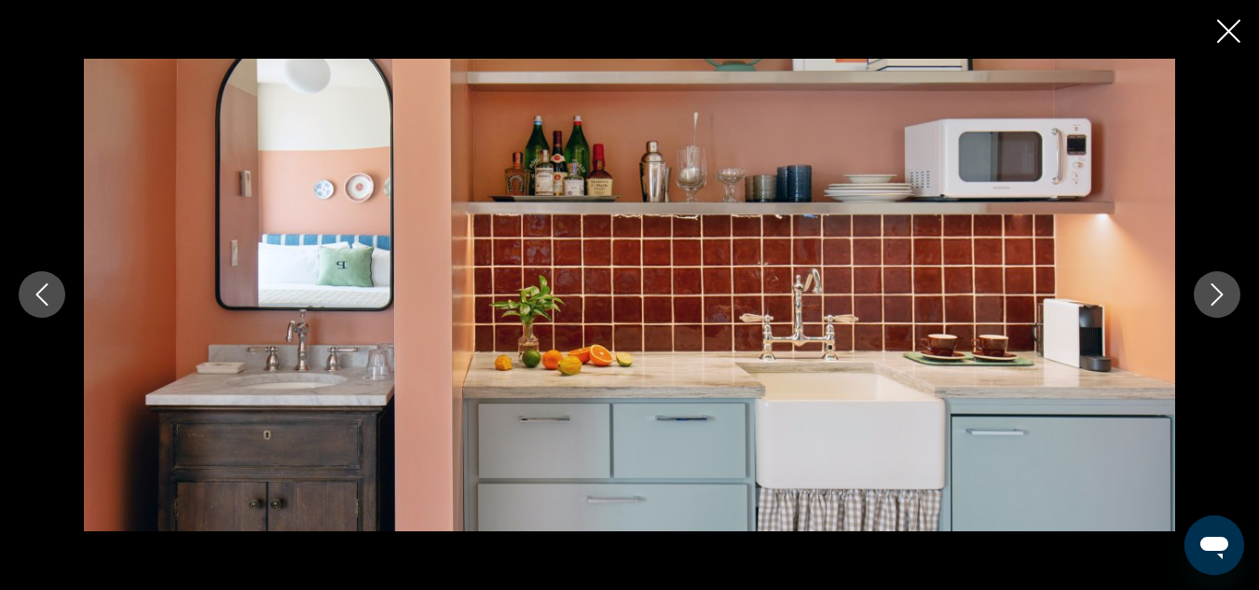
click at [1218, 295] on icon "Next image" at bounding box center [1217, 294] width 22 height 22
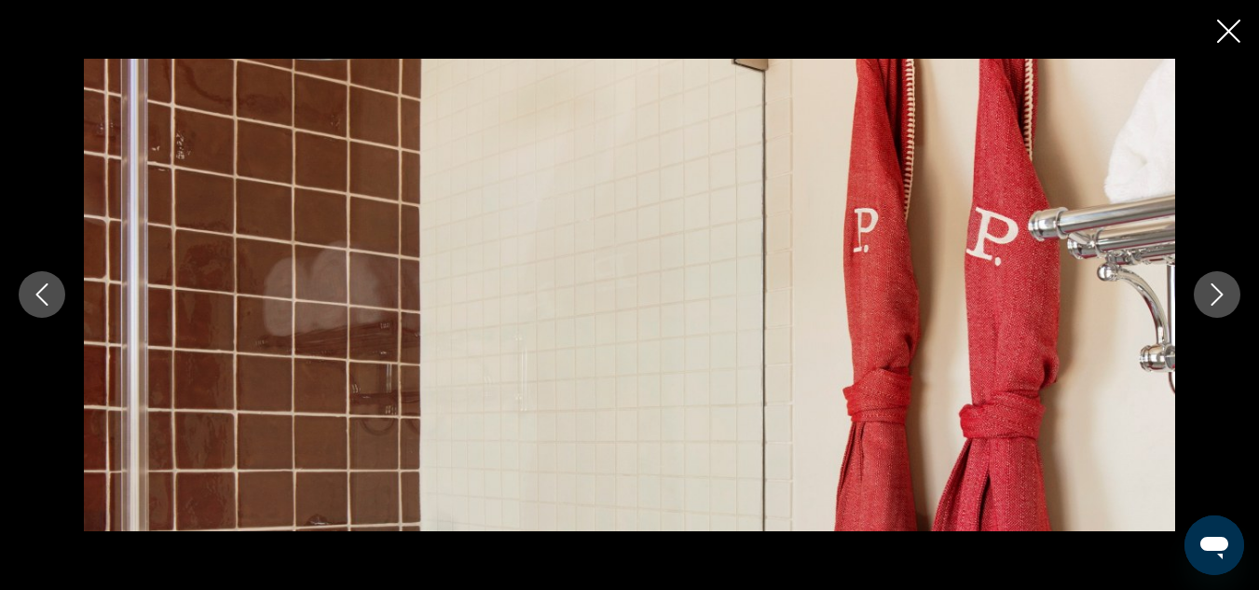
click at [1217, 294] on icon "Next image" at bounding box center [1217, 294] width 22 height 22
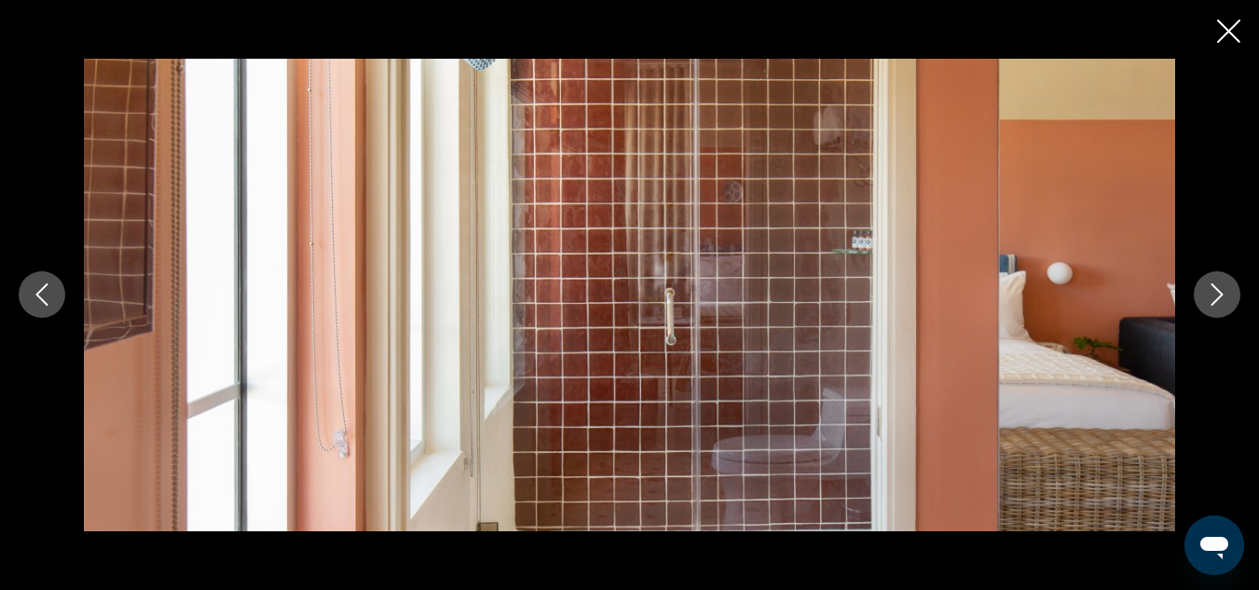
click at [1217, 294] on icon "Next image" at bounding box center [1217, 294] width 22 height 22
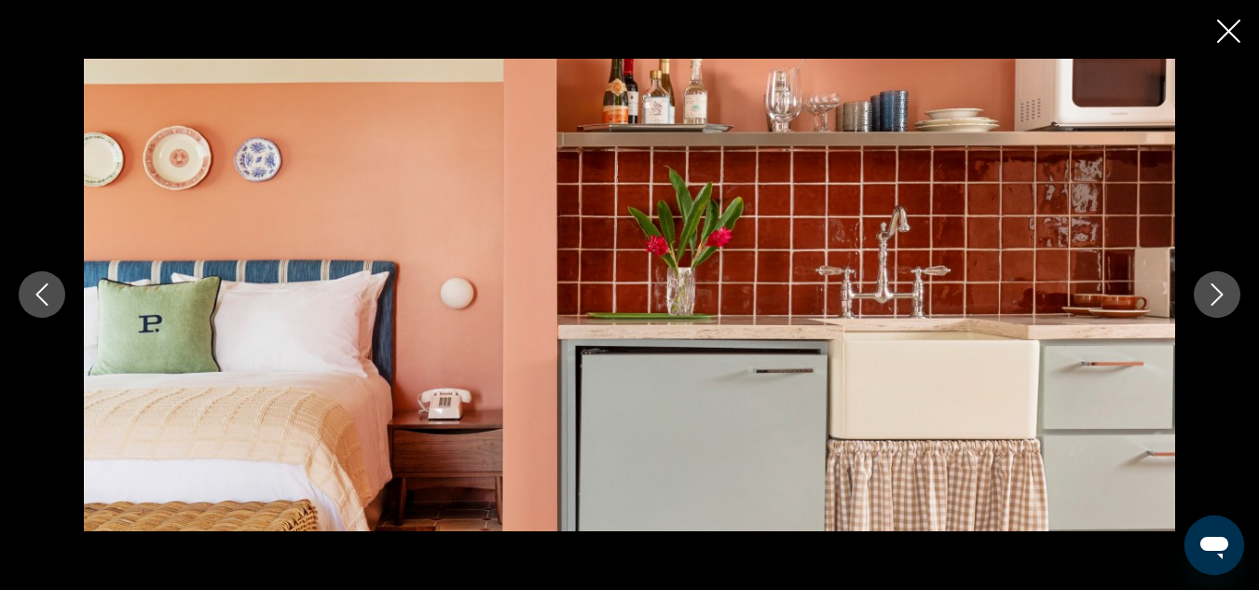
click at [1217, 294] on icon "Next image" at bounding box center [1217, 294] width 22 height 22
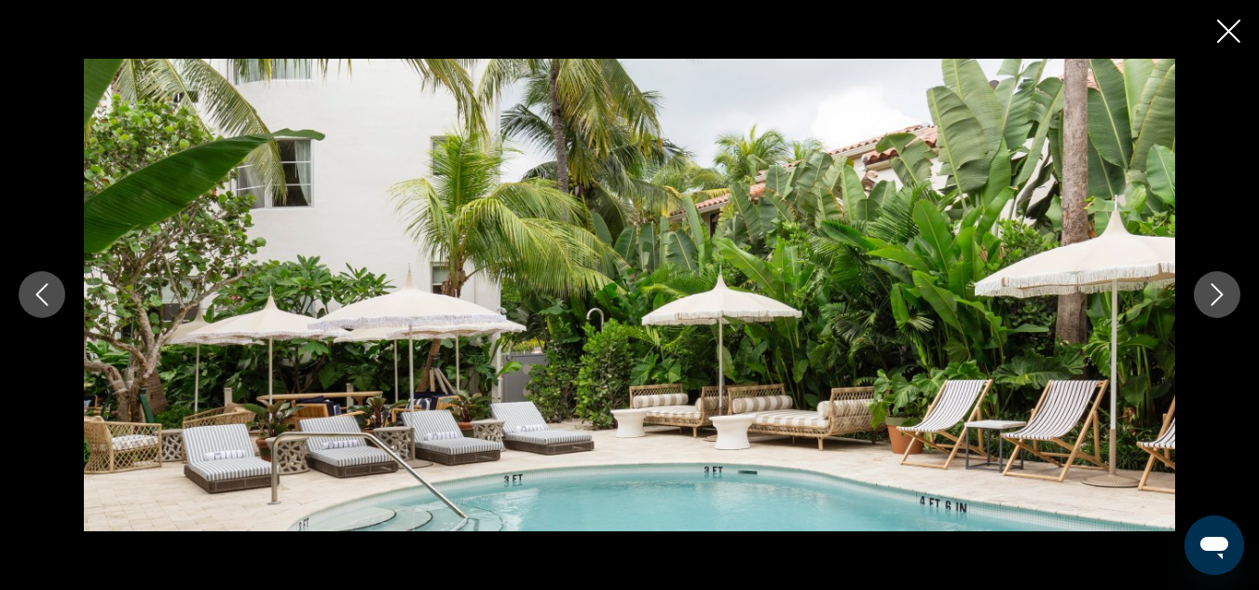
click at [1216, 294] on icon "Next image" at bounding box center [1217, 294] width 22 height 22
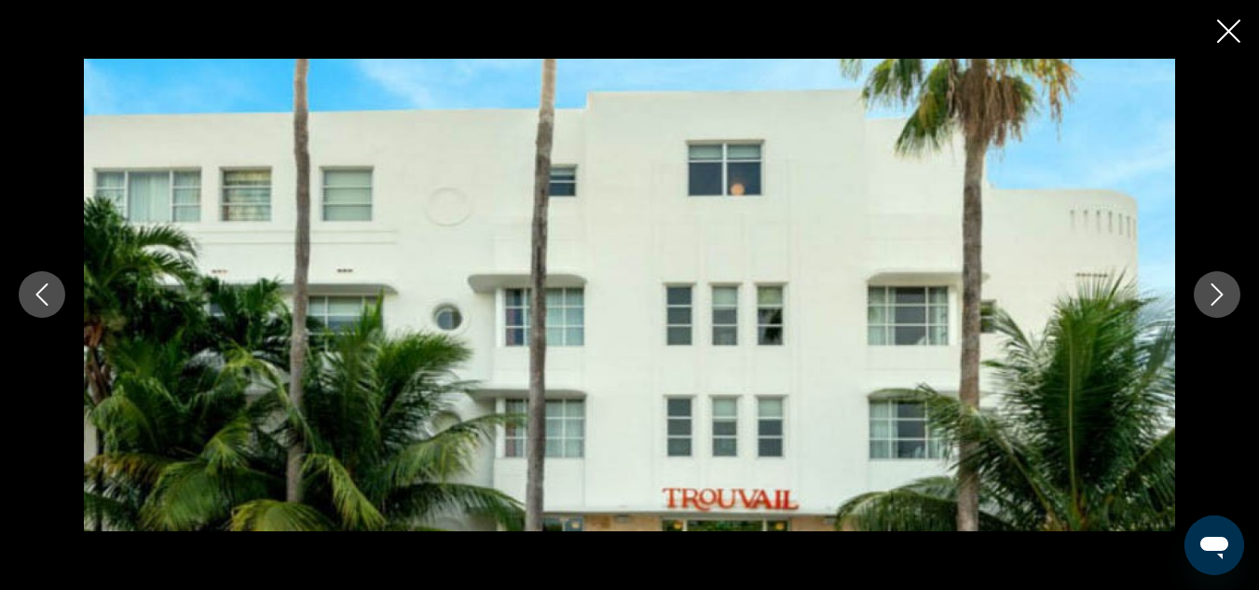
click at [1229, 38] on icon "Close slideshow" at bounding box center [1228, 31] width 23 height 23
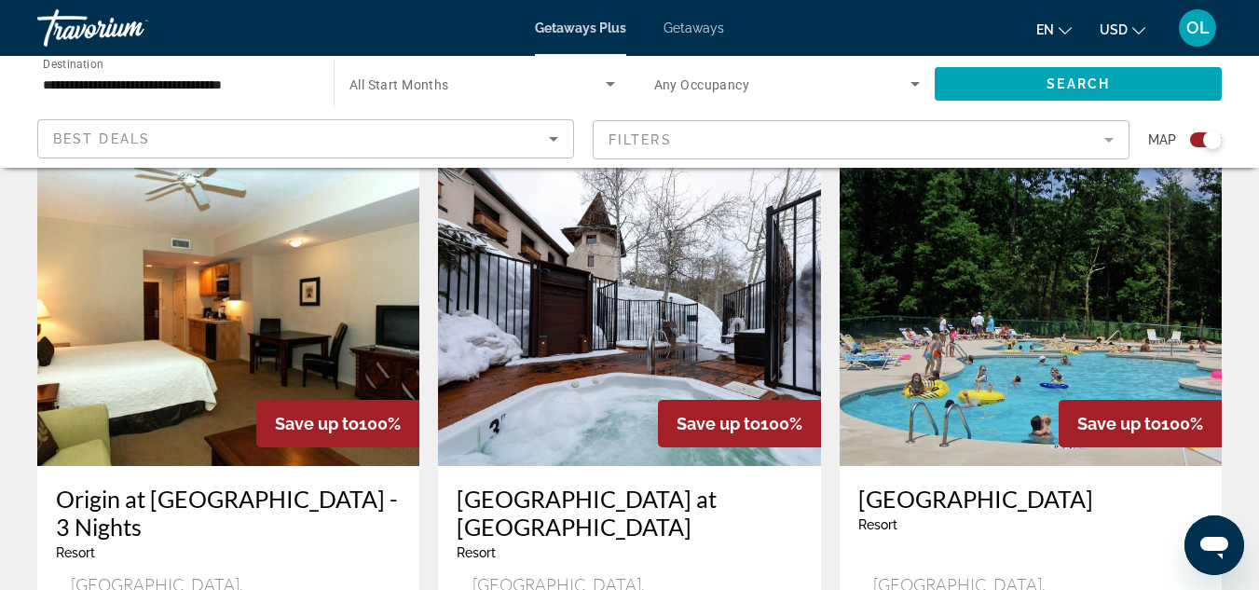
scroll to position [3076, 0]
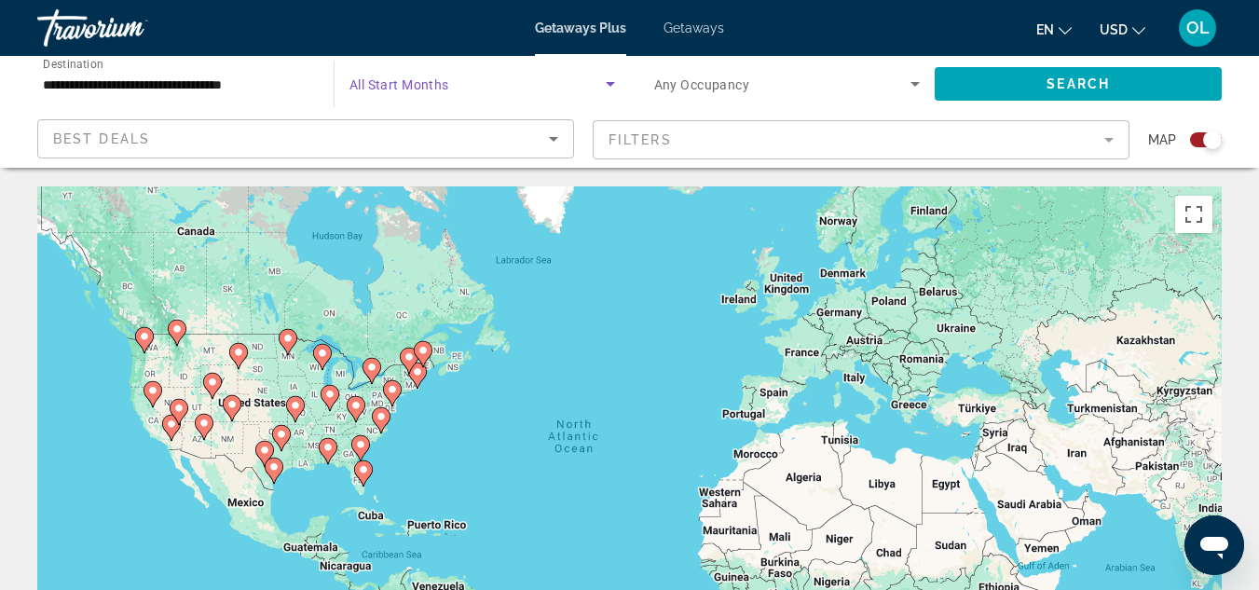
click at [610, 81] on icon "Search widget" at bounding box center [610, 84] width 22 height 22
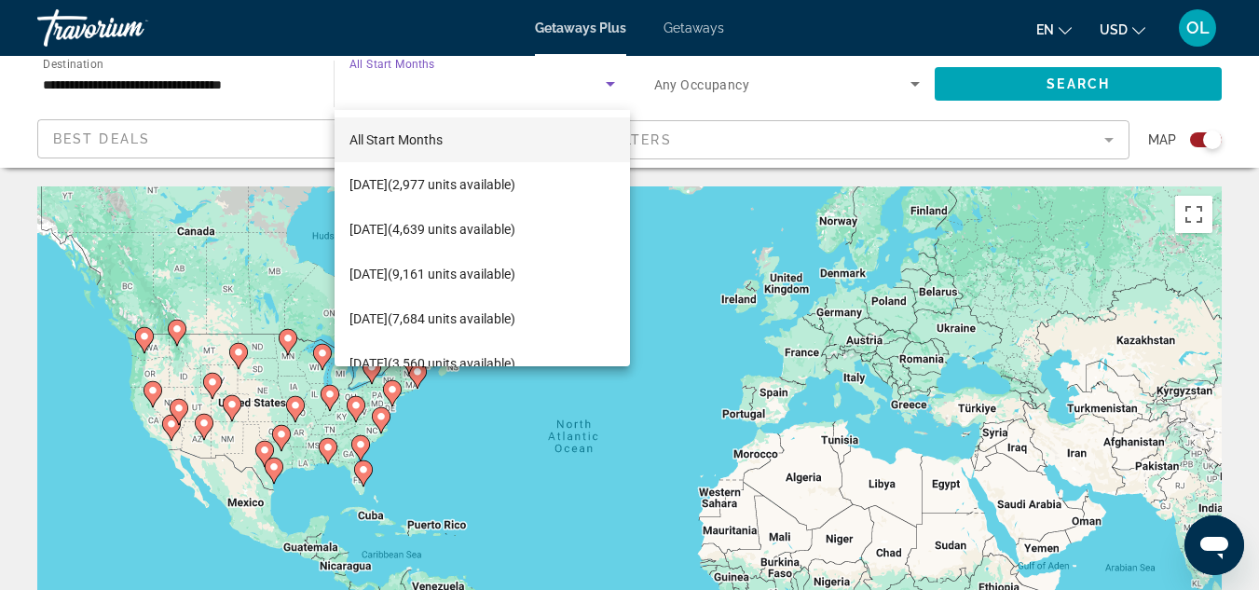
click at [35, 251] on div at bounding box center [629, 295] width 1259 height 590
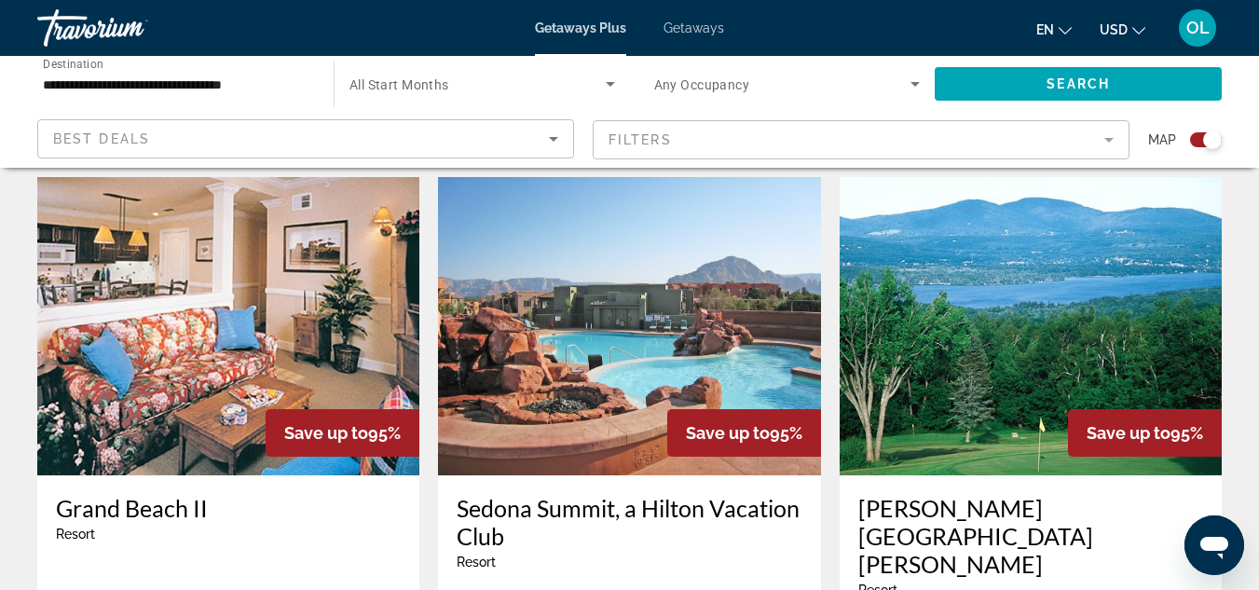
scroll to position [1305, 0]
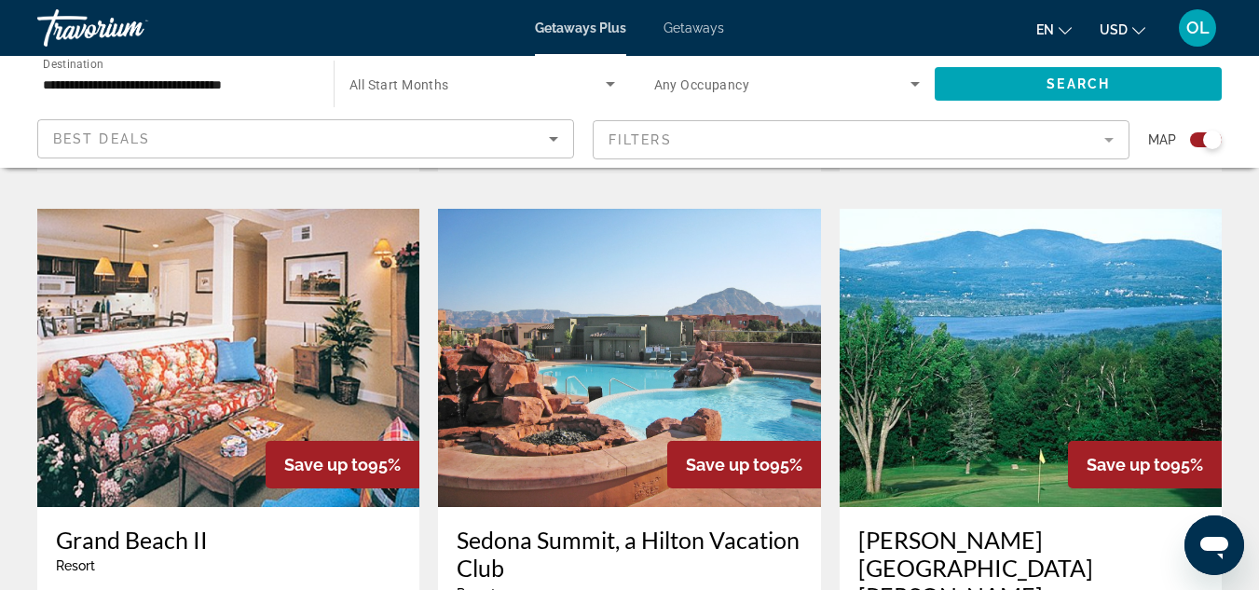
click at [577, 526] on h3 "Sedona Summit, a Hilton Vacation Club" at bounding box center [629, 554] width 345 height 56
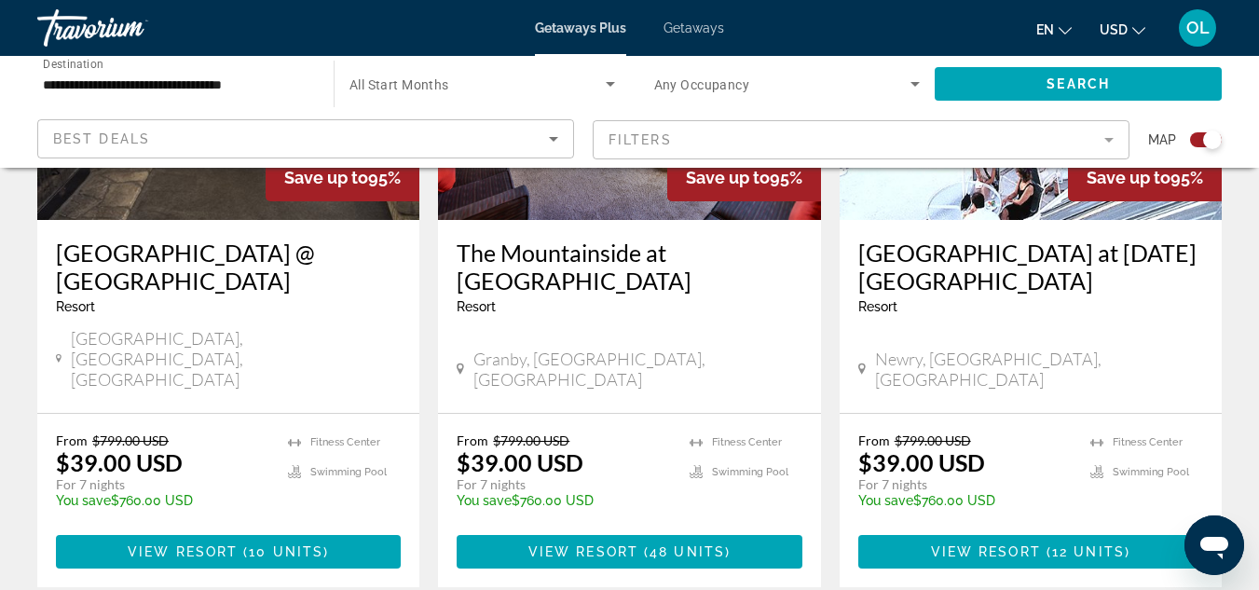
scroll to position [2983, 0]
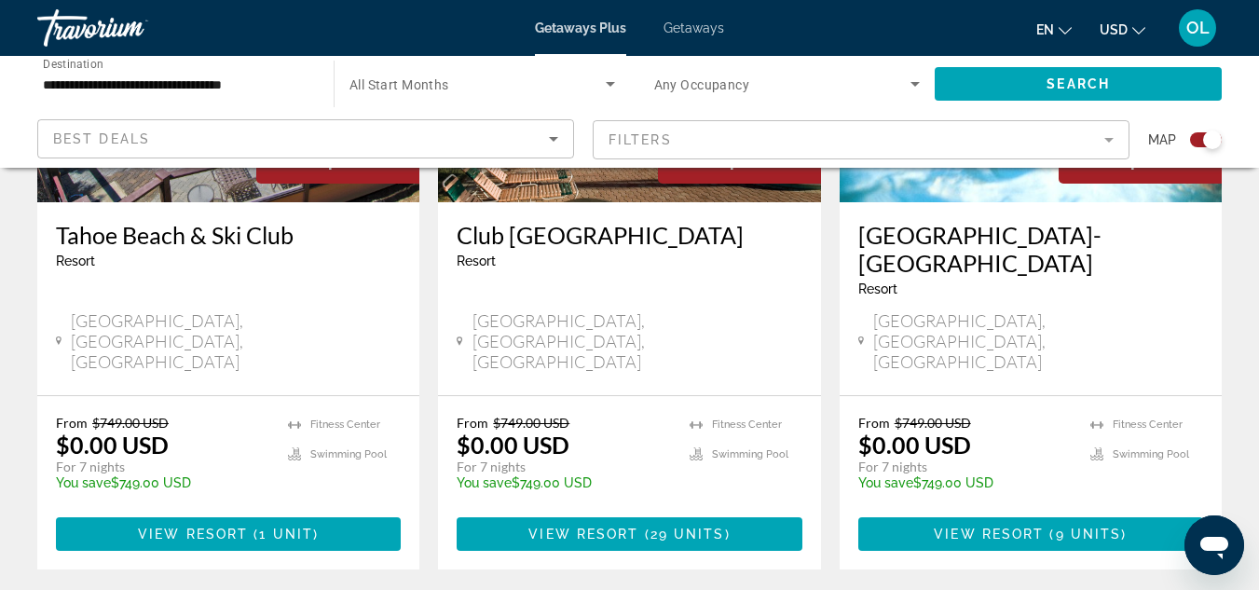
scroll to position [3116, 0]
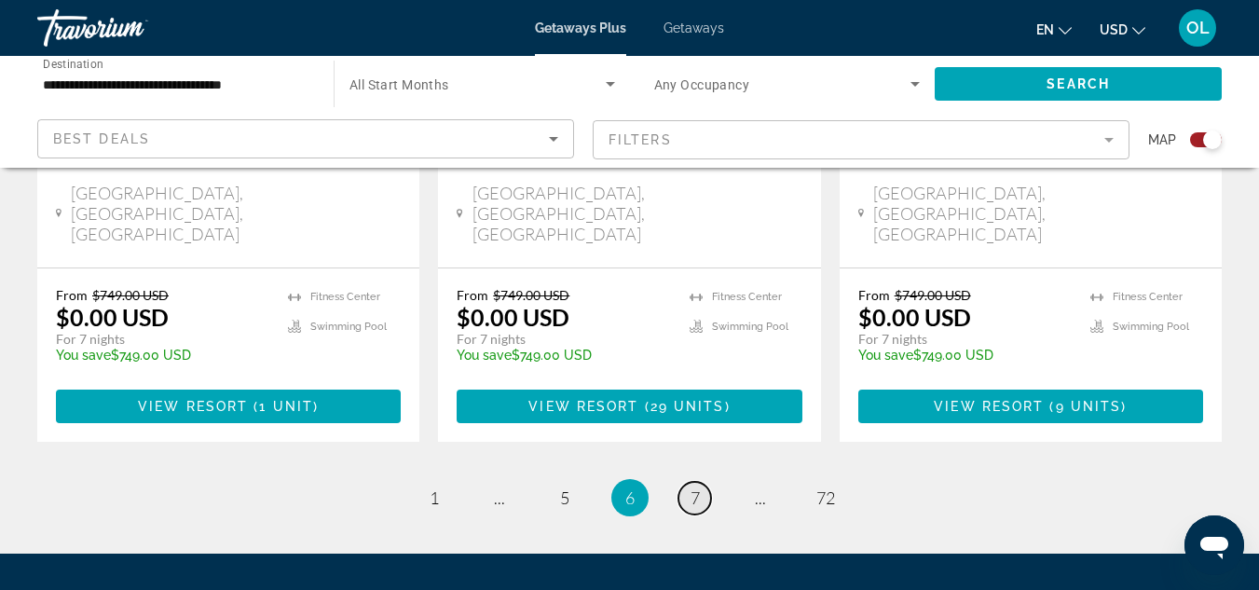
click at [692, 482] on link "page 7" at bounding box center [695, 498] width 33 height 33
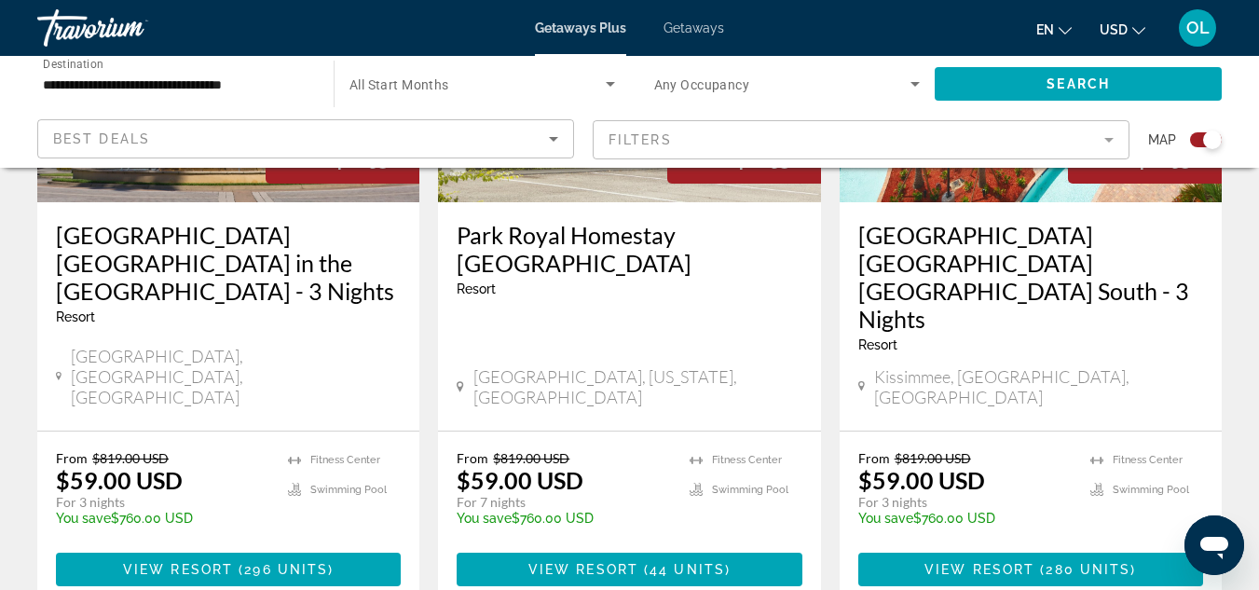
scroll to position [3162, 0]
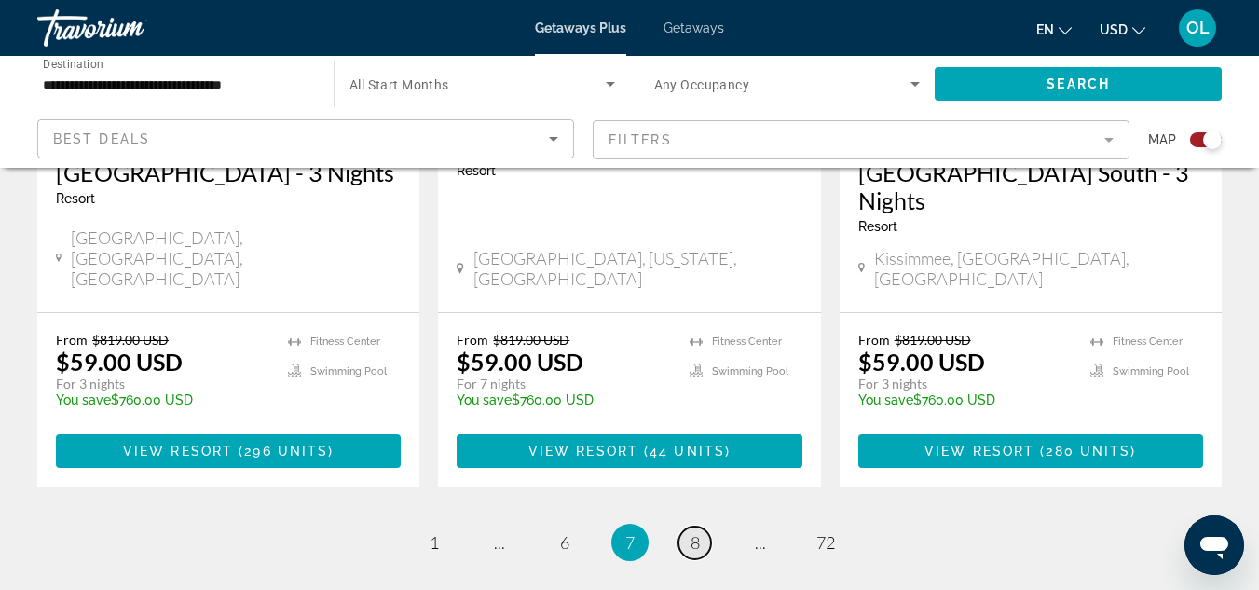
click at [694, 532] on span "8" at bounding box center [695, 542] width 9 height 21
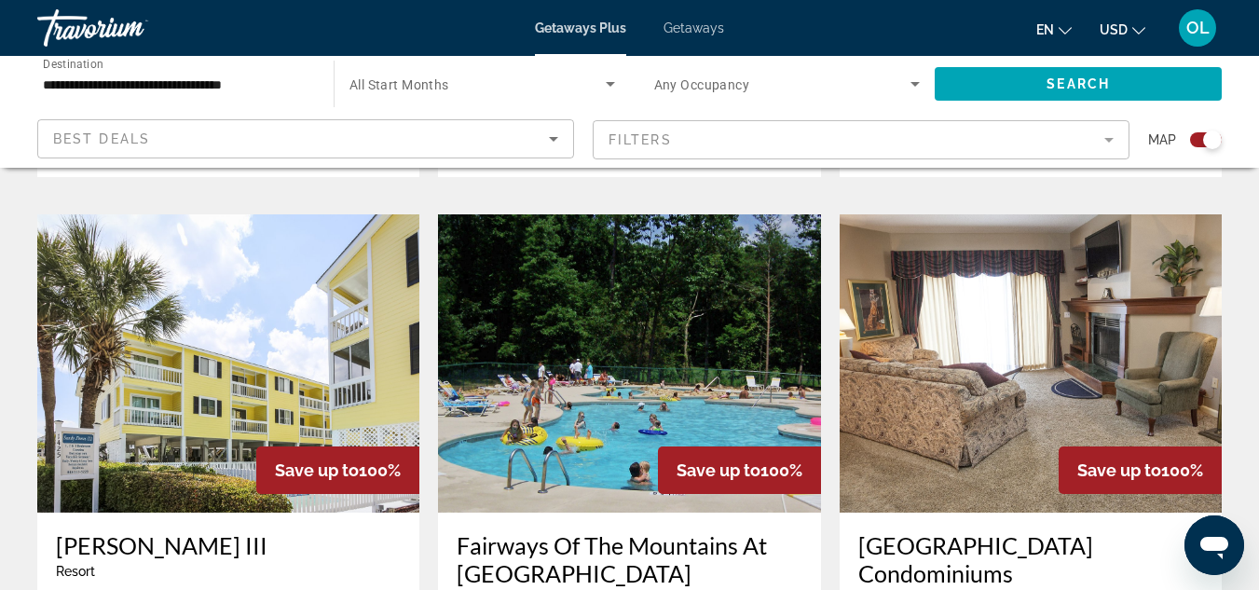
scroll to position [2882, 0]
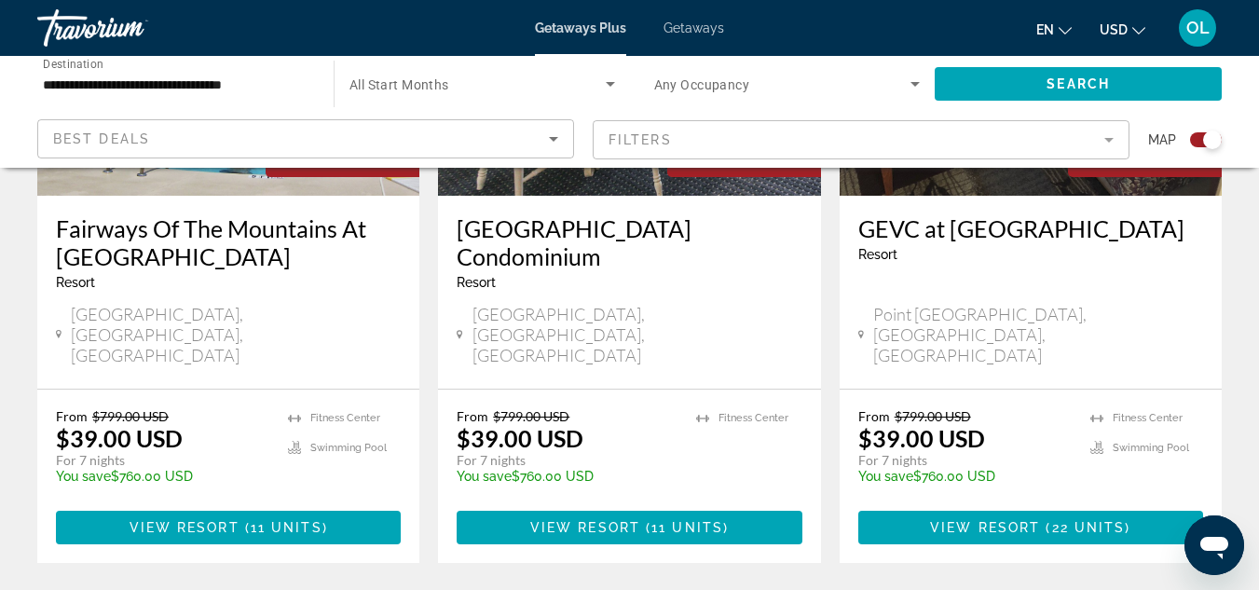
scroll to position [1678, 0]
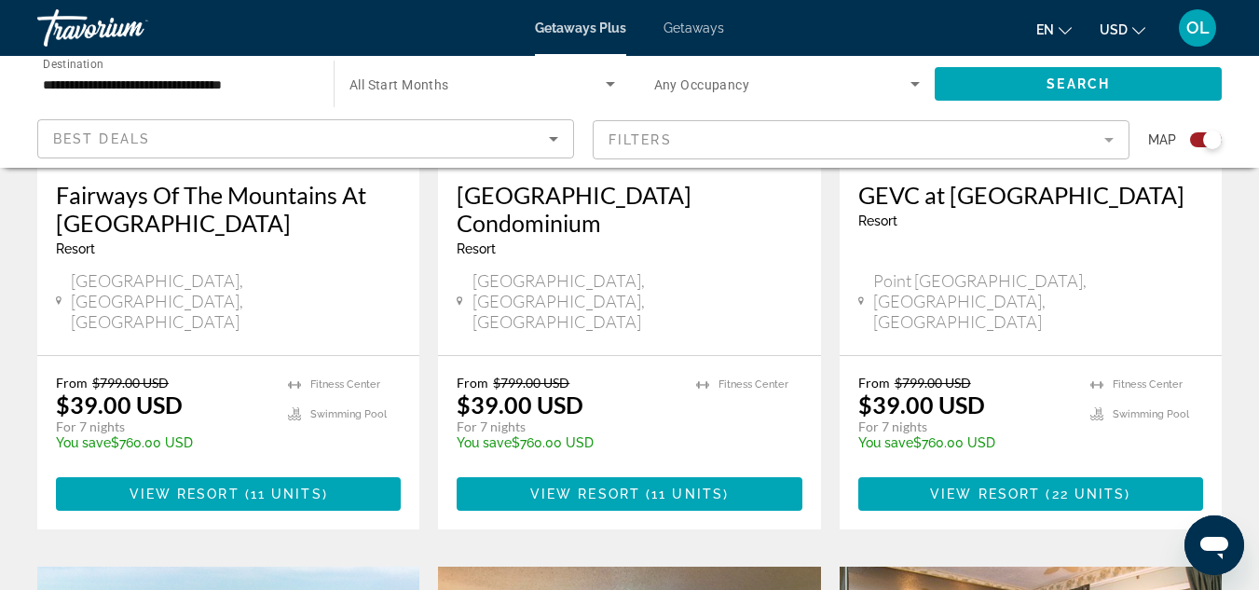
click at [695, 33] on span "Getaways" at bounding box center [694, 28] width 61 height 15
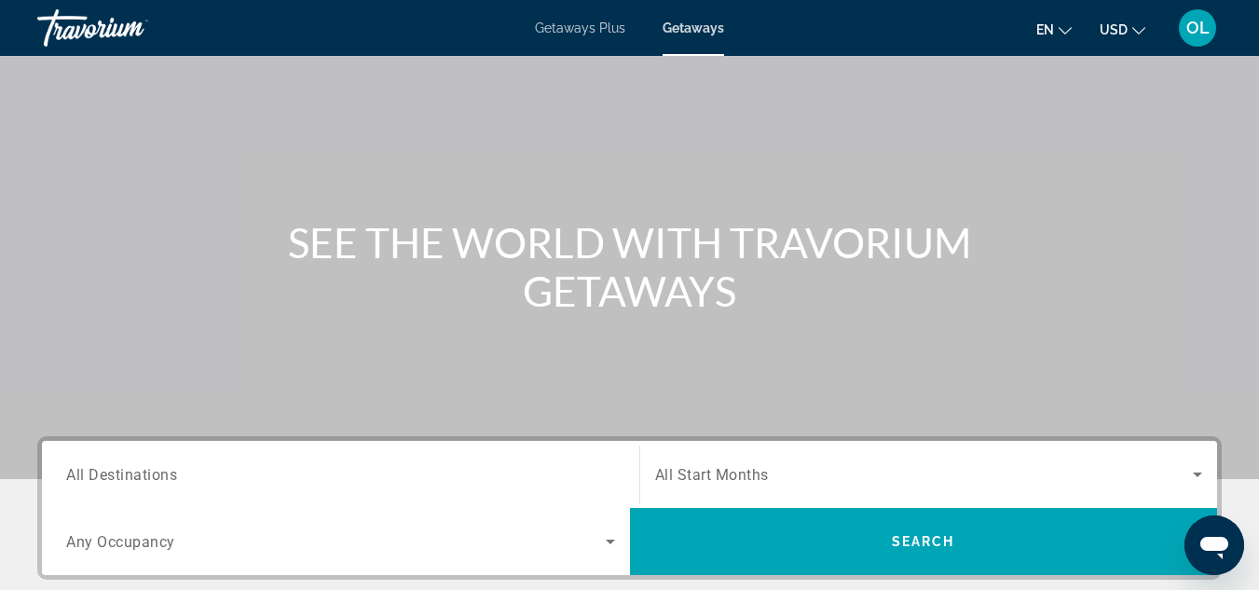
scroll to position [186, 0]
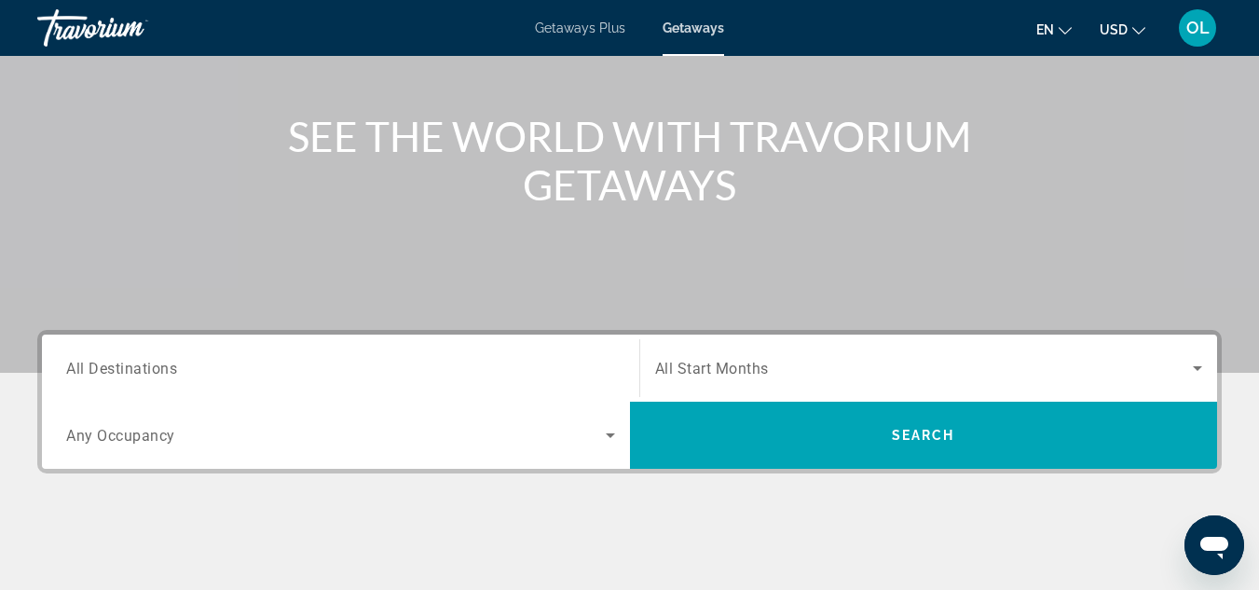
click at [262, 378] on input "Destination All Destinations" at bounding box center [340, 369] width 549 height 22
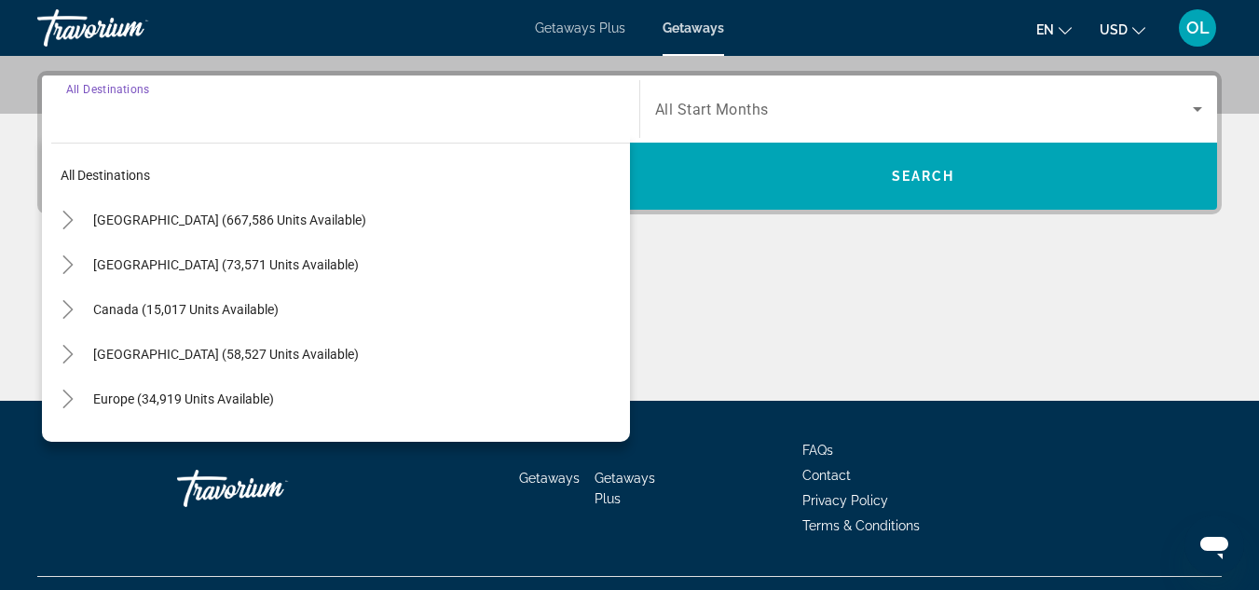
scroll to position [456, 0]
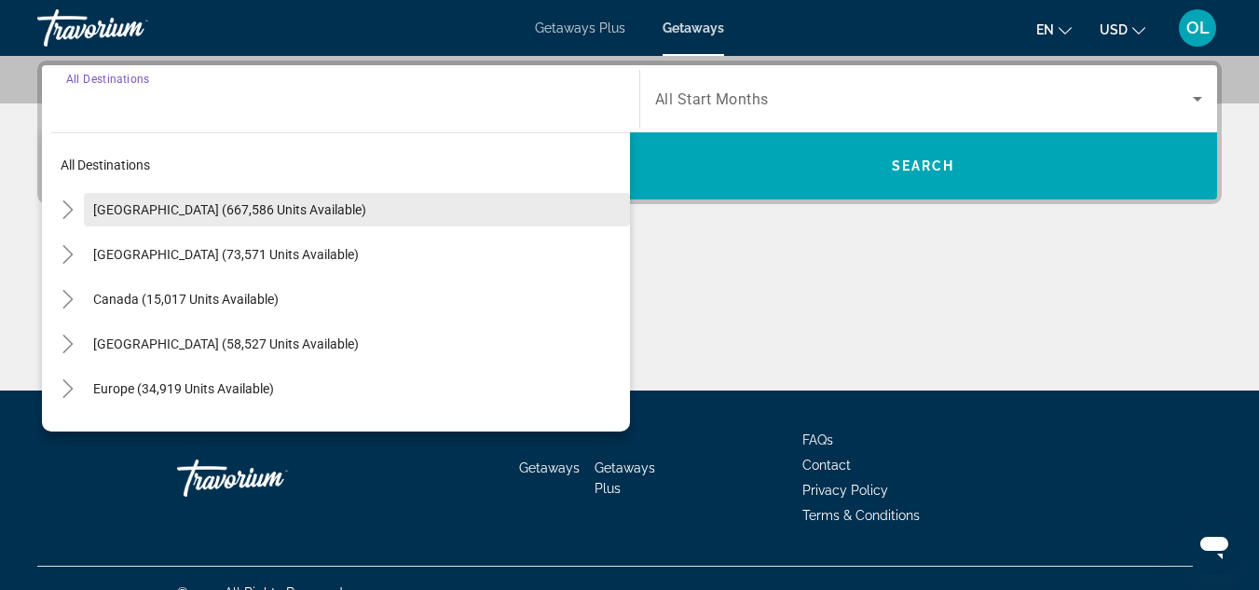
click at [143, 207] on span "[GEOGRAPHIC_DATA] (667,586 units available)" at bounding box center [229, 209] width 273 height 15
type input "**********"
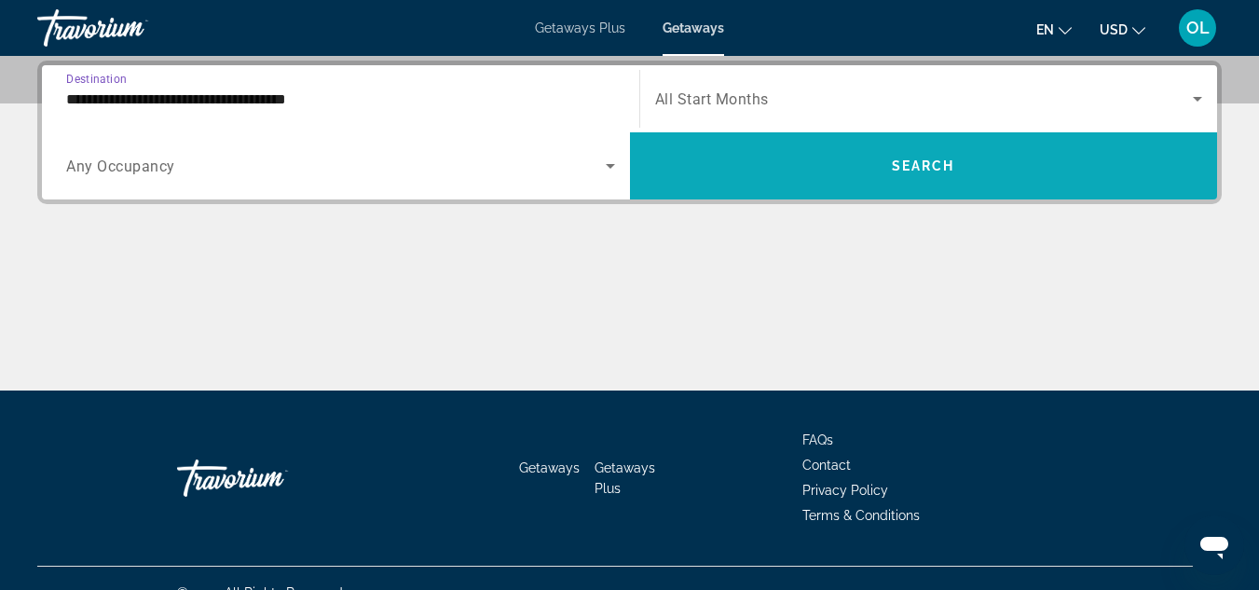
click at [925, 163] on span "Search" at bounding box center [923, 165] width 63 height 15
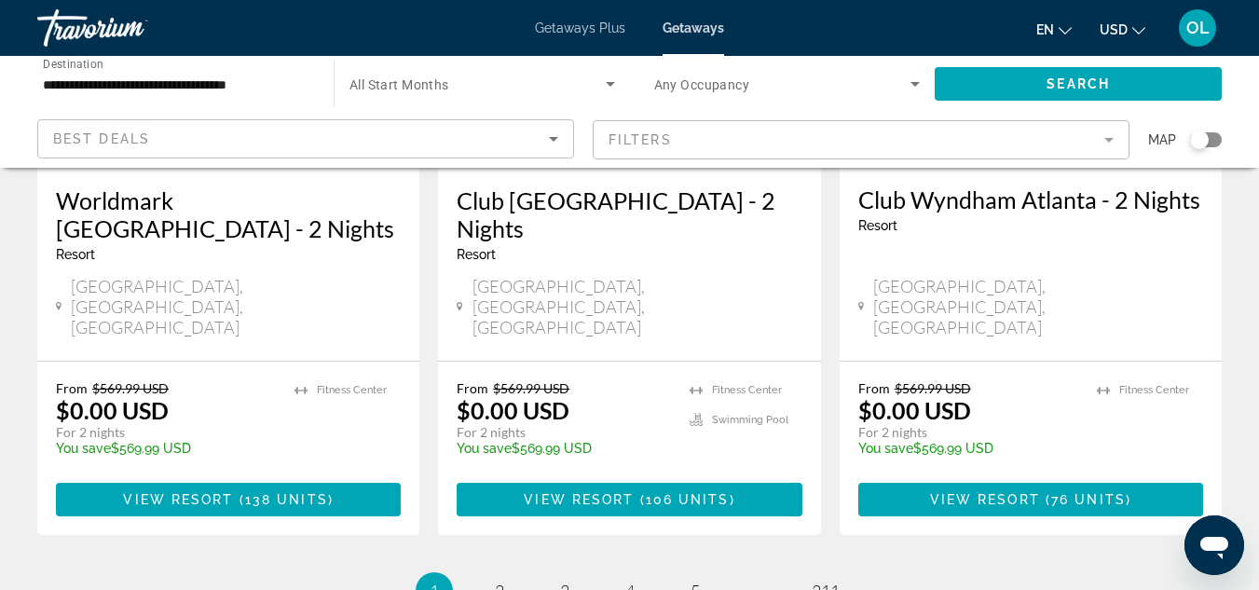
scroll to position [2517, 0]
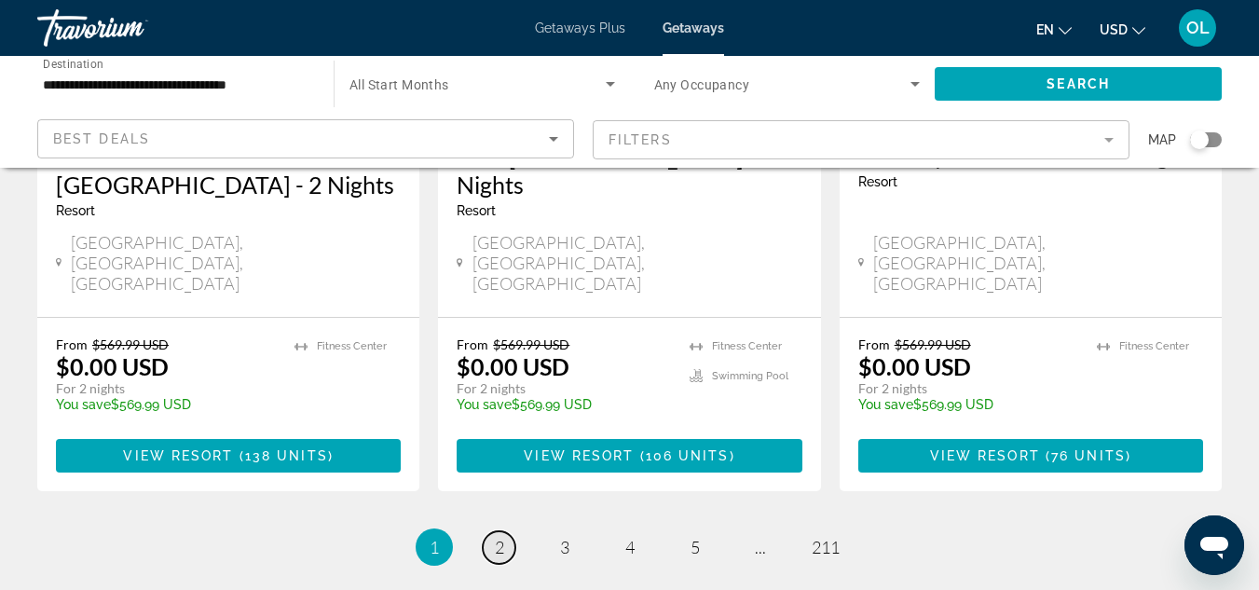
click at [499, 537] on span "2" at bounding box center [499, 547] width 9 height 21
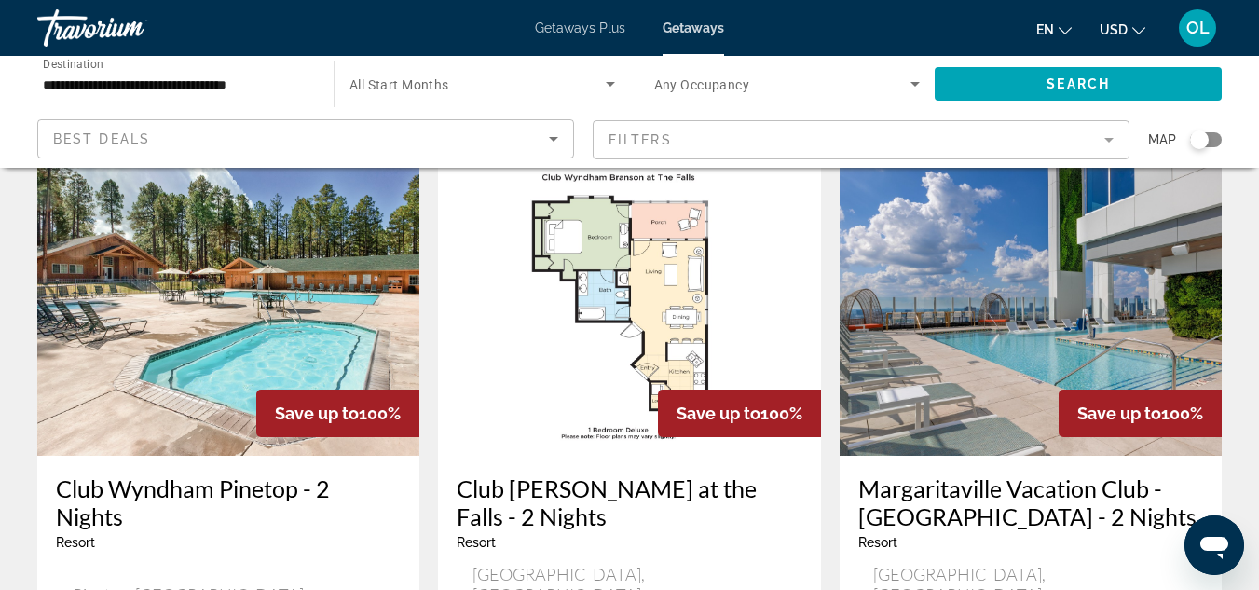
scroll to position [2237, 0]
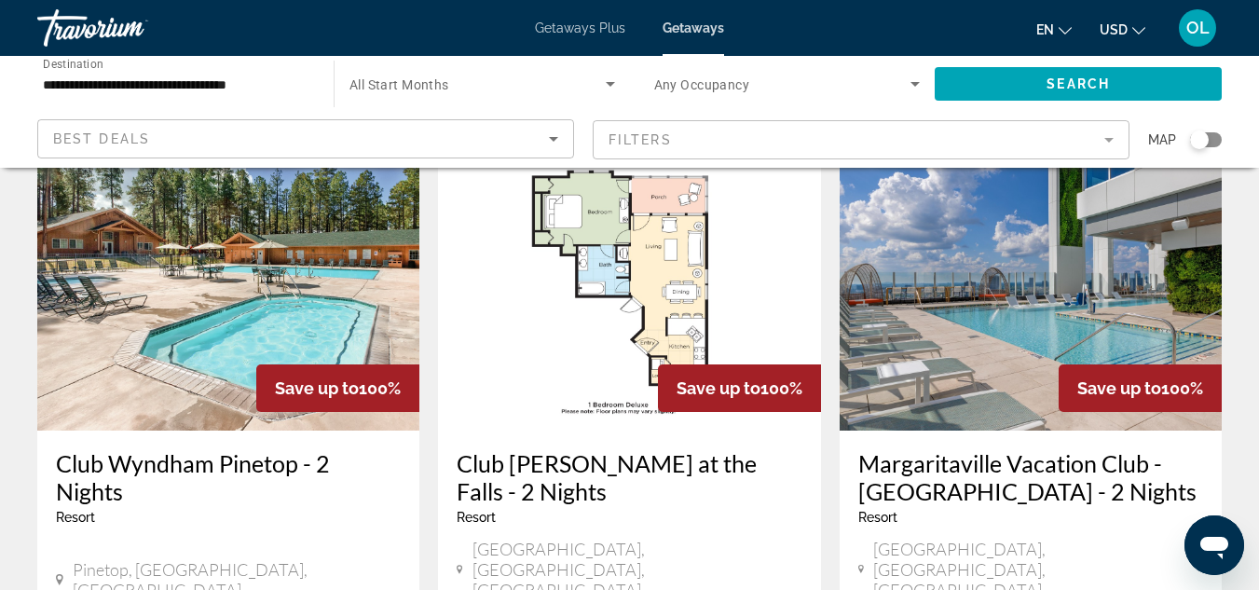
click at [936, 449] on h3 "Margaritaville Vacation Club - [GEOGRAPHIC_DATA] - 2 Nights" at bounding box center [1031, 477] width 345 height 56
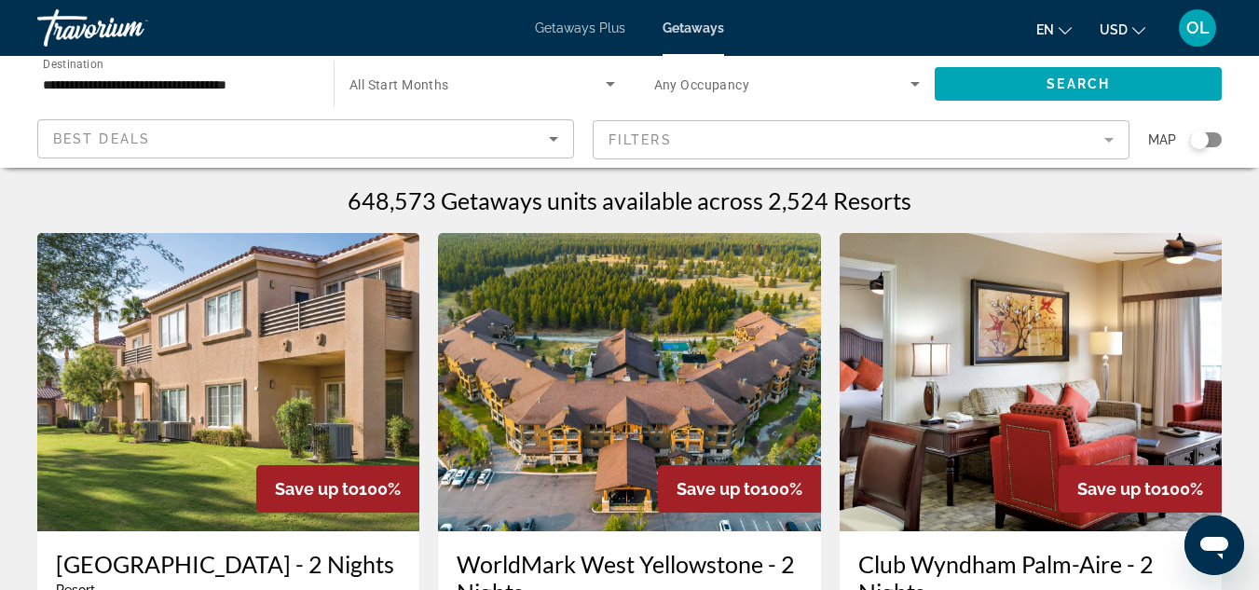
click at [553, 142] on icon "Sort by" at bounding box center [554, 139] width 22 height 22
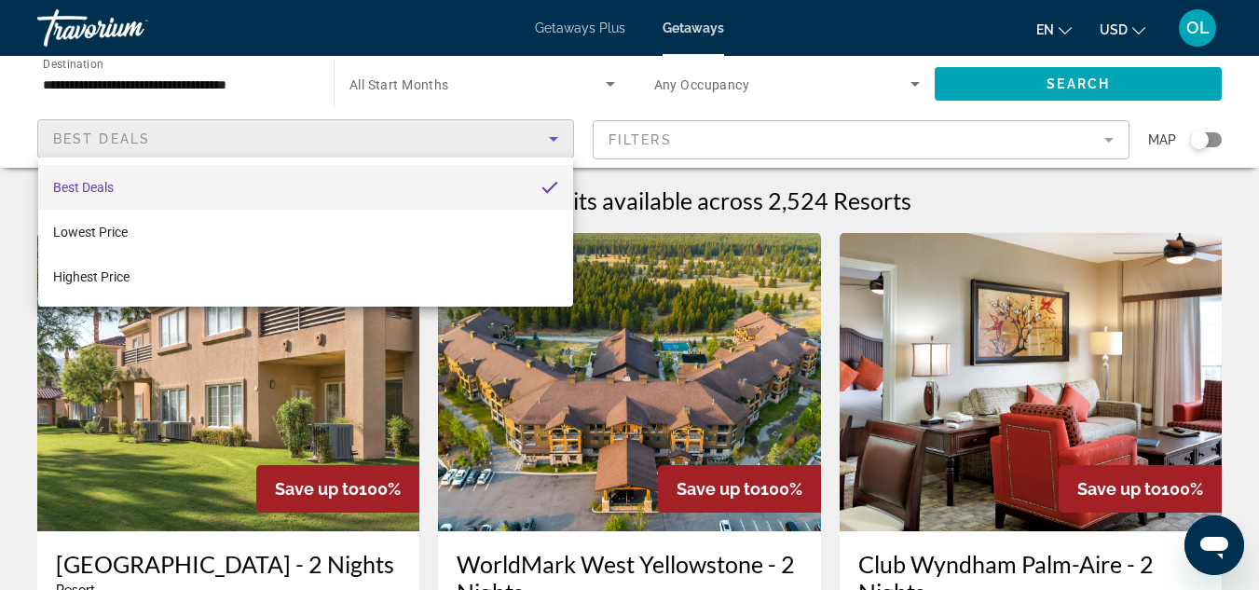
click at [0, 220] on div at bounding box center [629, 295] width 1259 height 590
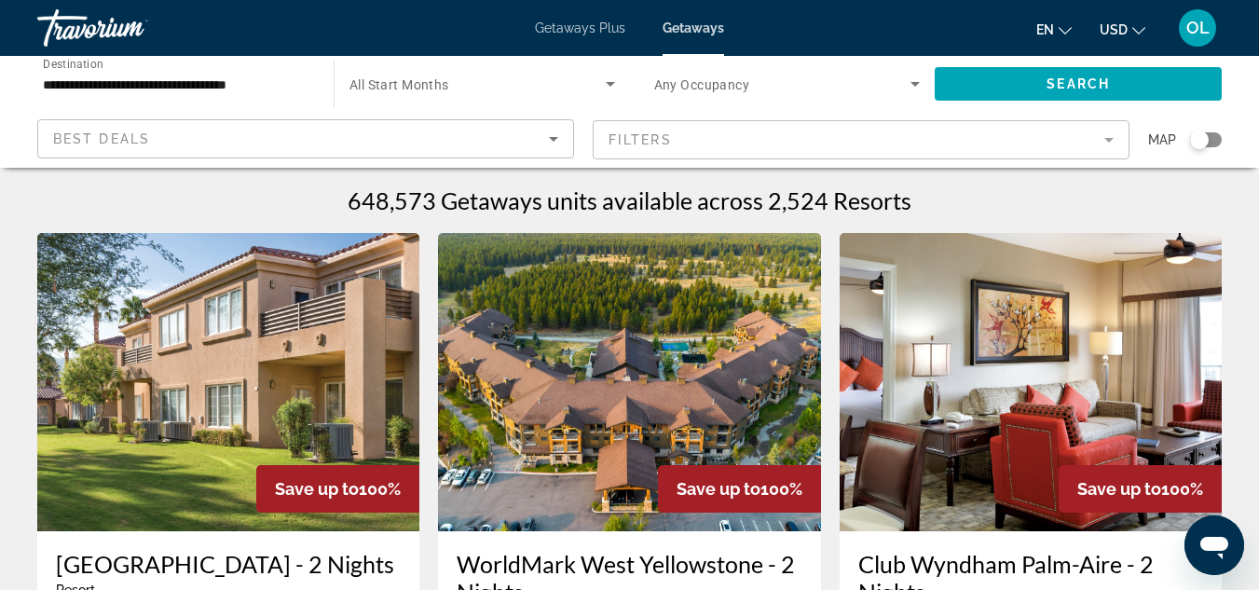
click at [239, 84] on input "**********" at bounding box center [176, 85] width 267 height 22
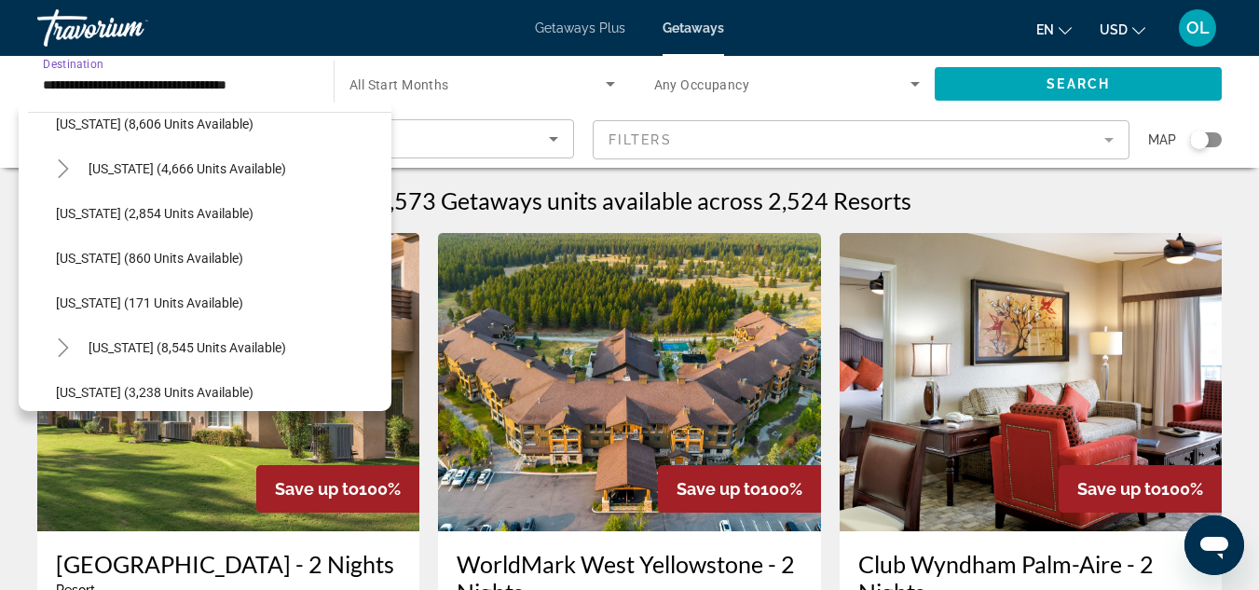
scroll to position [839, 0]
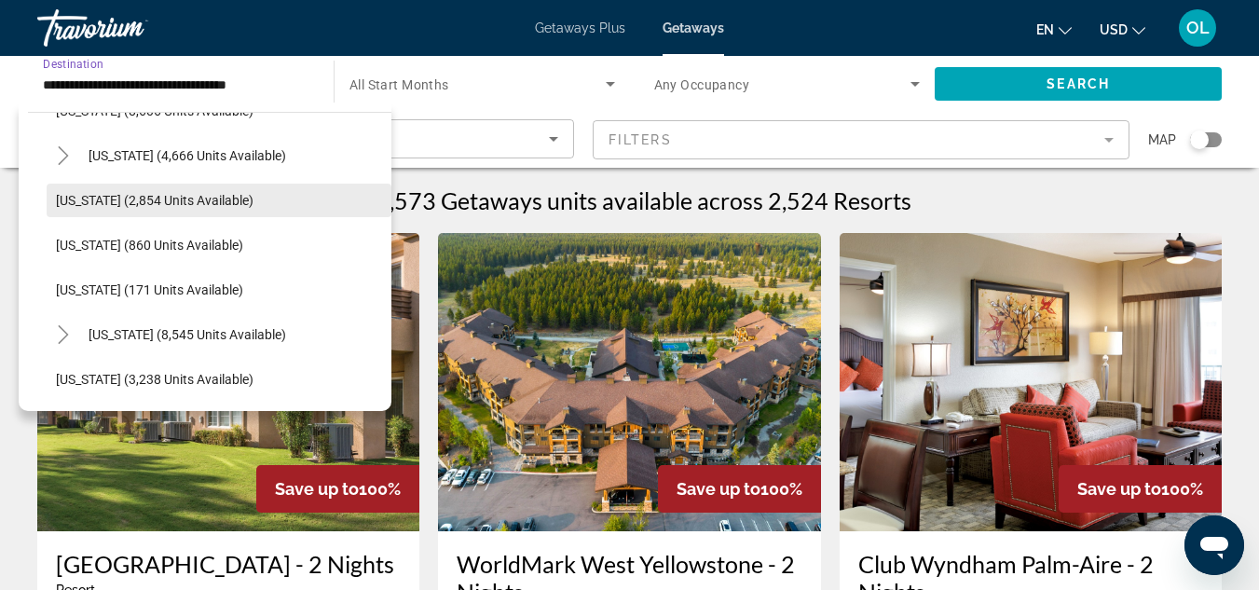
click at [199, 204] on span "[US_STATE] (2,854 units available)" at bounding box center [155, 200] width 198 height 15
type input "**********"
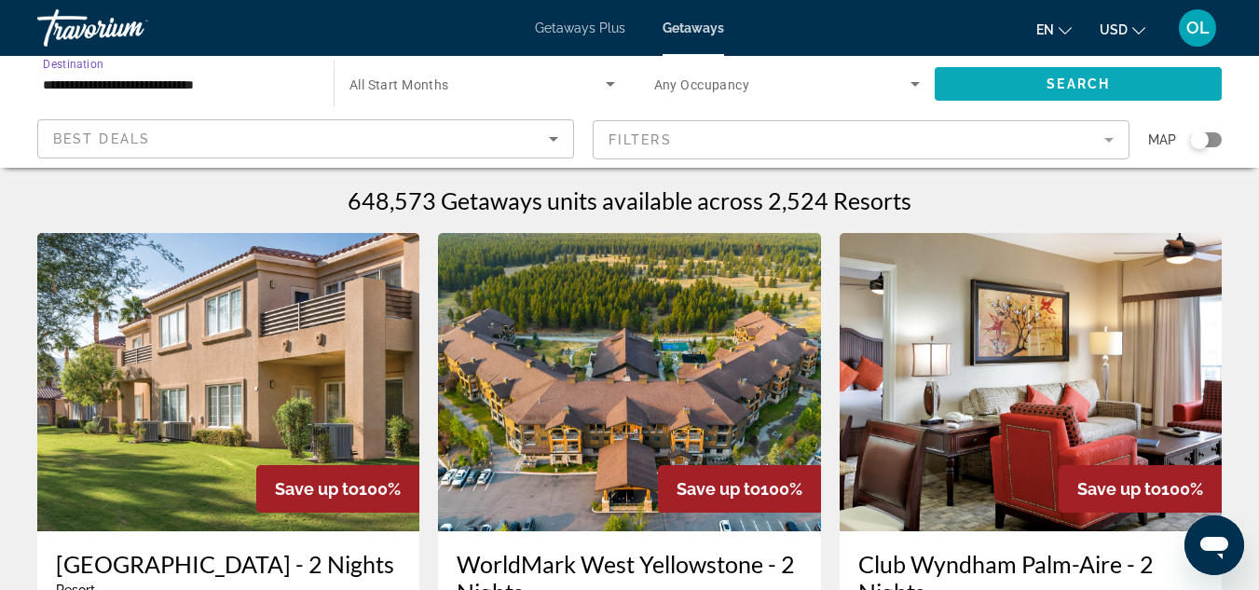
click at [1086, 85] on span "Search" at bounding box center [1078, 83] width 63 height 15
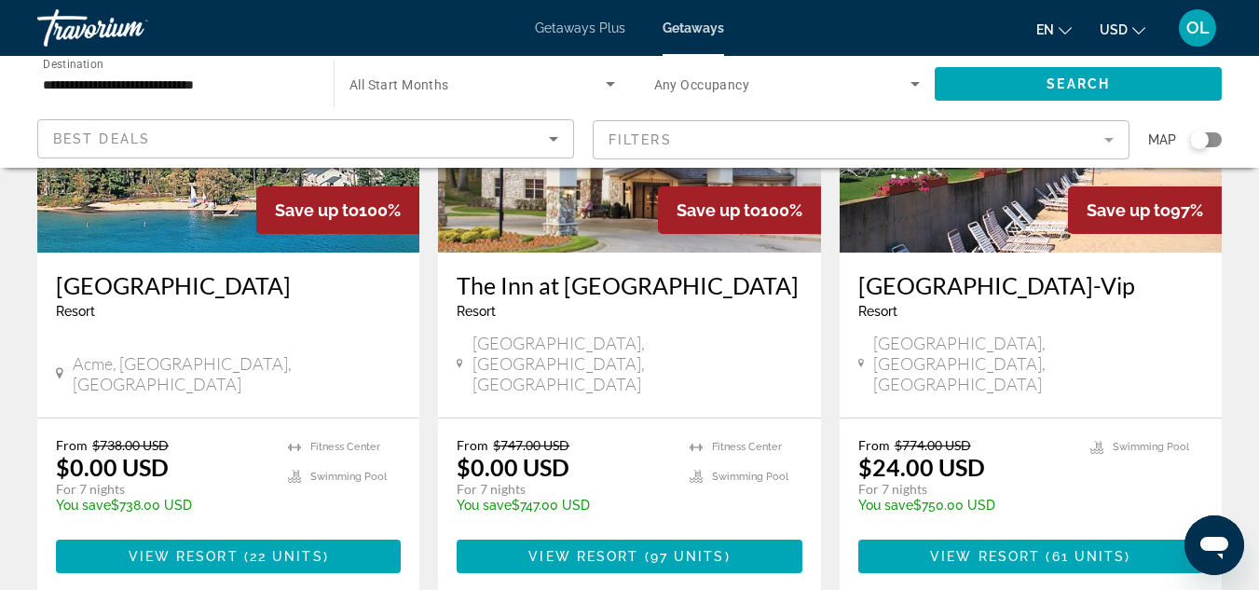
scroll to position [280, 0]
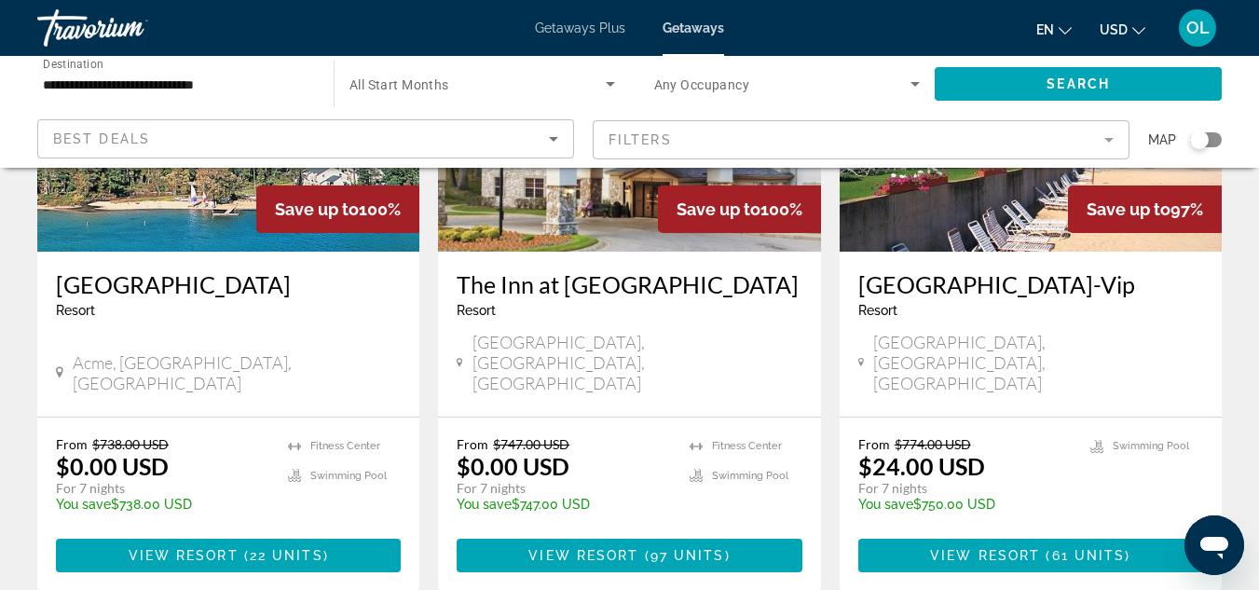
click at [270, 285] on h3 "[GEOGRAPHIC_DATA]" at bounding box center [228, 284] width 345 height 28
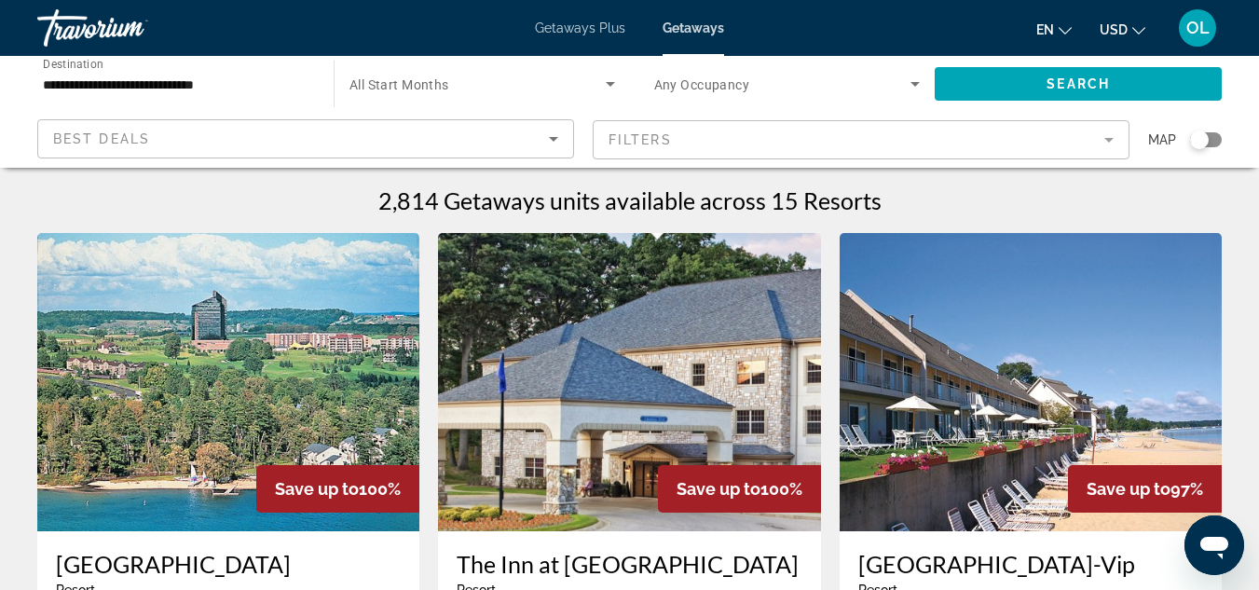
click at [612, 88] on icon "Search widget" at bounding box center [610, 84] width 22 height 22
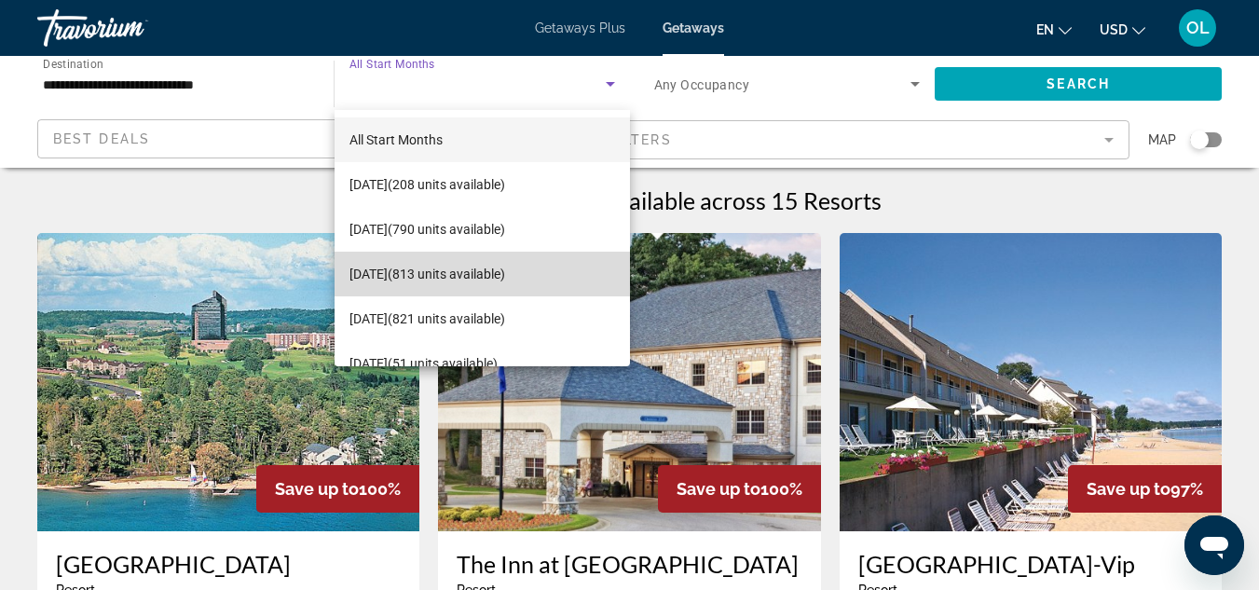
click at [505, 270] on span "[DATE] (813 units available)" at bounding box center [428, 274] width 156 height 22
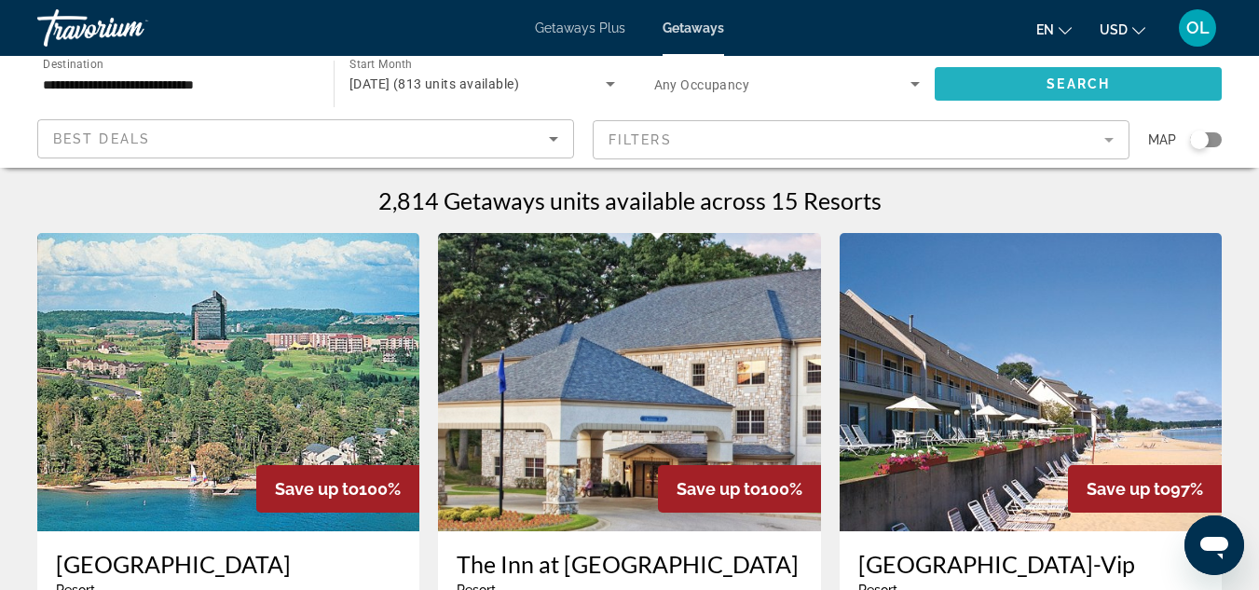
click at [1097, 79] on span "Search" at bounding box center [1078, 83] width 63 height 15
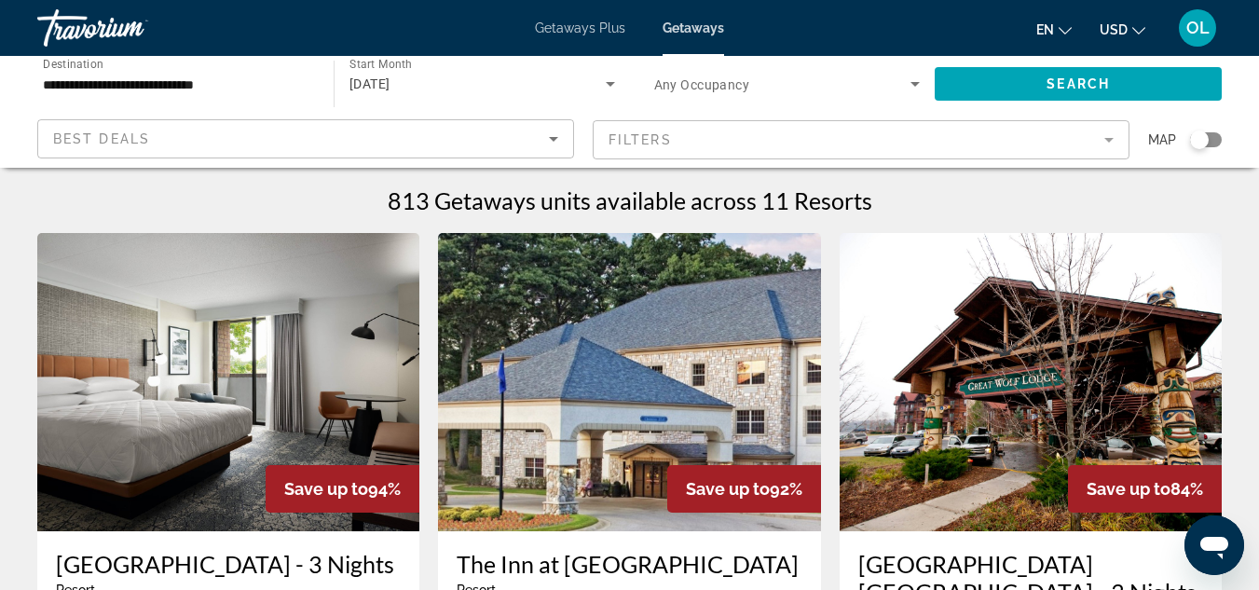
click at [560, 36] on div "Getaways Plus Getaways en English Español Français Italiano Português русский U…" at bounding box center [629, 28] width 1259 height 48
click at [690, 26] on span "Getaways" at bounding box center [694, 28] width 62 height 15
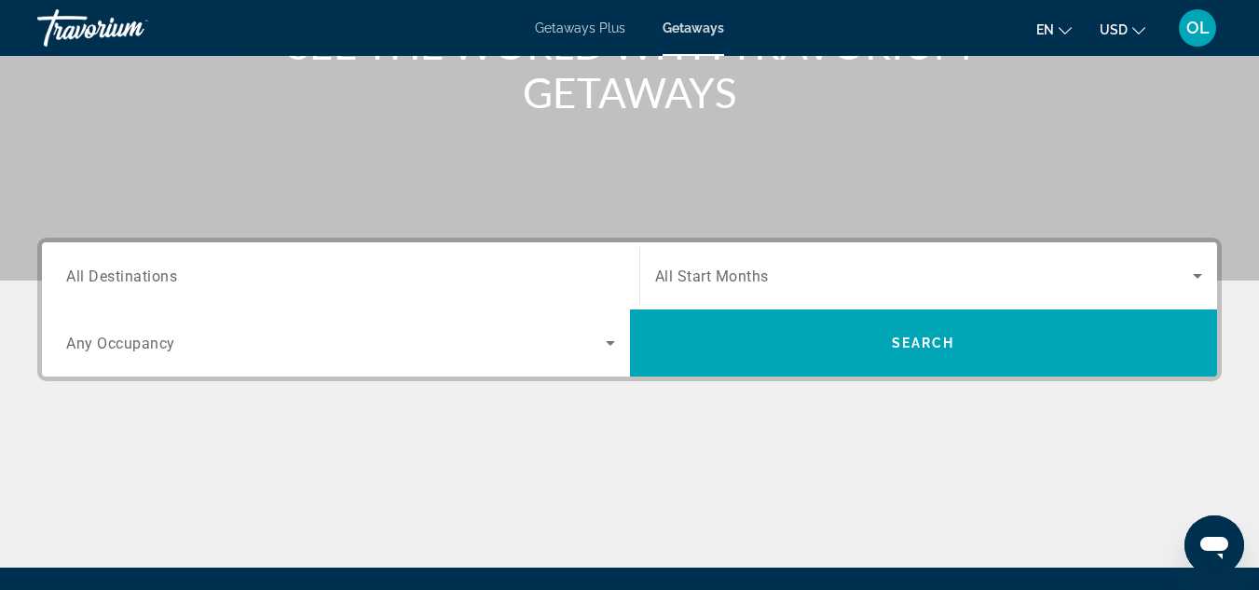
scroll to position [280, 0]
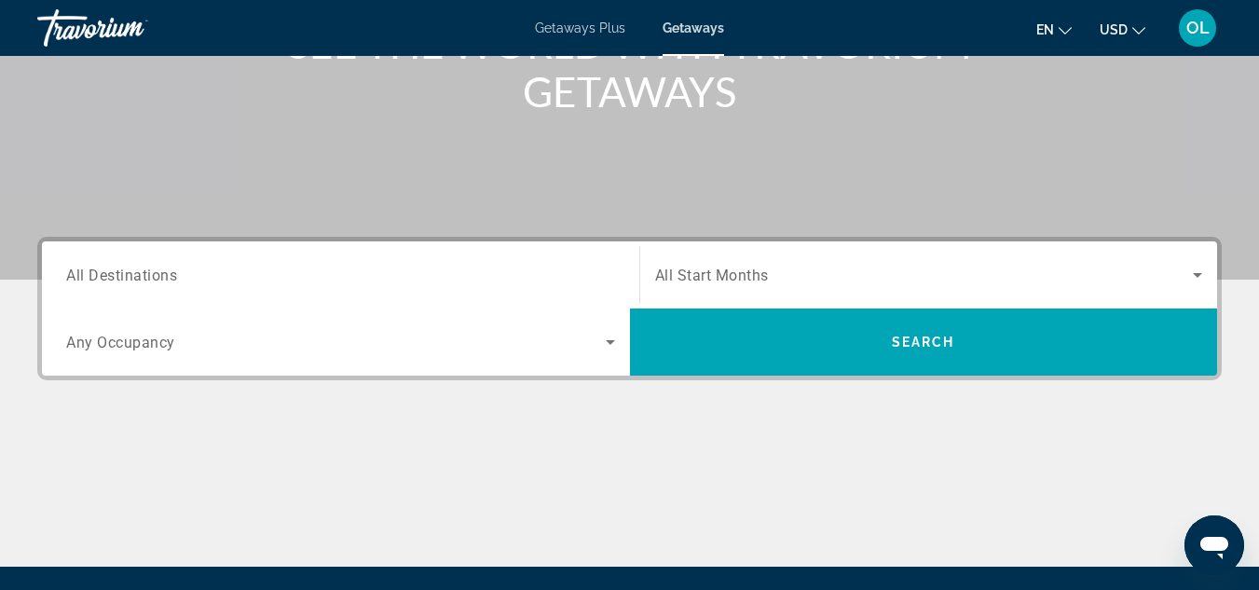
click at [542, 33] on span "Getaways Plus" at bounding box center [580, 28] width 90 height 15
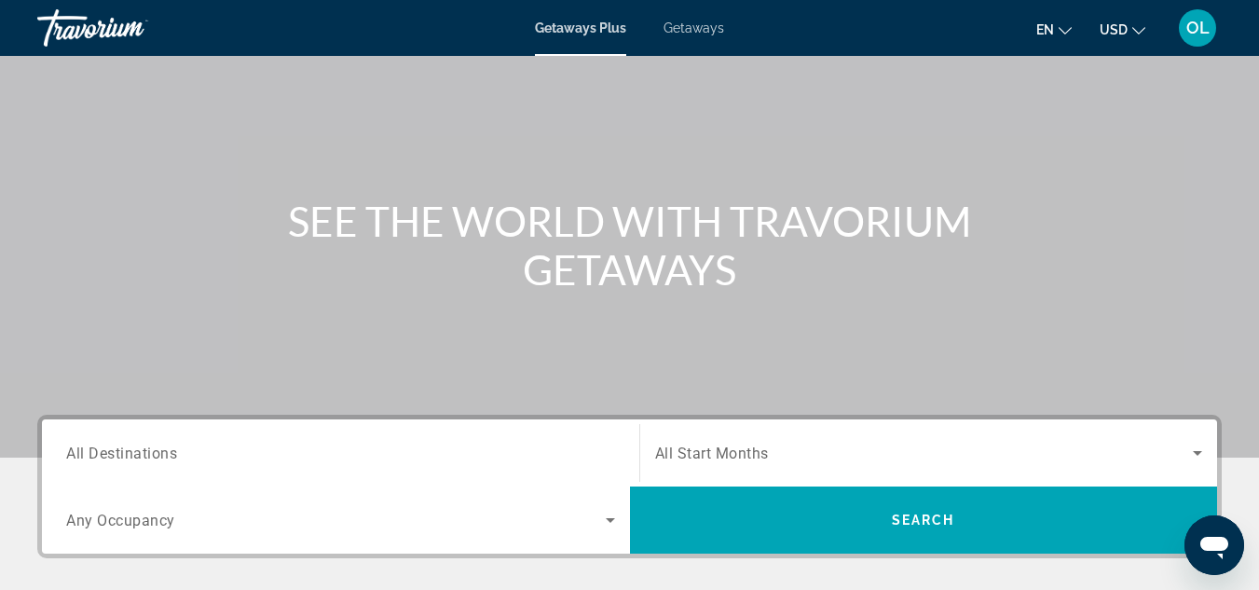
scroll to position [373, 0]
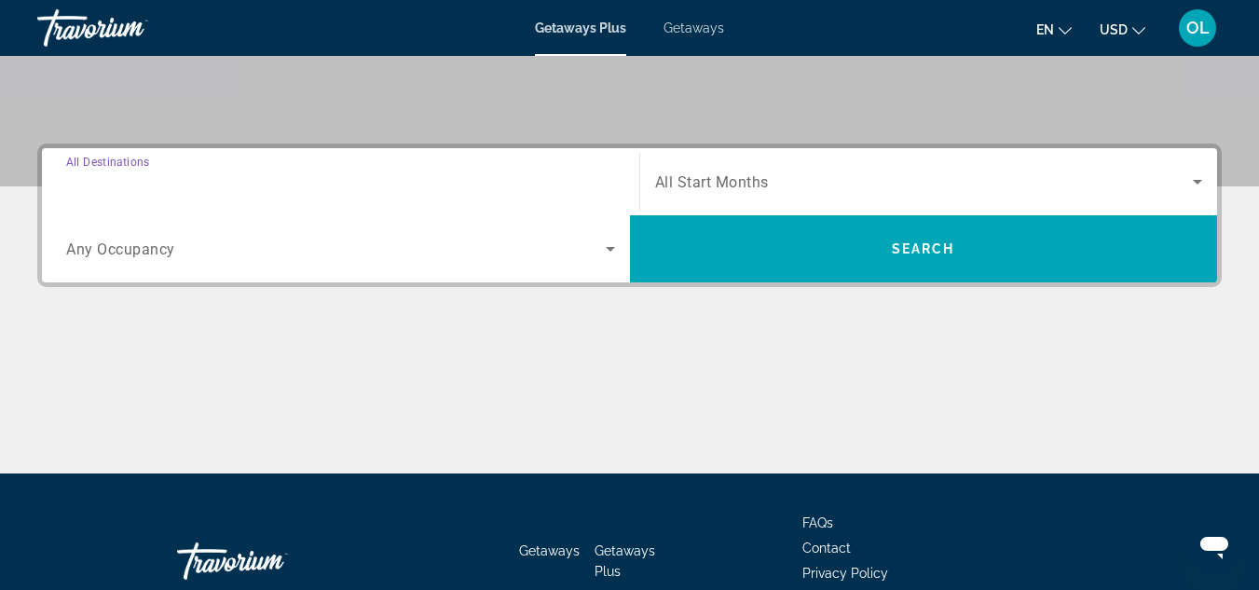
click at [229, 172] on input "Destination All Destinations" at bounding box center [340, 183] width 549 height 22
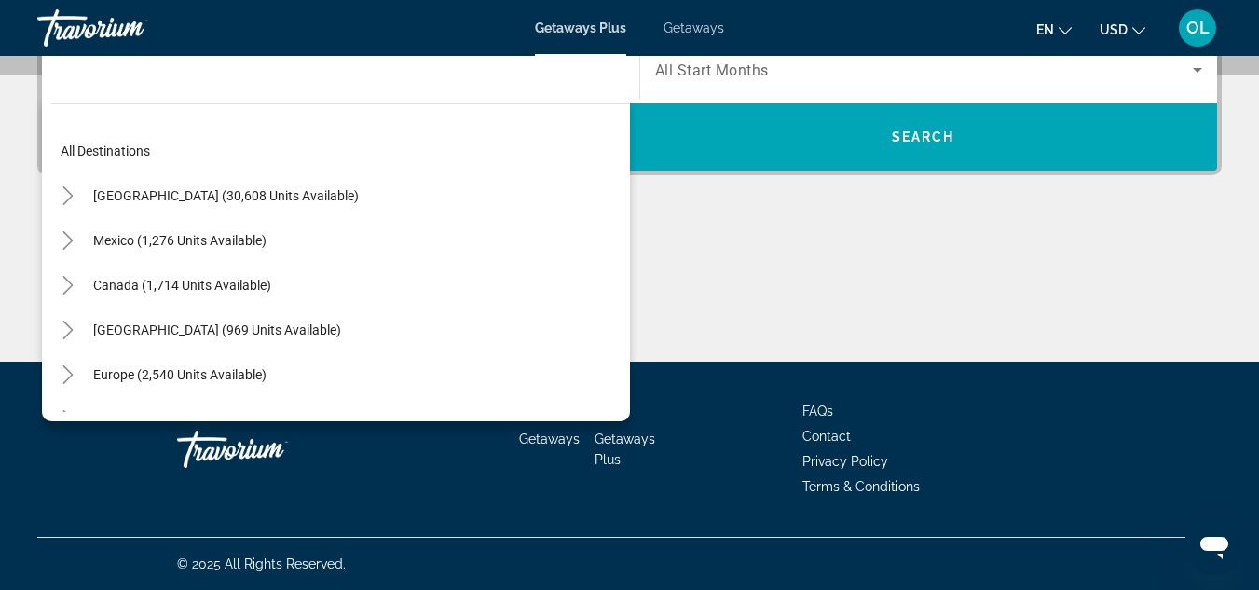
scroll to position [0, 0]
